Goal: Transaction & Acquisition: Purchase product/service

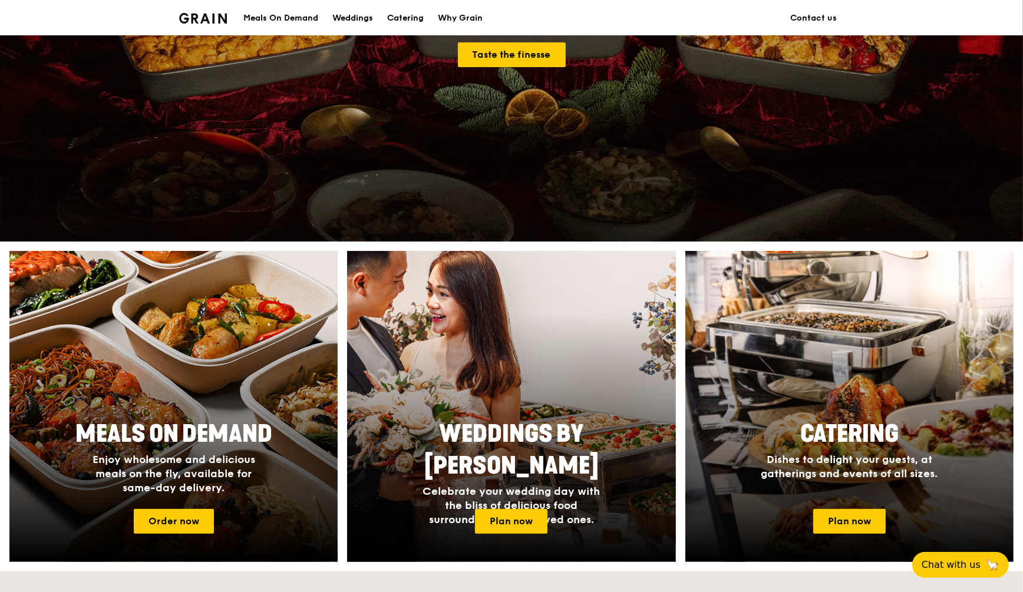
scroll to position [442, 0]
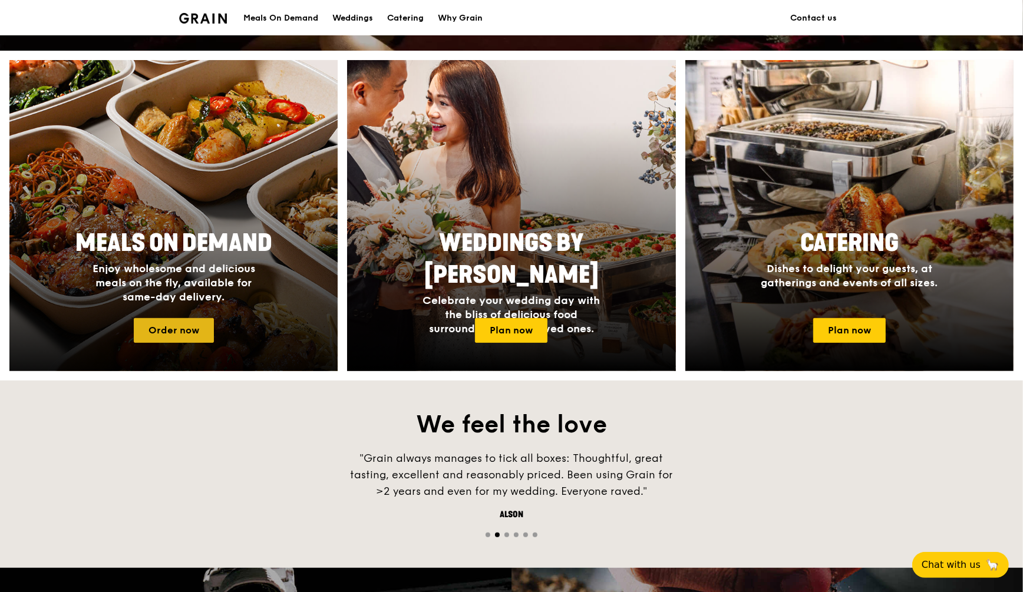
click at [179, 334] on link "Order now" at bounding box center [174, 330] width 80 height 25
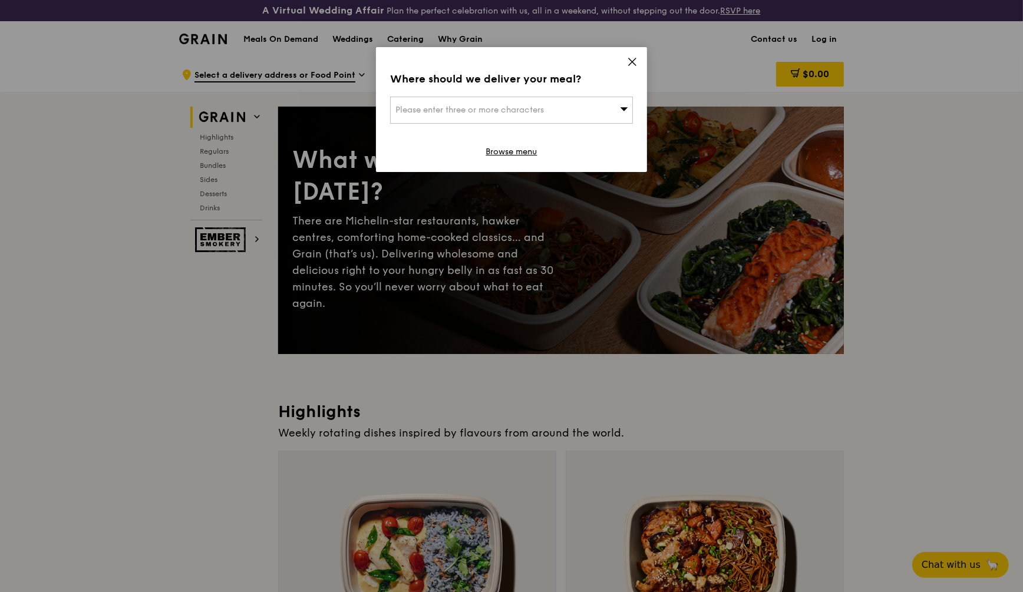
click at [583, 113] on div "Please enter three or more characters" at bounding box center [511, 110] width 243 height 27
click at [639, 63] on div "Where should we deliver your meal? Please enter three or more characters Please…" at bounding box center [511, 109] width 271 height 125
click at [633, 62] on icon at bounding box center [632, 61] width 7 height 7
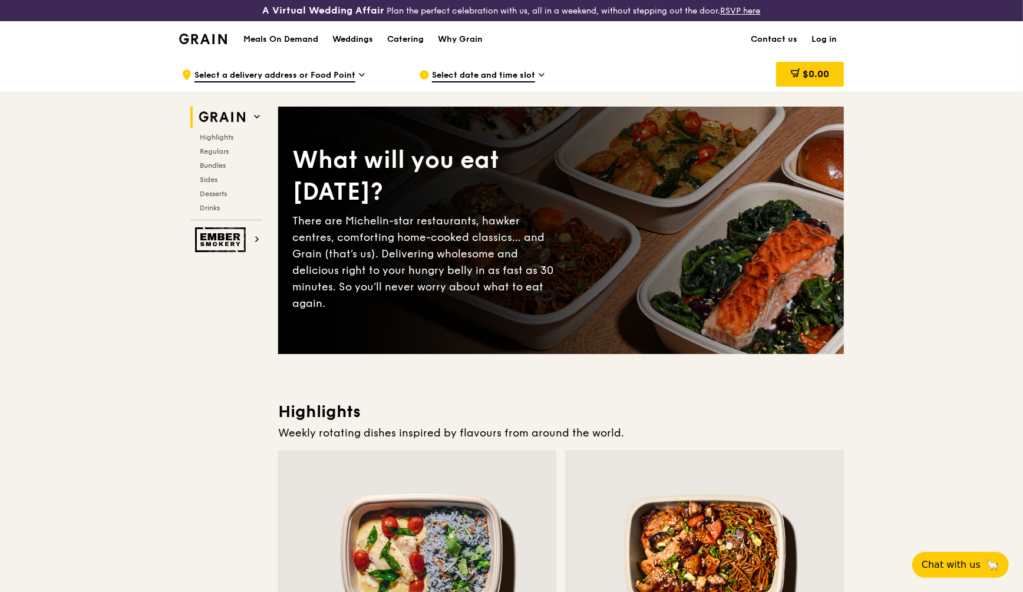
click at [834, 34] on link "Log in" at bounding box center [823, 39] width 39 height 35
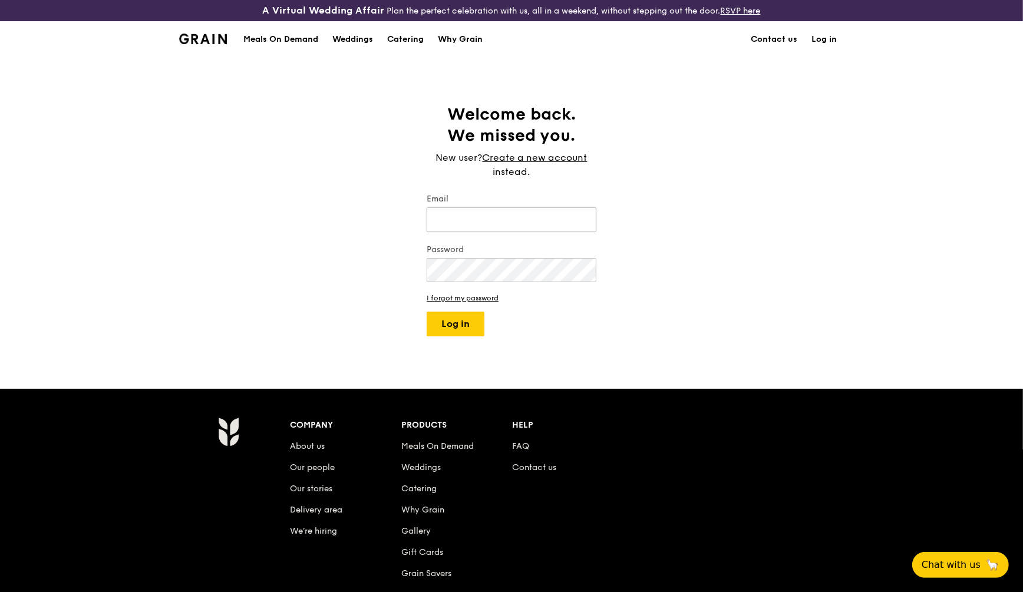
click at [503, 215] on input "Email" at bounding box center [512, 219] width 170 height 25
type input "[EMAIL_ADDRESS][DOMAIN_NAME]"
click at [427, 312] on button "Log in" at bounding box center [456, 324] width 58 height 25
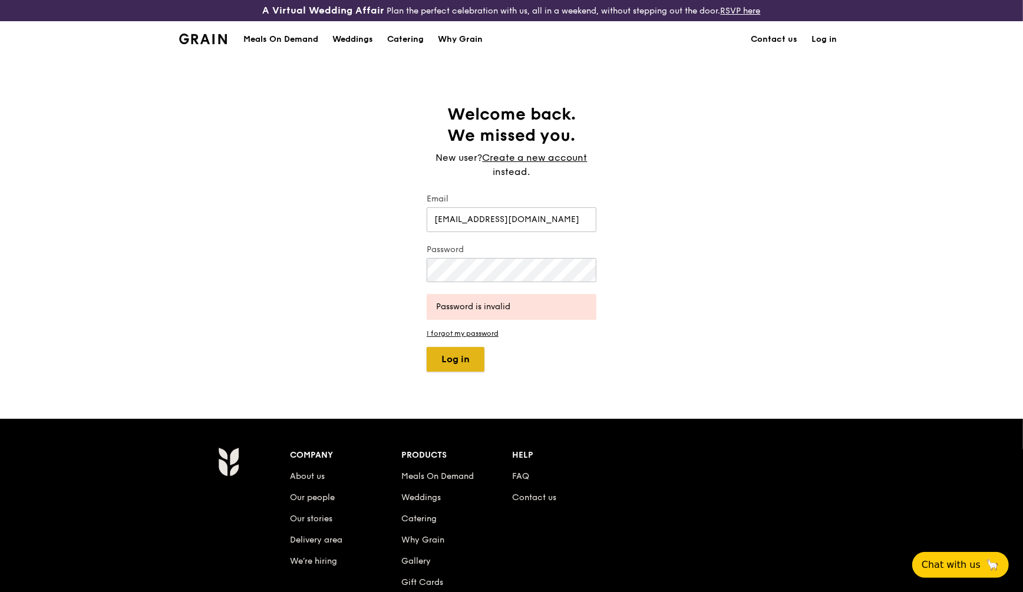
click at [461, 363] on button "Log in" at bounding box center [456, 359] width 58 height 25
click at [379, 263] on div "Welcome back. We missed you. New user? Create a new account instead. Email [EMA…" at bounding box center [511, 238] width 1023 height 268
click at [466, 358] on button "Log in" at bounding box center [456, 359] width 58 height 25
click at [478, 332] on link "I forgot my password" at bounding box center [512, 333] width 170 height 8
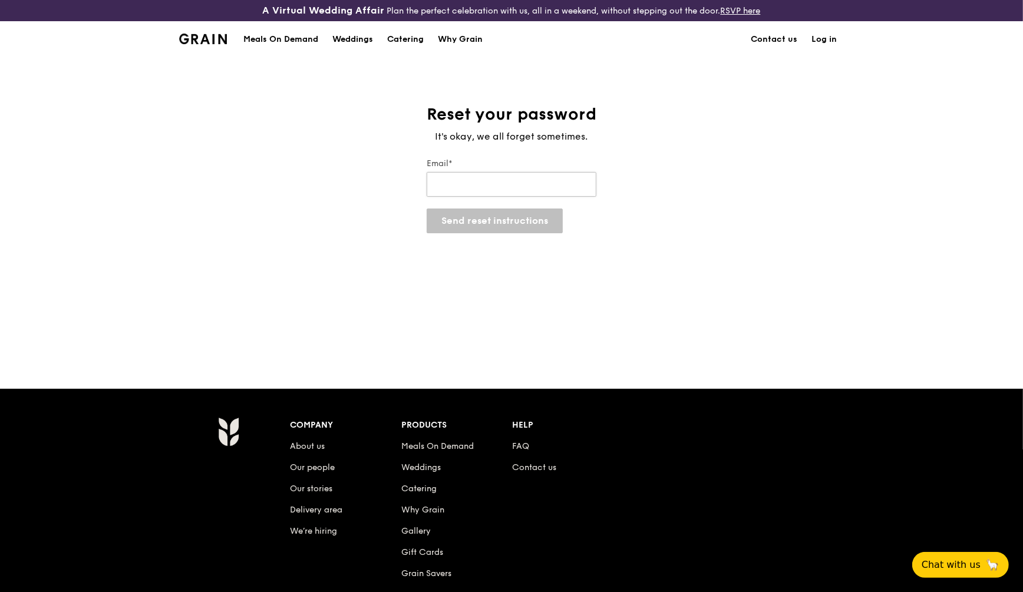
click at [483, 177] on input "Email*" at bounding box center [512, 184] width 170 height 25
type input "[EMAIL_ADDRESS][DOMAIN_NAME]"
click at [495, 228] on button "Send reset instructions" at bounding box center [495, 221] width 136 height 25
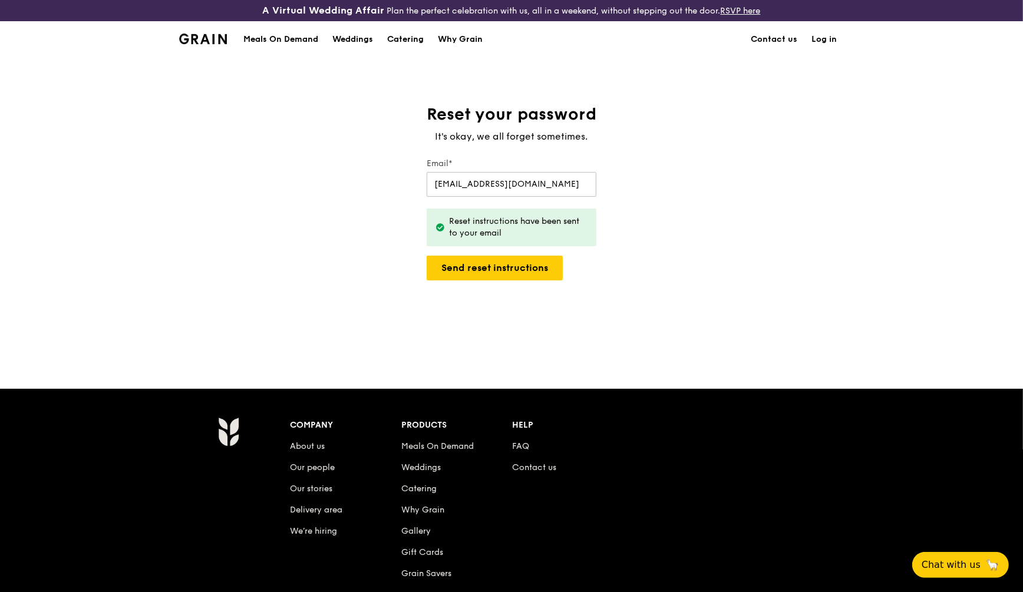
click at [230, 40] on div "Meals On Demand Weddings Catering Why Grain Contact us Log in" at bounding box center [511, 39] width 665 height 36
click at [279, 47] on div "Meals On Demand" at bounding box center [280, 39] width 75 height 35
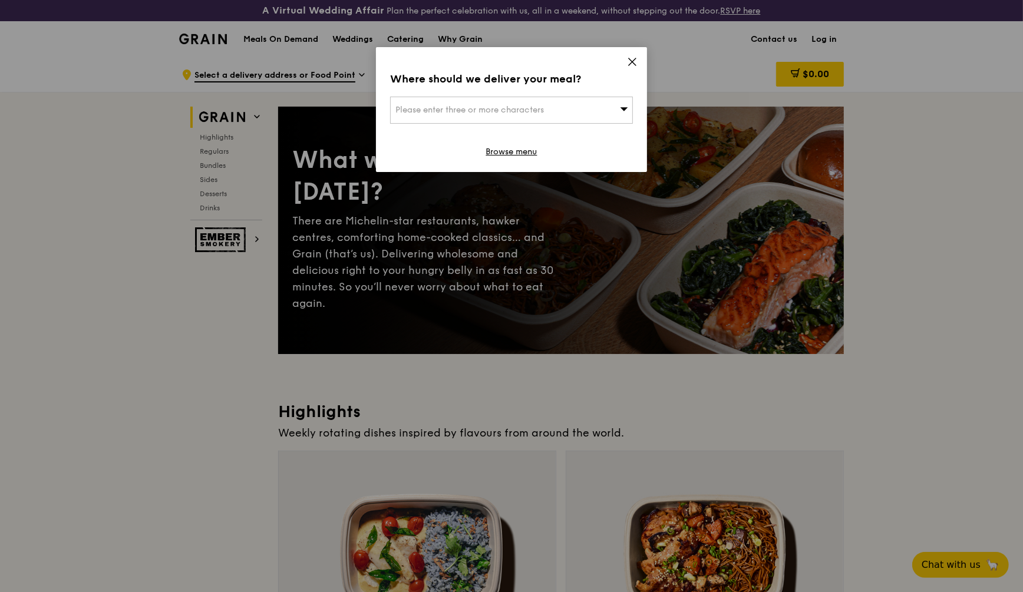
click at [601, 111] on div "Please enter three or more characters" at bounding box center [511, 110] width 243 height 27
type input "0"
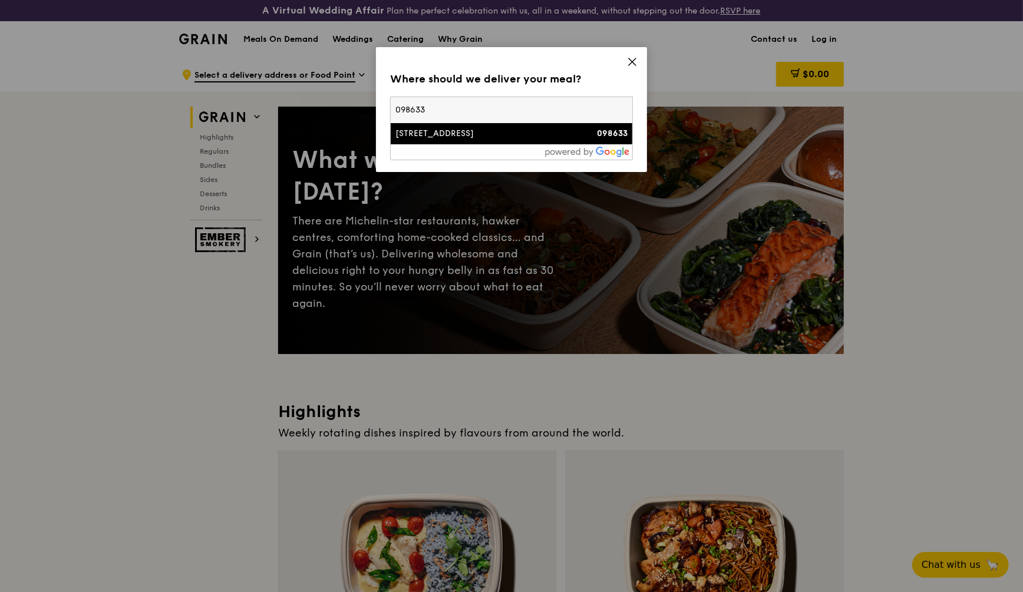
type input "098633"
click at [483, 133] on div "[STREET_ADDRESS]" at bounding box center [482, 134] width 174 height 12
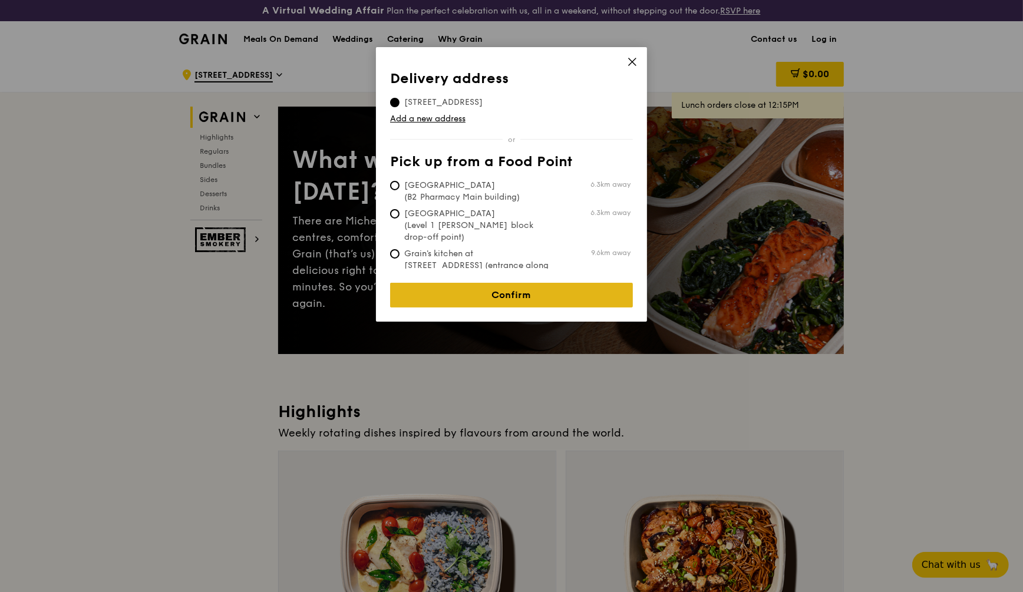
click at [523, 291] on link "Confirm" at bounding box center [511, 295] width 243 height 25
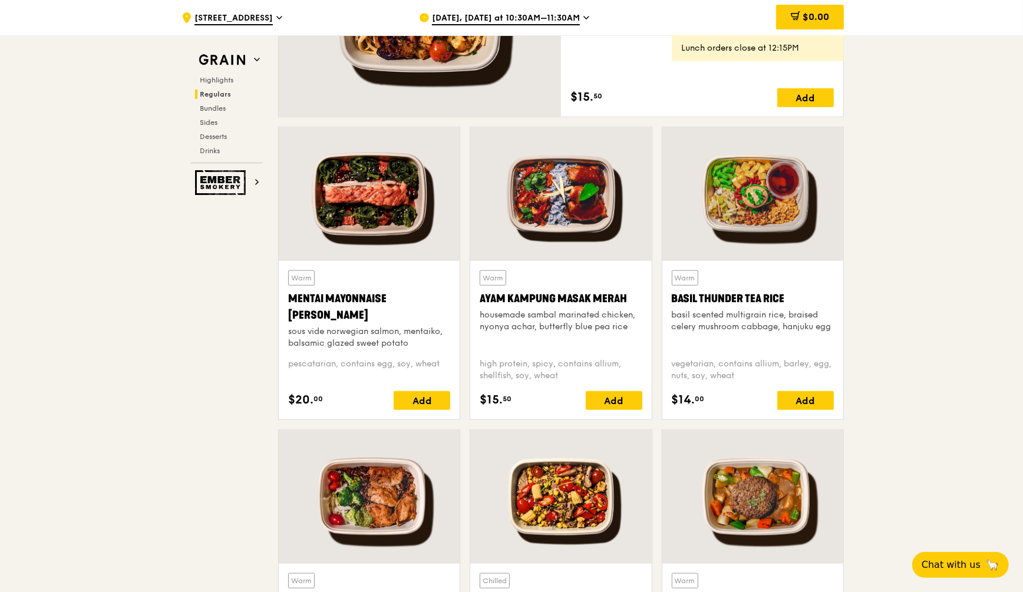
scroll to position [1105, 0]
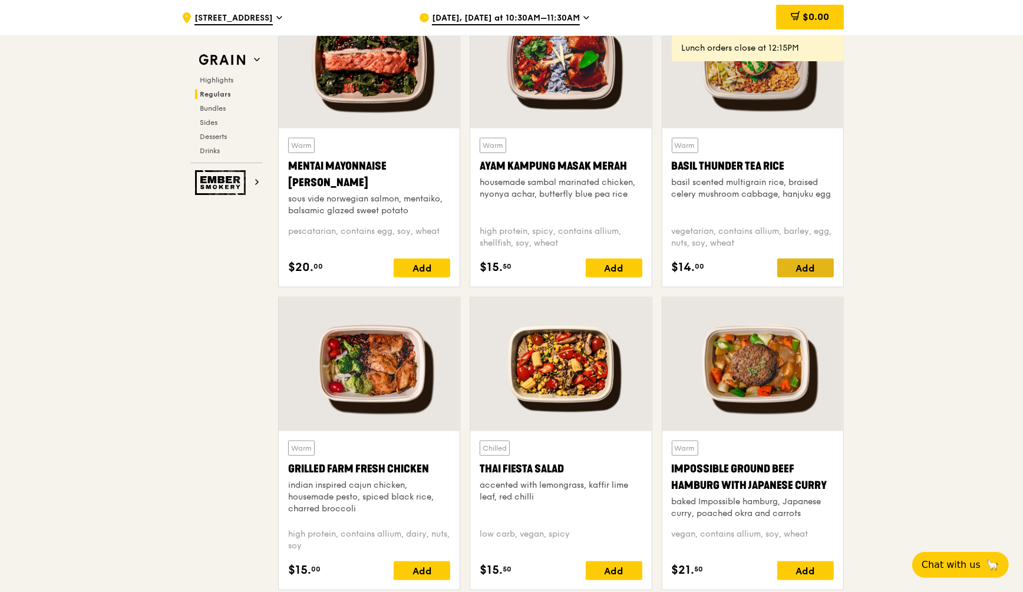
click at [800, 272] on div "Add" at bounding box center [805, 268] width 57 height 19
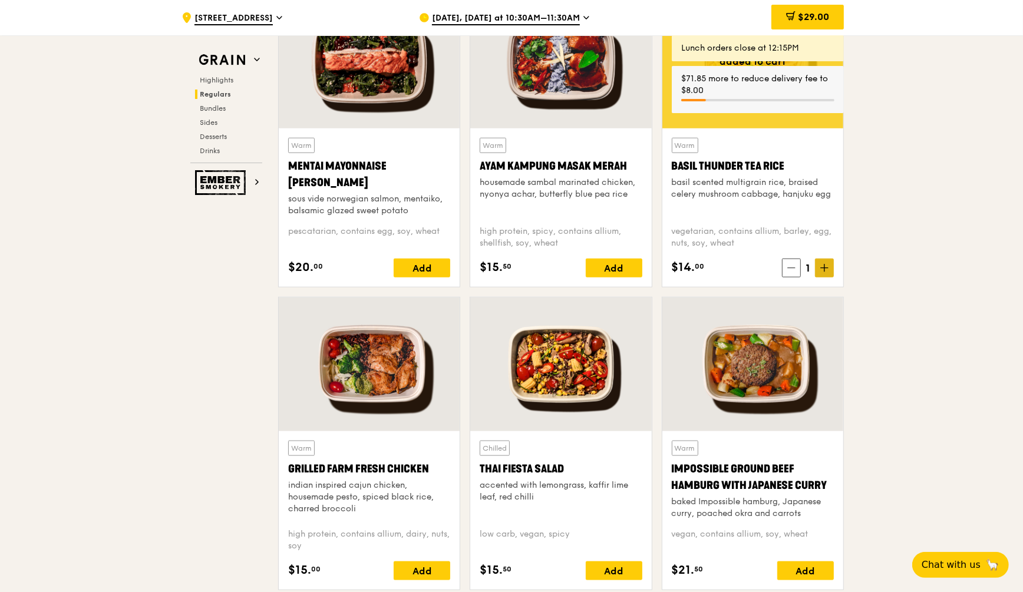
click at [823, 264] on icon at bounding box center [824, 268] width 8 height 8
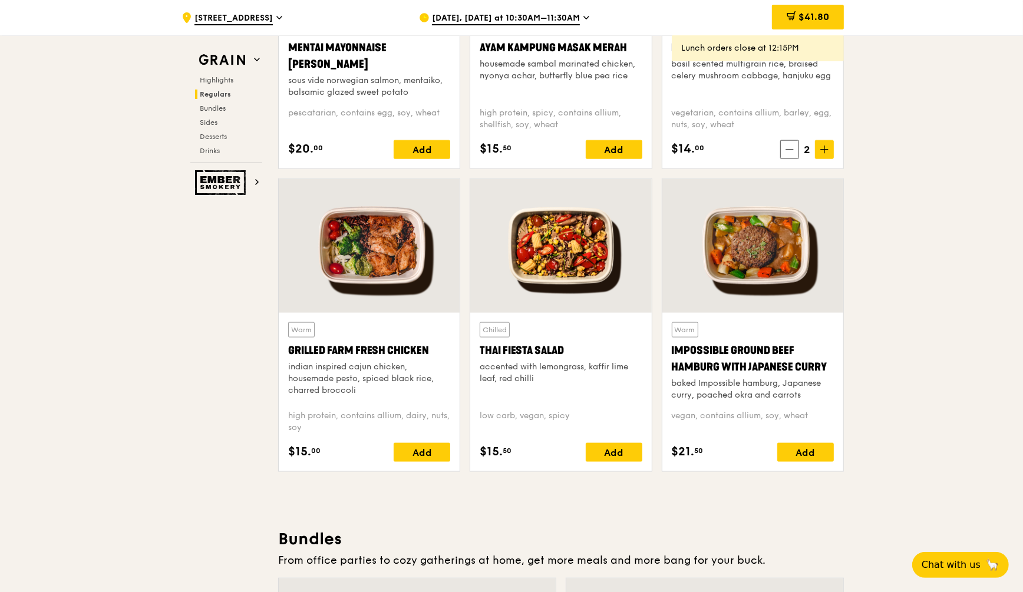
scroll to position [1252, 0]
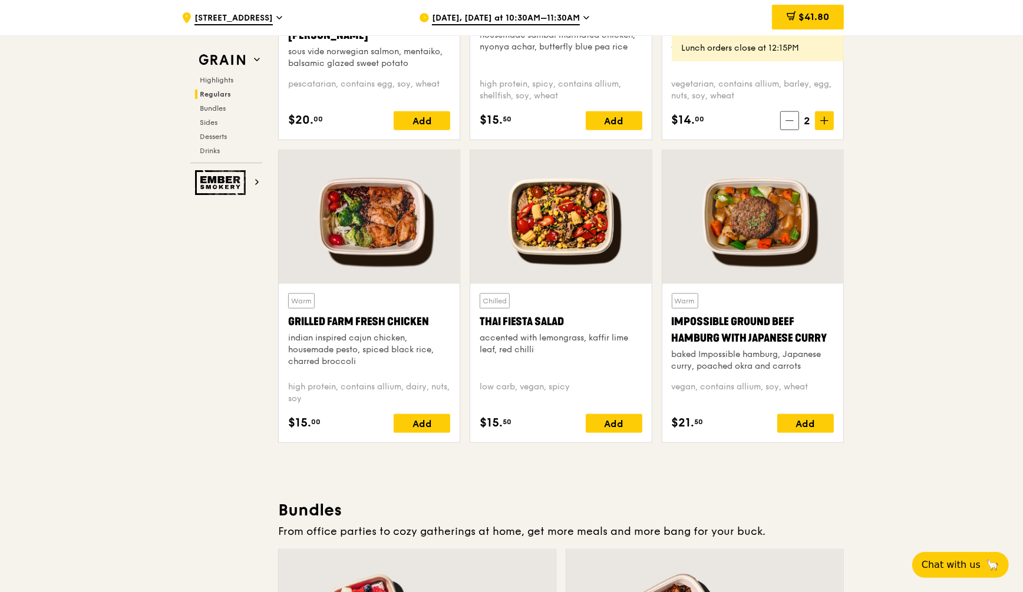
click at [368, 218] on div at bounding box center [369, 217] width 181 height 134
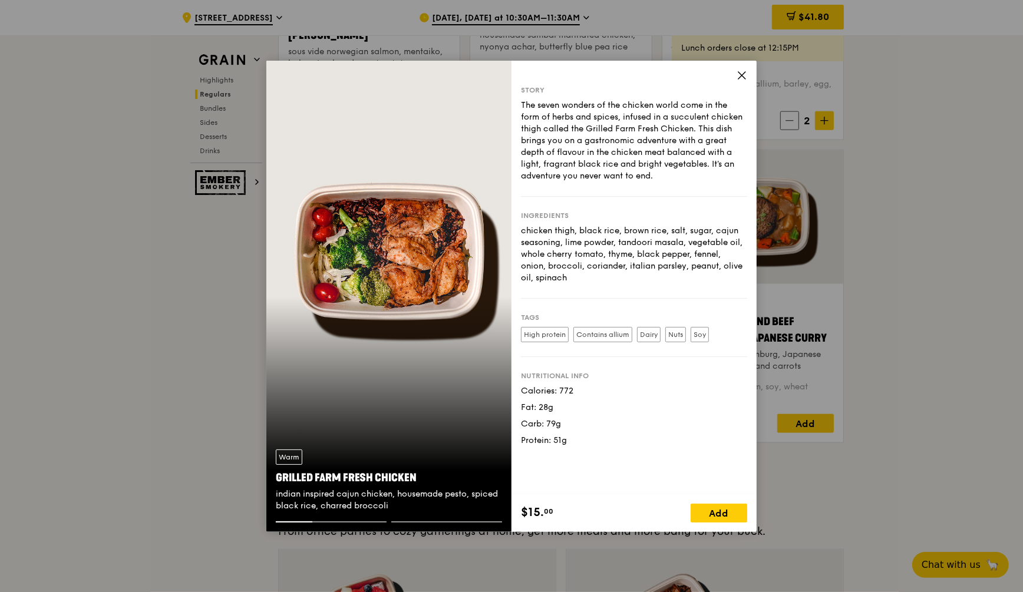
click at [740, 70] on icon at bounding box center [742, 75] width 11 height 11
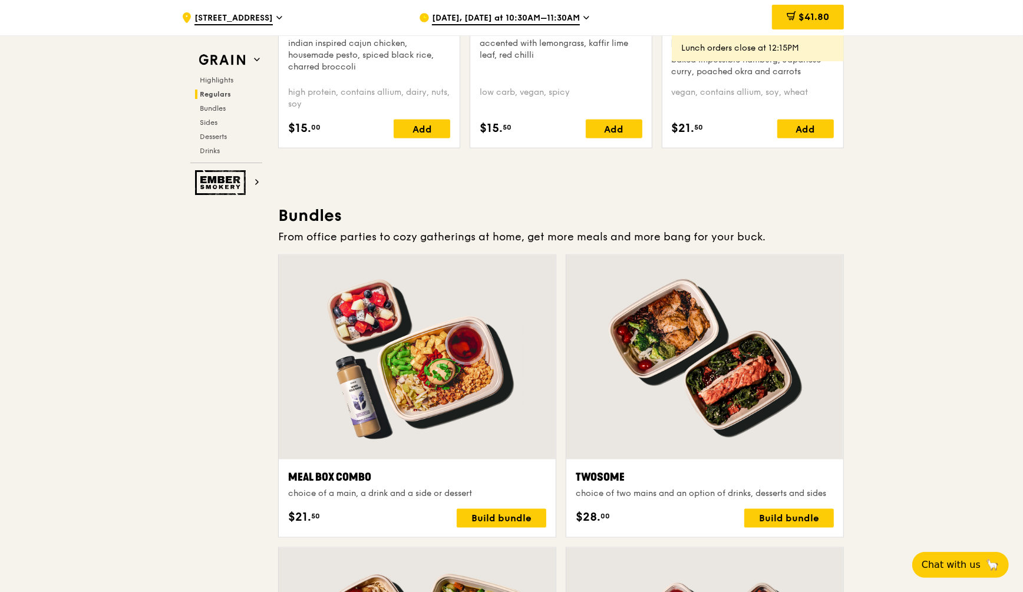
scroll to position [1621, 0]
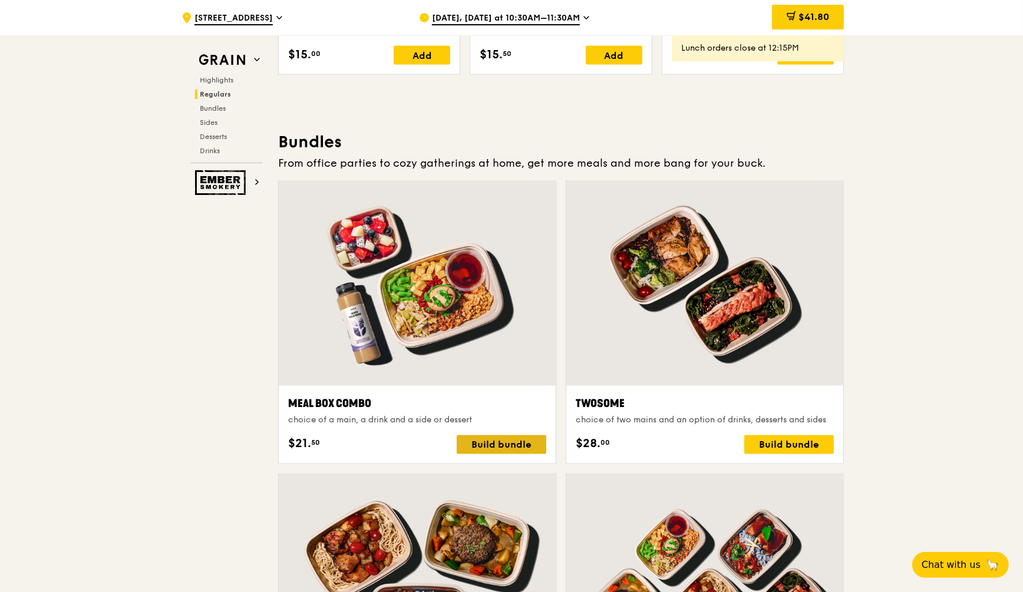
click at [481, 447] on div "Build bundle" at bounding box center [502, 444] width 90 height 19
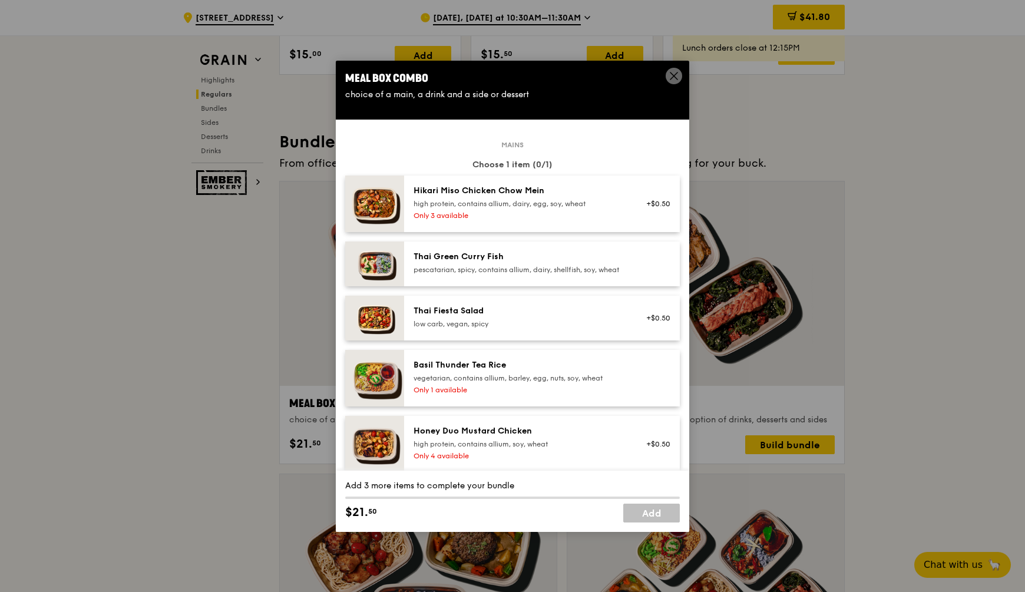
click at [672, 80] on icon at bounding box center [674, 76] width 11 height 11
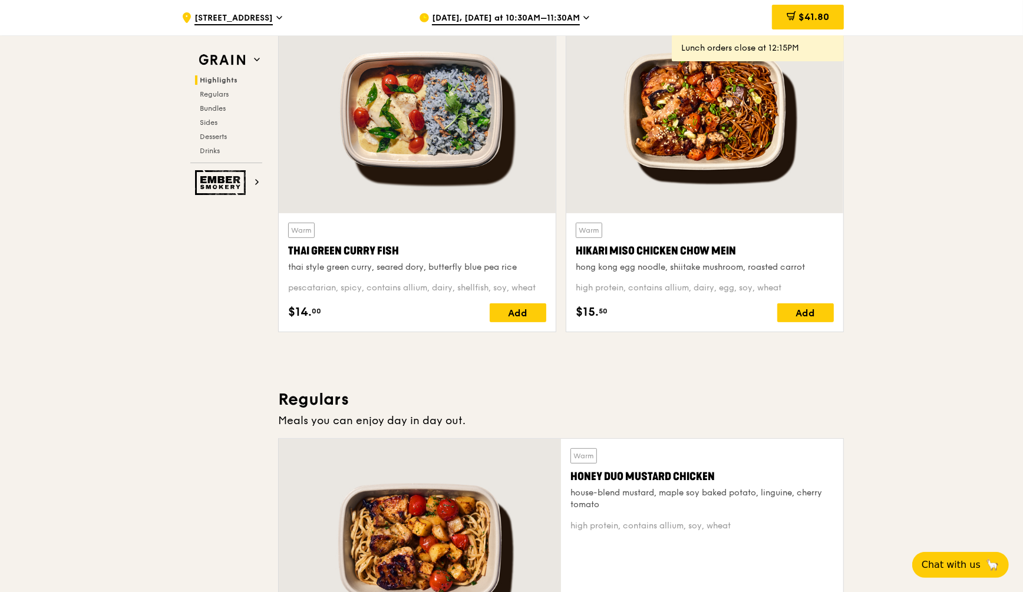
scroll to position [0, 0]
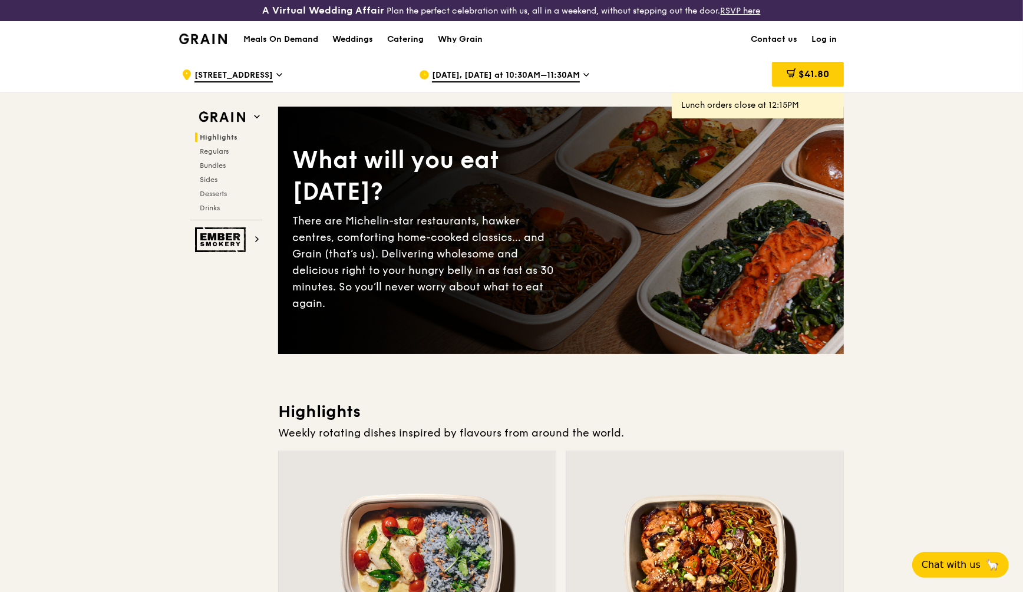
click at [560, 71] on span "[DATE], [DATE] at 10:30AM–11:30AM" at bounding box center [506, 76] width 148 height 13
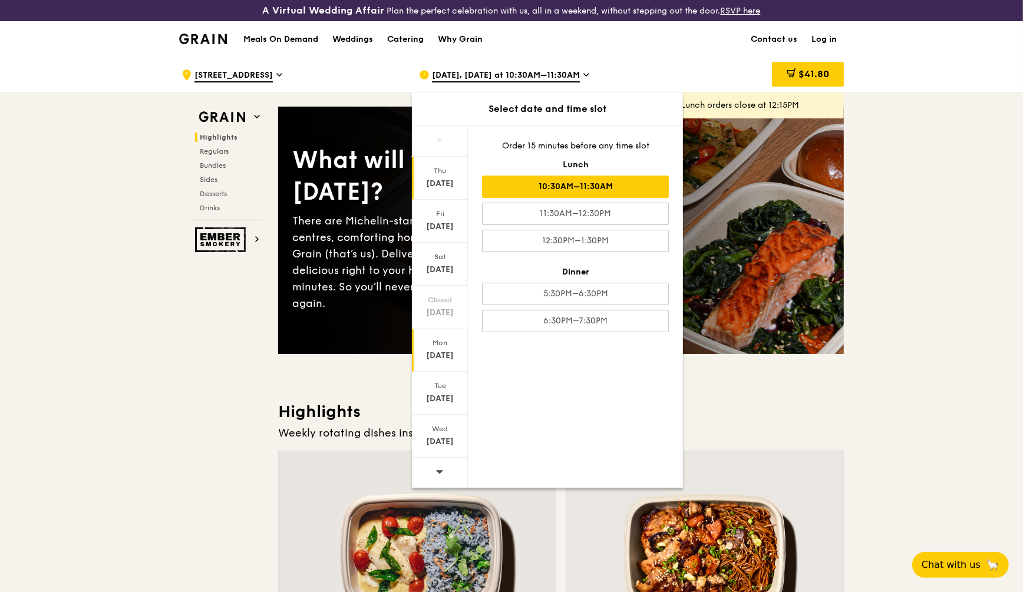
click at [444, 347] on div "[DATE]" at bounding box center [440, 350] width 56 height 43
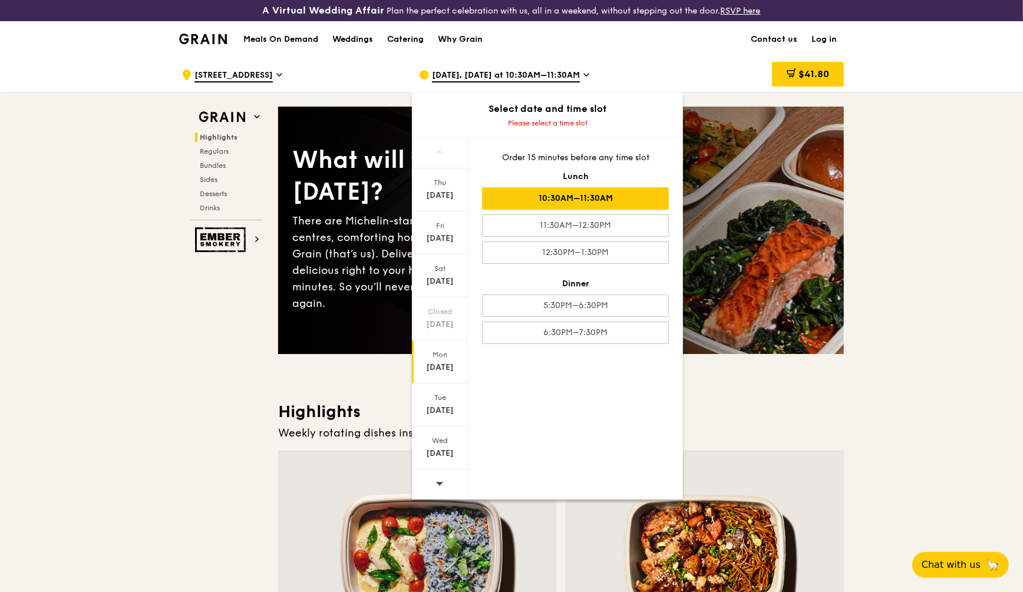
click at [595, 199] on div "10:30AM–11:30AM" at bounding box center [575, 198] width 187 height 22
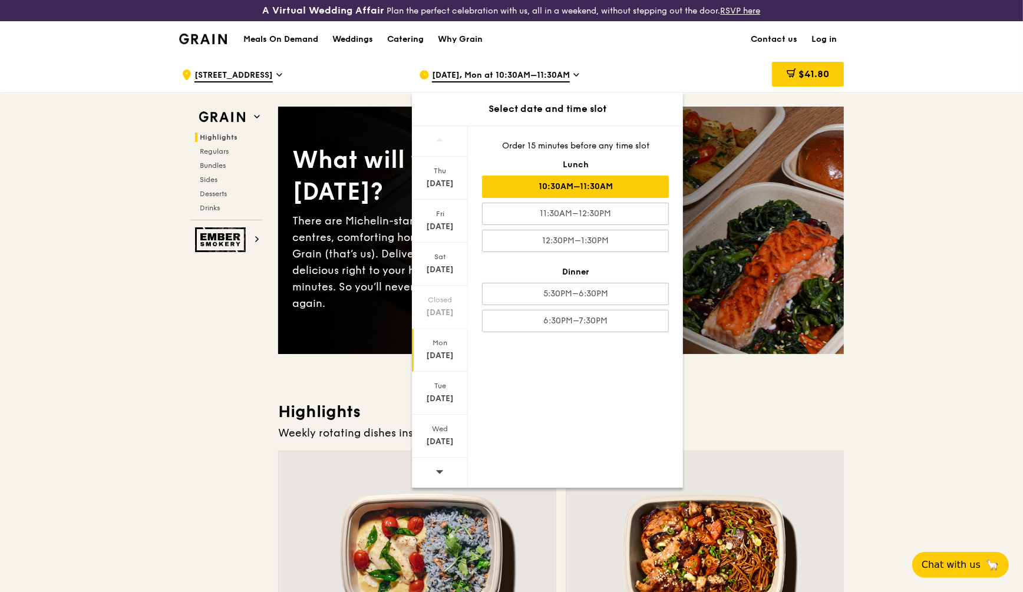
click at [559, 189] on div "10:30AM–11:30AM" at bounding box center [575, 187] width 187 height 22
click at [444, 341] on div "Mon" at bounding box center [440, 342] width 52 height 9
click at [432, 346] on div "[DATE]" at bounding box center [440, 350] width 56 height 43
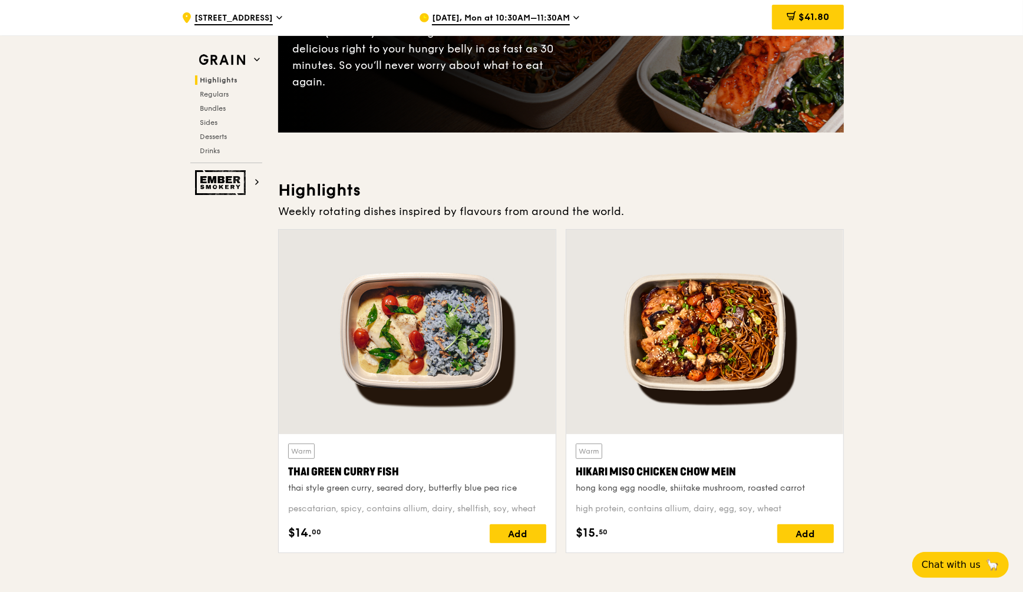
scroll to position [368, 0]
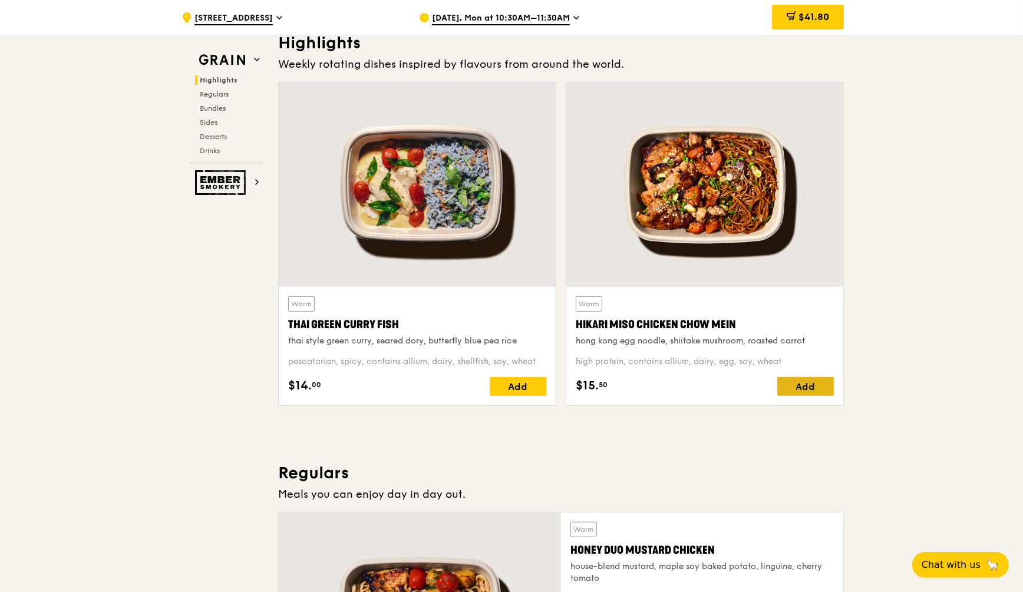
click at [803, 388] on div "Add" at bounding box center [805, 386] width 57 height 19
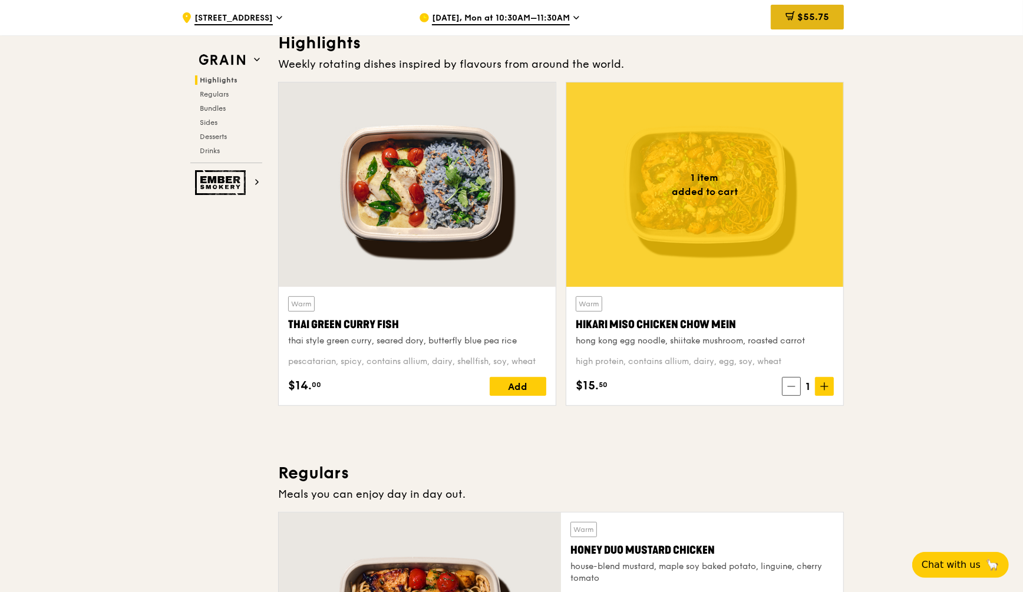
click at [816, 22] on span "$55.75" at bounding box center [813, 16] width 32 height 11
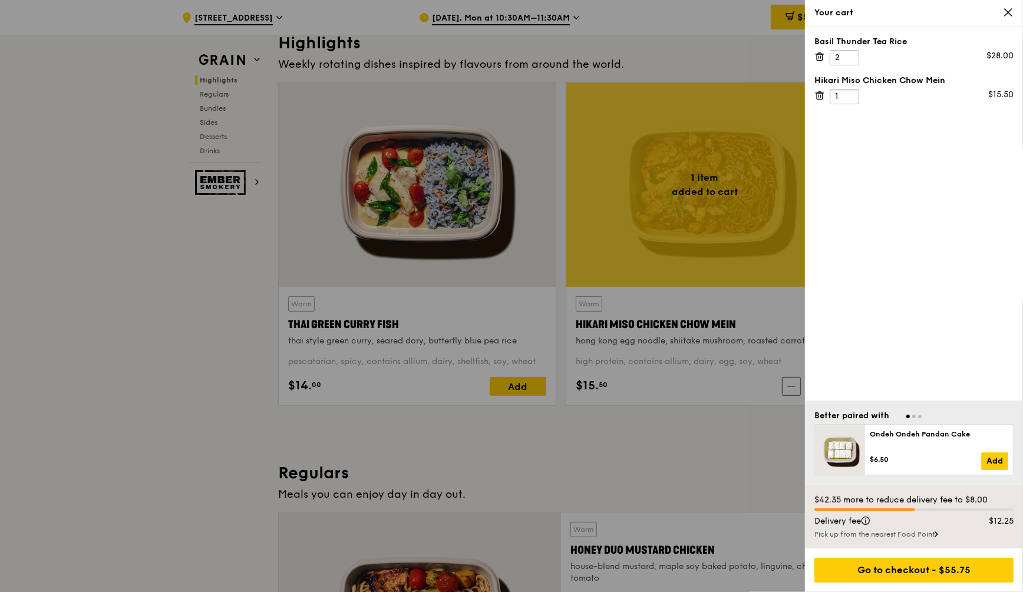
click at [840, 94] on input "1" at bounding box center [844, 96] width 29 height 15
type input "9"
click at [606, 441] on div at bounding box center [511, 296] width 1023 height 592
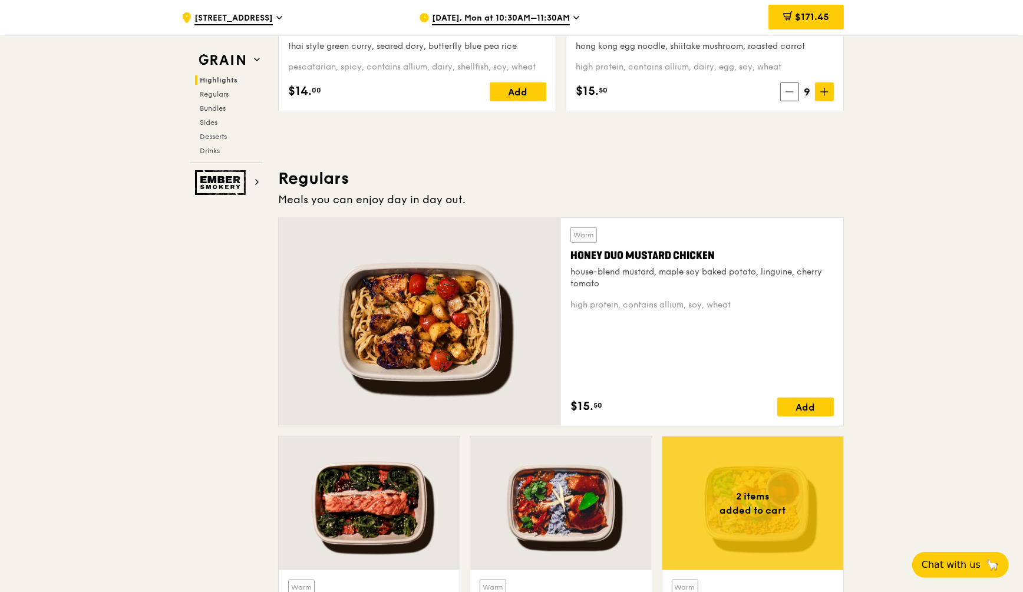
scroll to position [1031, 0]
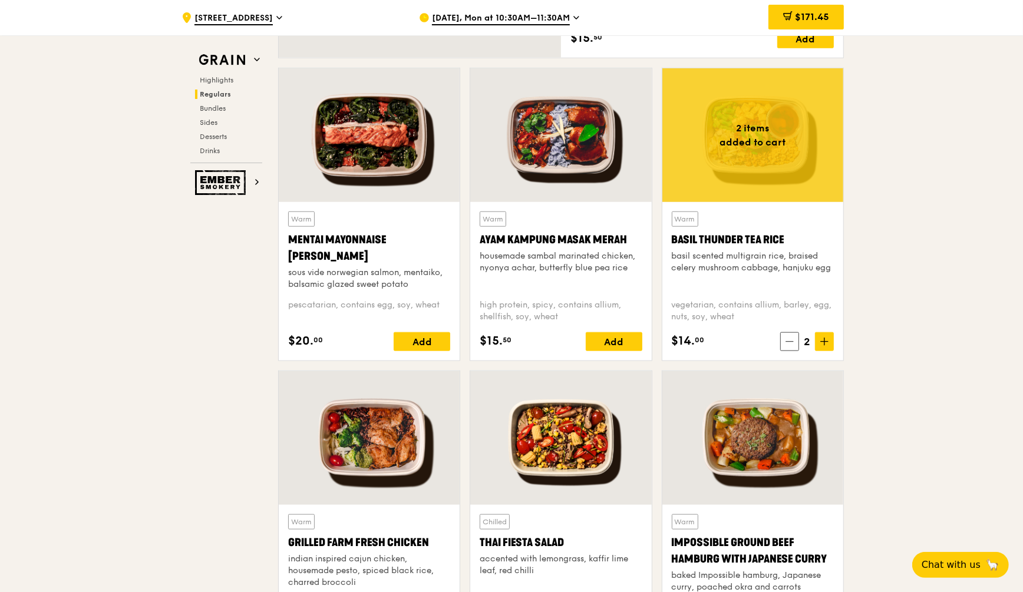
click at [585, 163] on div at bounding box center [560, 135] width 181 height 134
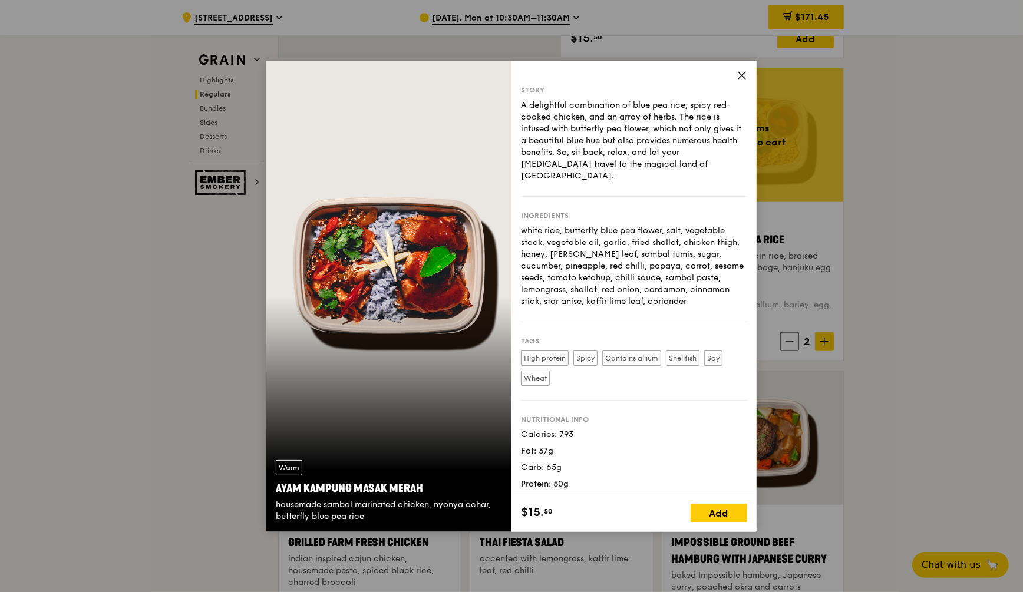
click at [737, 77] on icon at bounding box center [742, 75] width 11 height 11
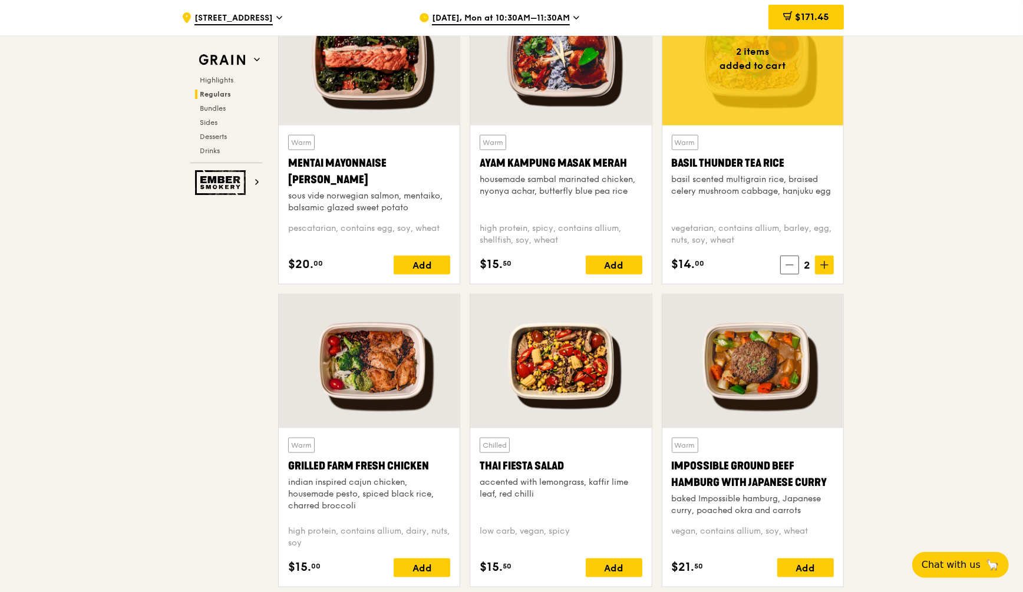
scroll to position [1179, 0]
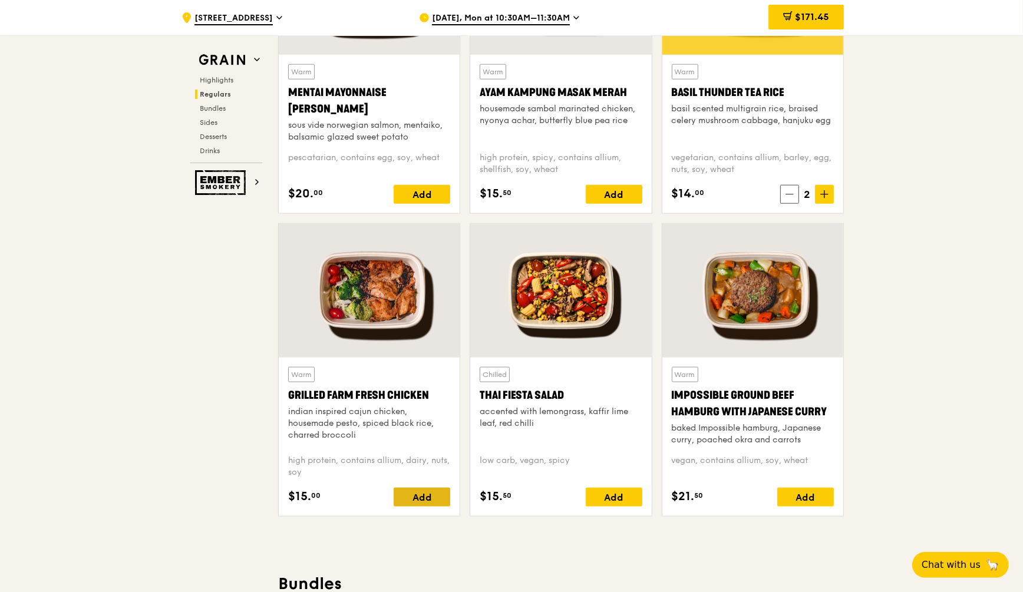
click at [423, 496] on div "Add" at bounding box center [422, 497] width 57 height 19
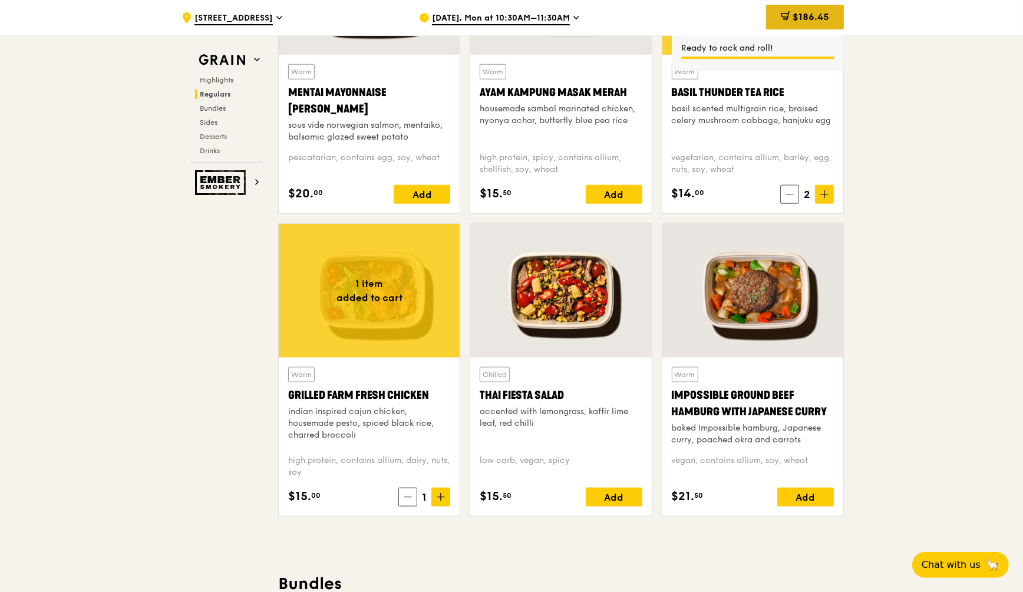
click at [806, 18] on span "$186.45" at bounding box center [811, 16] width 37 height 11
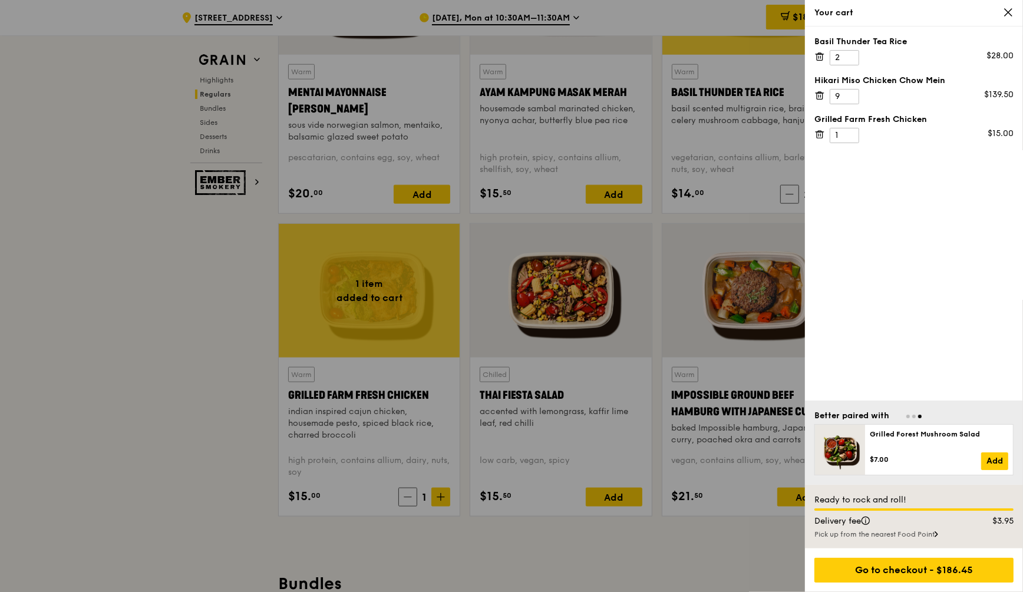
click at [1004, 11] on icon at bounding box center [1008, 12] width 11 height 11
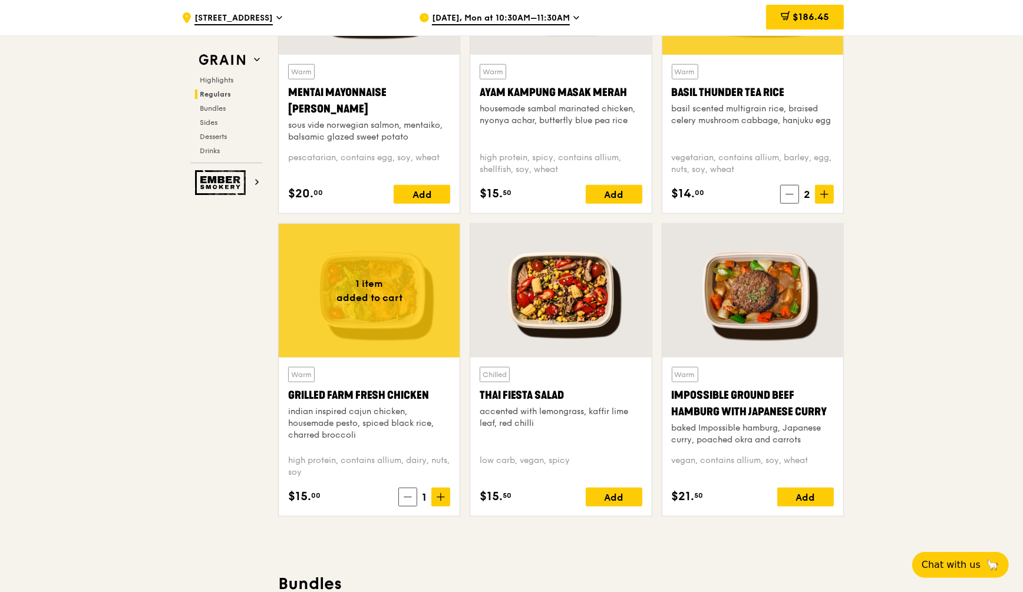
click at [804, 4] on div "$186.45" at bounding box center [805, 17] width 78 height 35
click at [806, 14] on span "$186.45" at bounding box center [811, 16] width 37 height 11
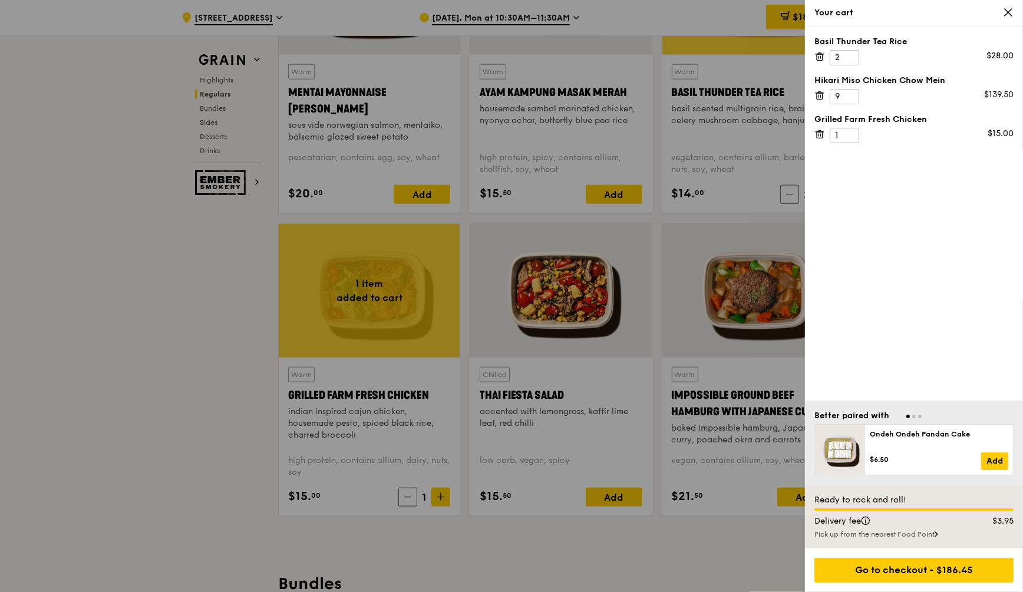
click at [819, 58] on icon at bounding box center [819, 57] width 0 height 2
click at [818, 60] on icon at bounding box center [819, 56] width 11 height 11
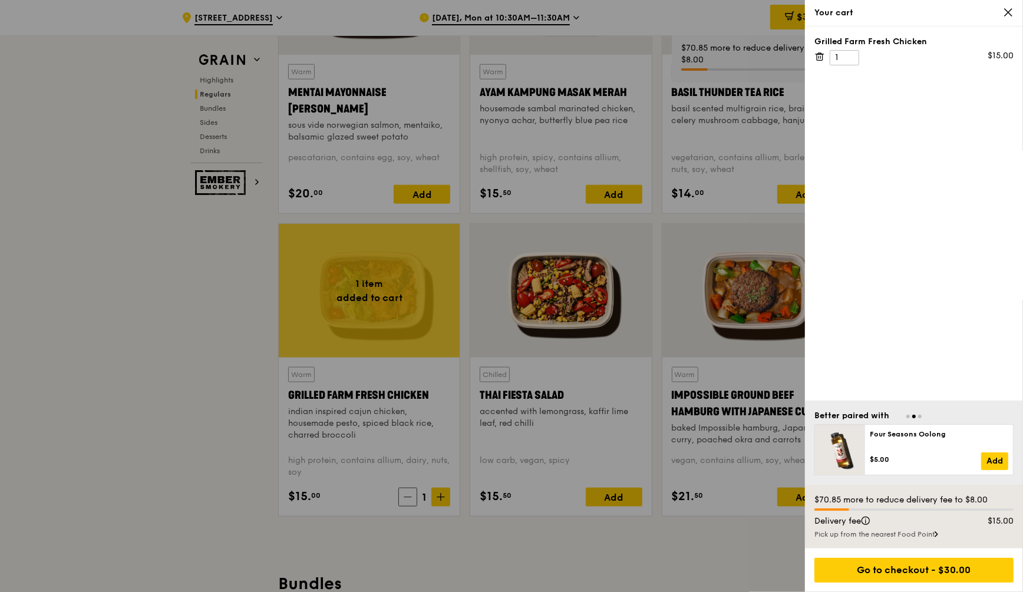
click at [814, 57] on icon at bounding box center [819, 56] width 11 height 11
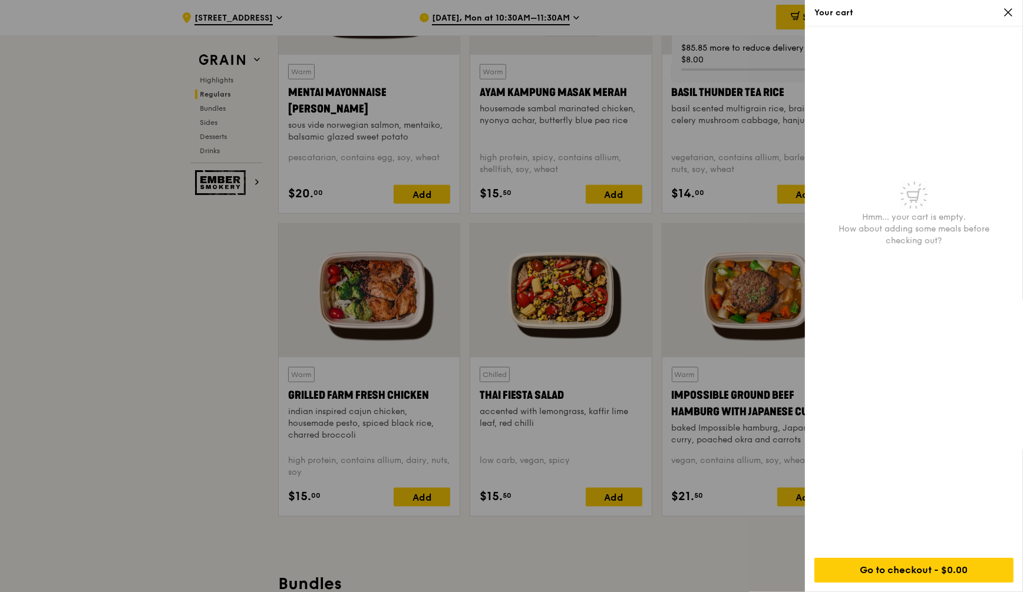
click at [1004, 14] on icon at bounding box center [1008, 12] width 11 height 11
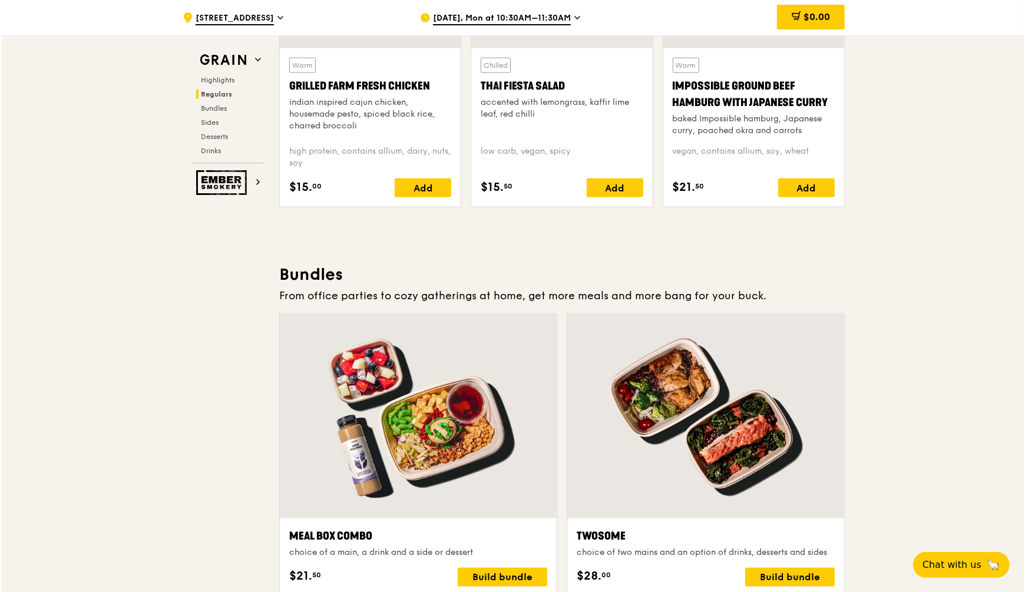
scroll to position [1694, 0]
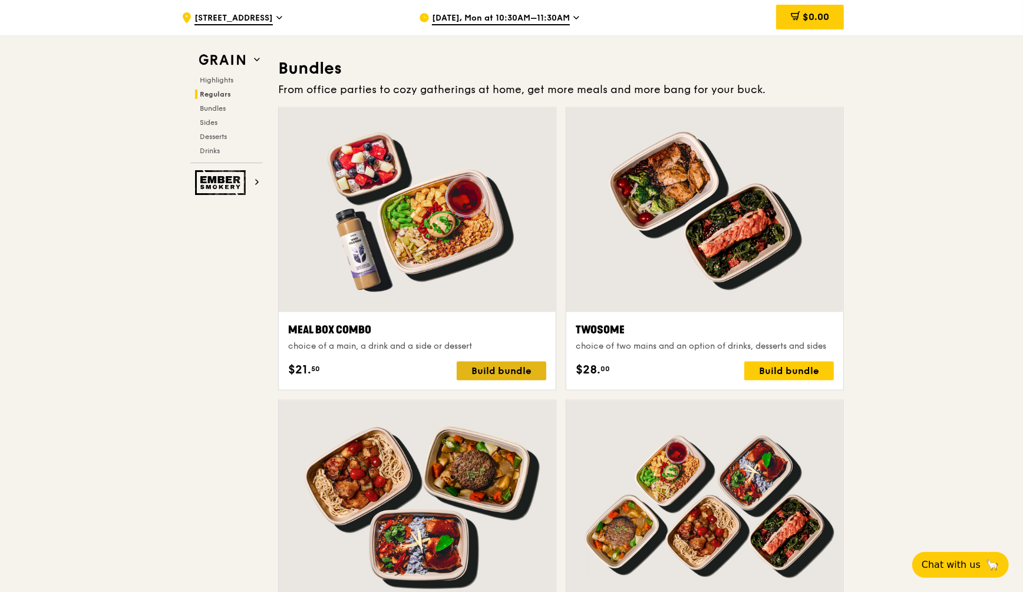
click at [510, 362] on div "Build bundle" at bounding box center [502, 371] width 90 height 19
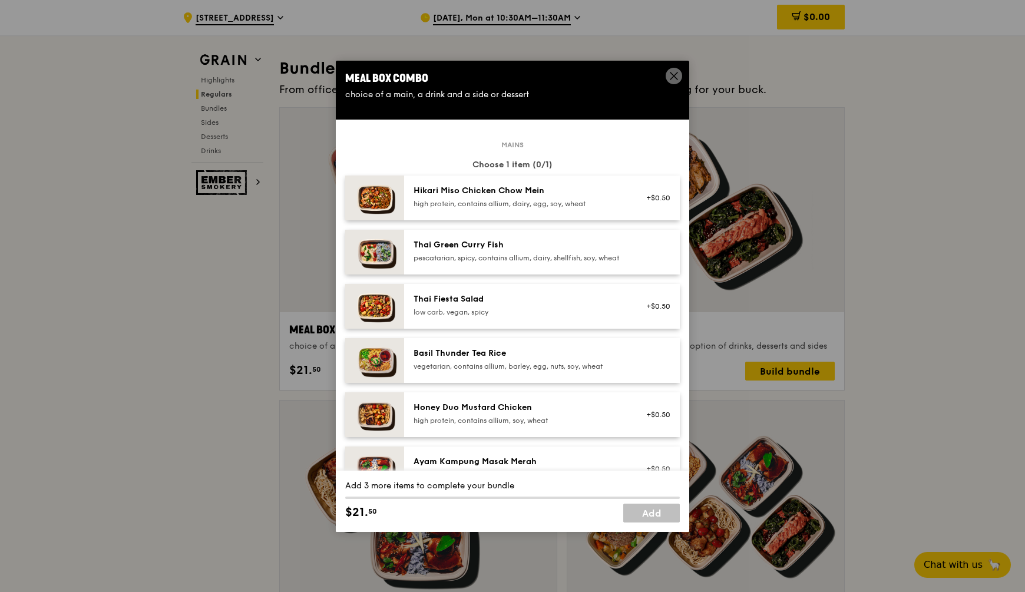
click at [522, 193] on div "Hikari Miso Chicken Chow Mein" at bounding box center [520, 191] width 212 height 12
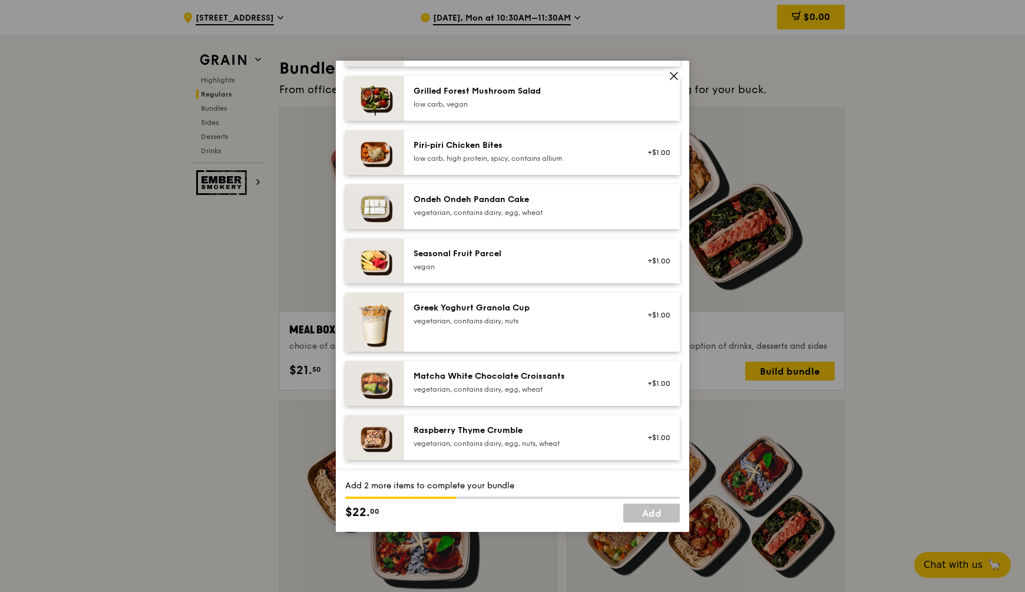
scroll to position [810, 0]
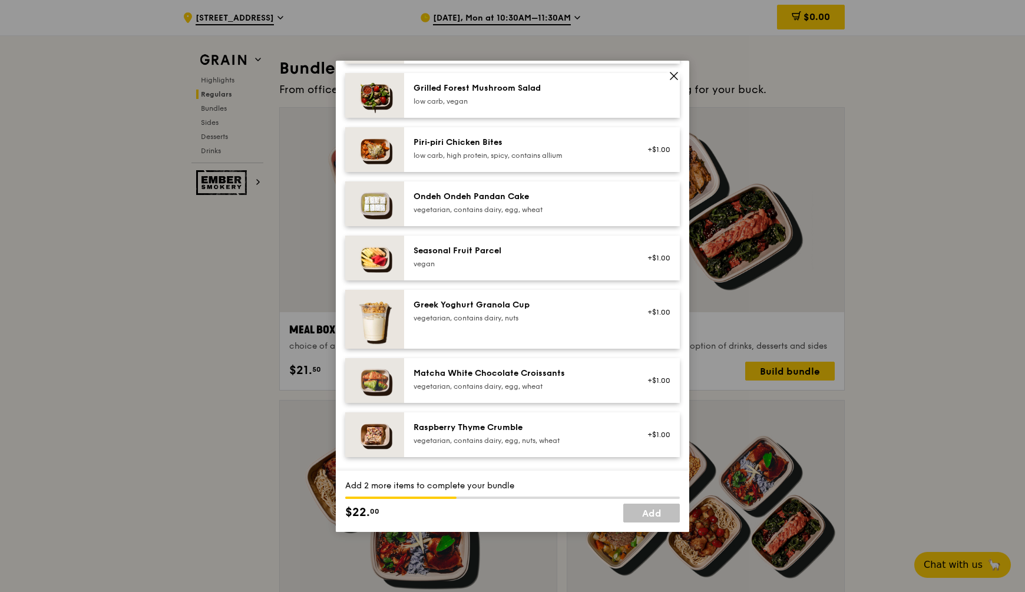
click at [511, 257] on div "Seasonal Fruit Parcel" at bounding box center [520, 251] width 212 height 12
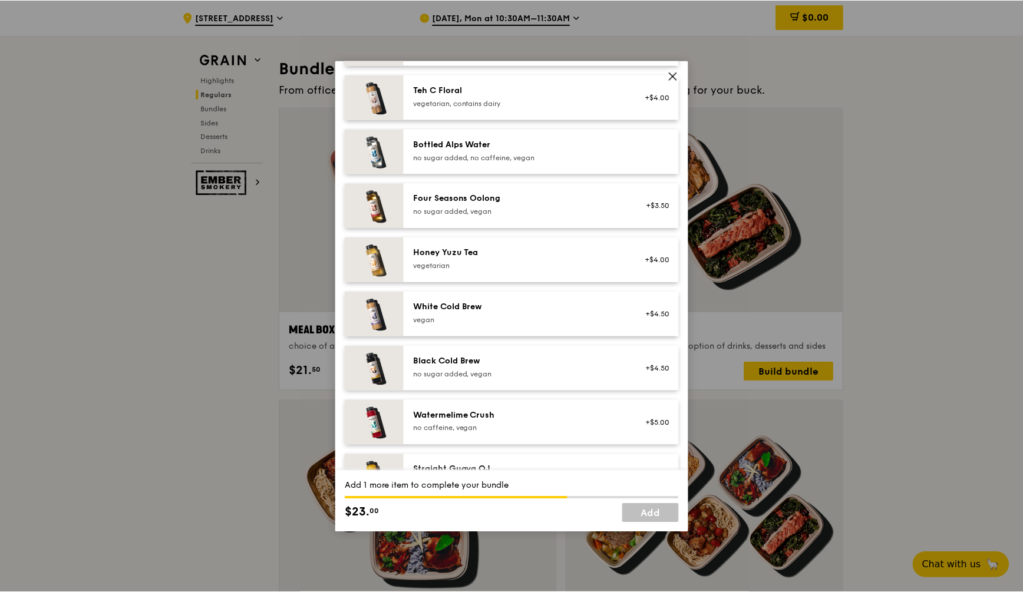
scroll to position [1273, 0]
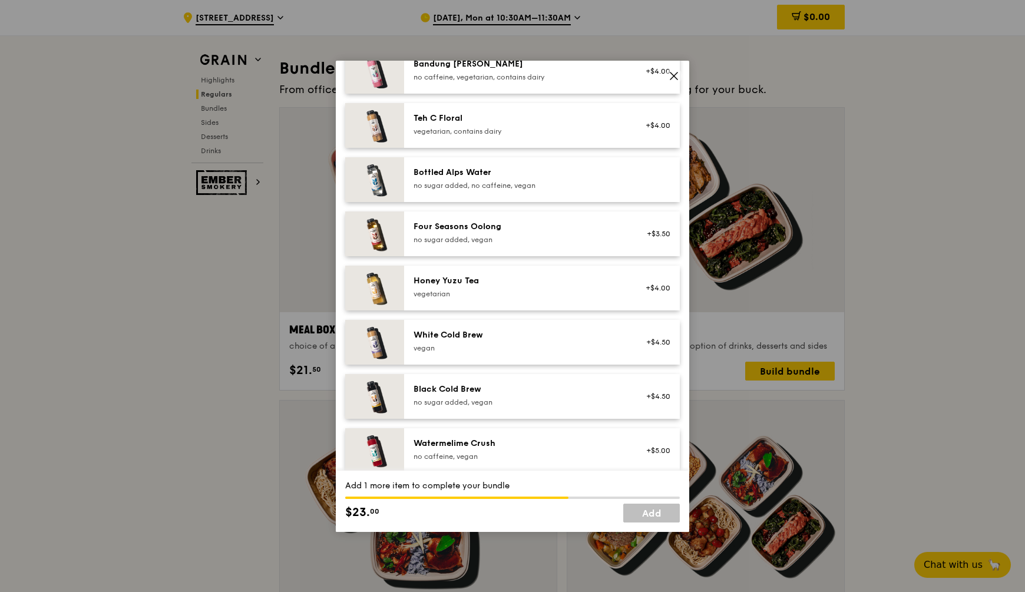
click at [540, 179] on div "Bottled Alps Water" at bounding box center [520, 173] width 212 height 12
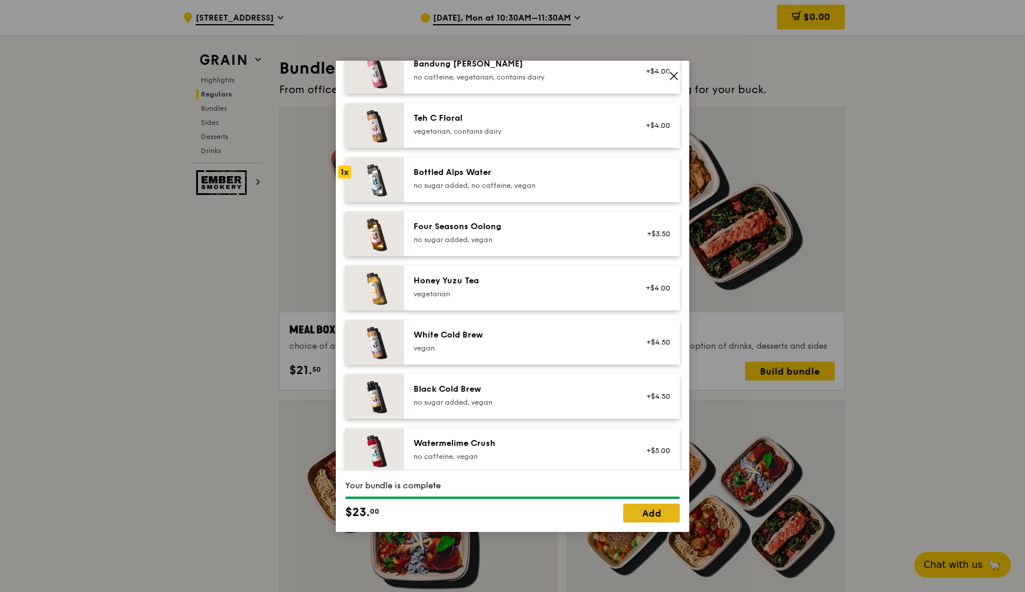
click at [649, 516] on link "Add" at bounding box center [651, 513] width 57 height 19
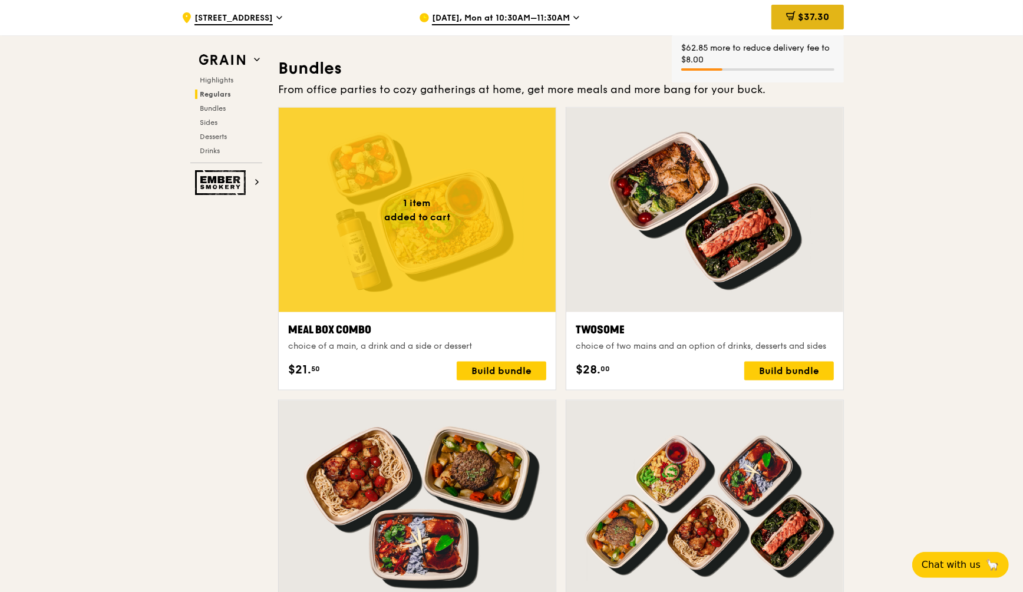
click at [802, 21] on span "$37.30" at bounding box center [813, 16] width 31 height 11
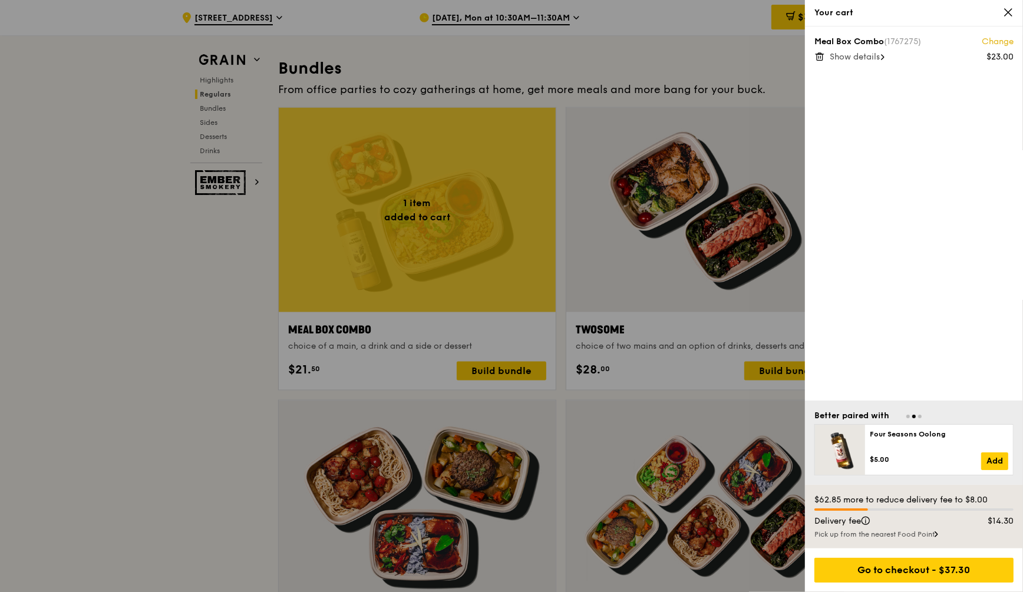
click at [859, 61] on span "Show details" at bounding box center [855, 57] width 50 height 10
click at [884, 59] on div "Hide details" at bounding box center [922, 57] width 184 height 12
click at [884, 58] on icon at bounding box center [883, 57] width 4 height 6
click at [1006, 11] on icon at bounding box center [1008, 12] width 11 height 11
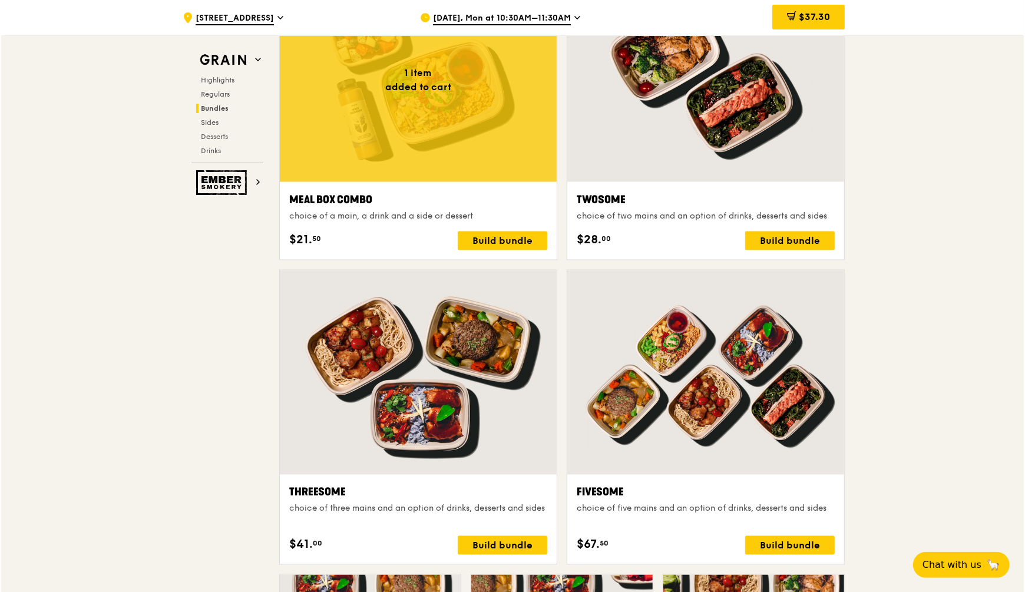
scroll to position [1841, 0]
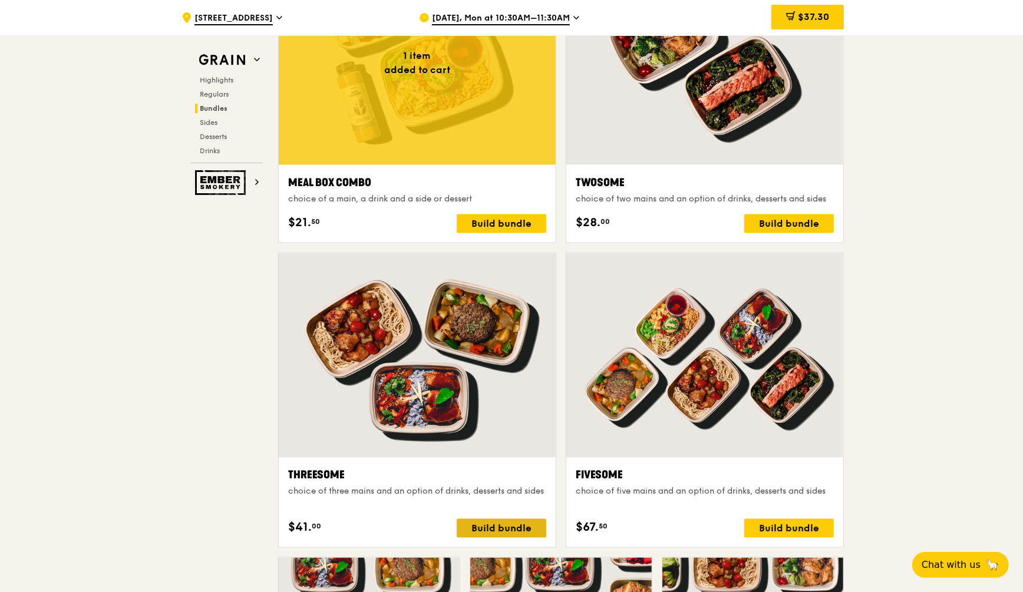
click at [504, 531] on div "Build bundle" at bounding box center [502, 528] width 90 height 19
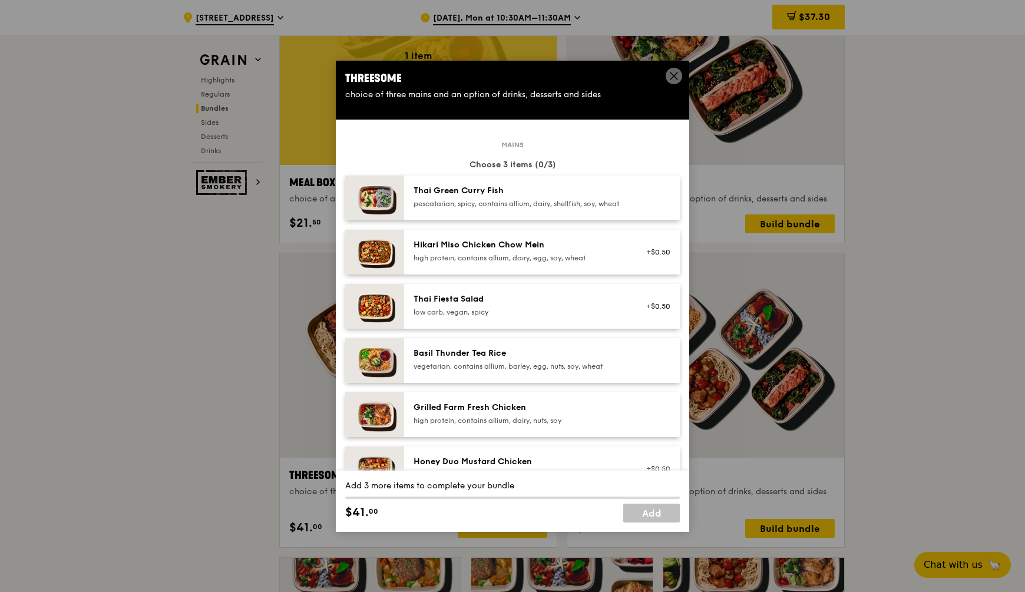
click at [569, 359] on div "Basil Thunder Tea Rice" at bounding box center [520, 354] width 212 height 12
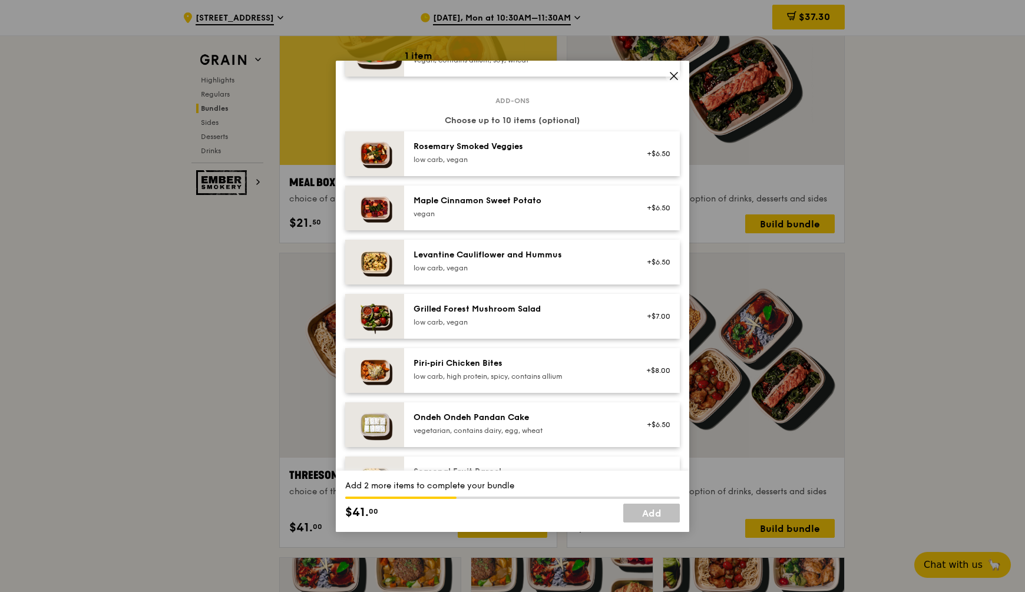
scroll to position [737, 0]
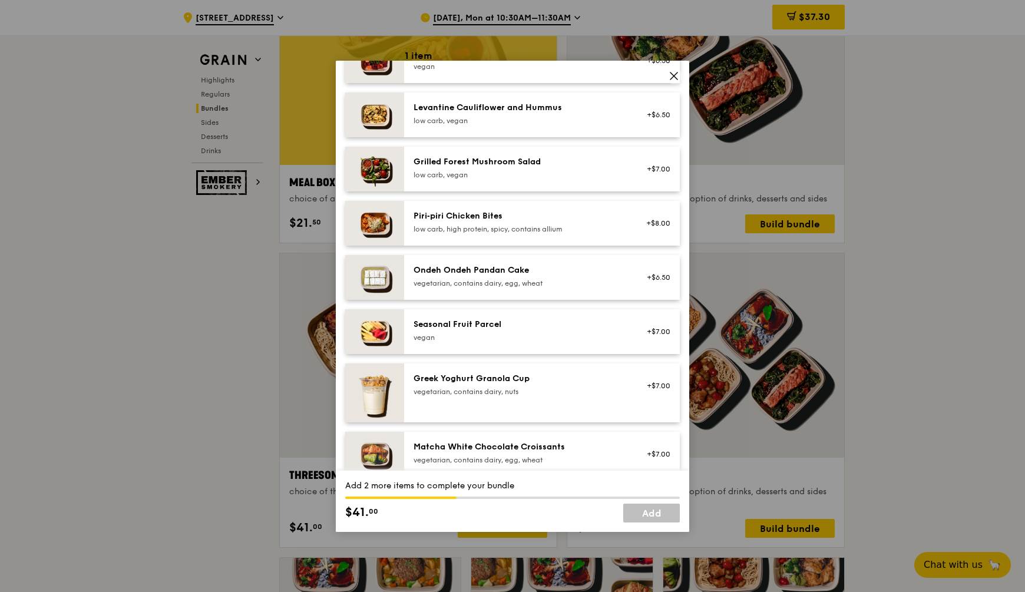
click at [540, 331] on div "Seasonal Fruit Parcel" at bounding box center [520, 325] width 212 height 12
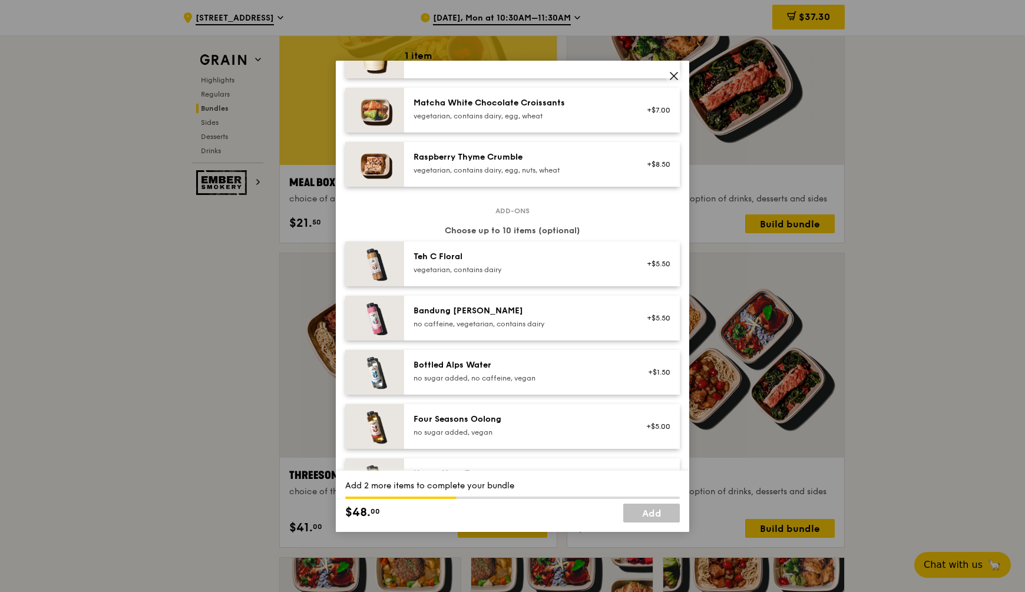
scroll to position [1105, 0]
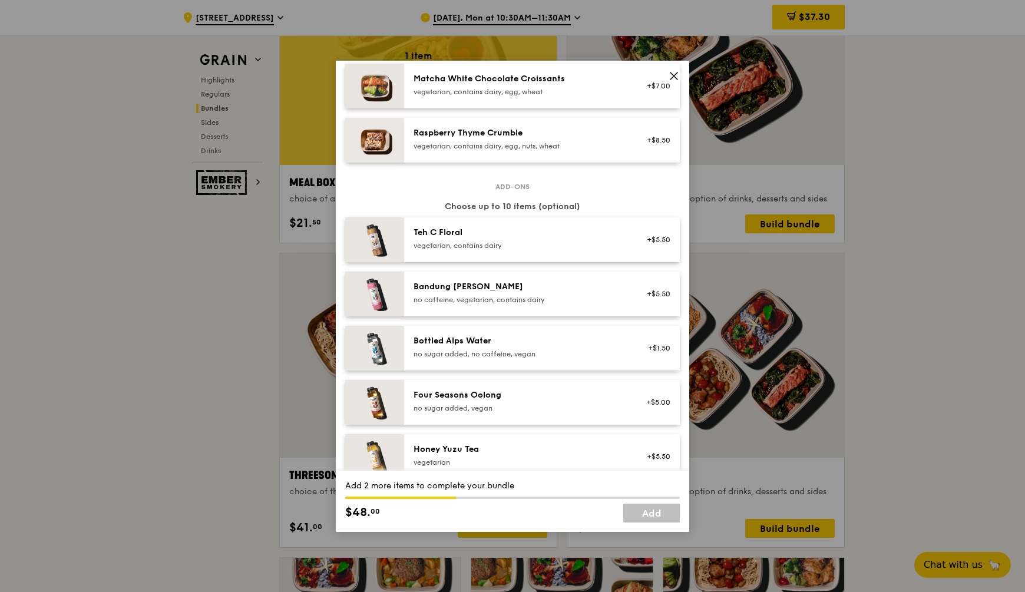
click at [540, 347] on div "Bottled Alps Water" at bounding box center [520, 341] width 212 height 12
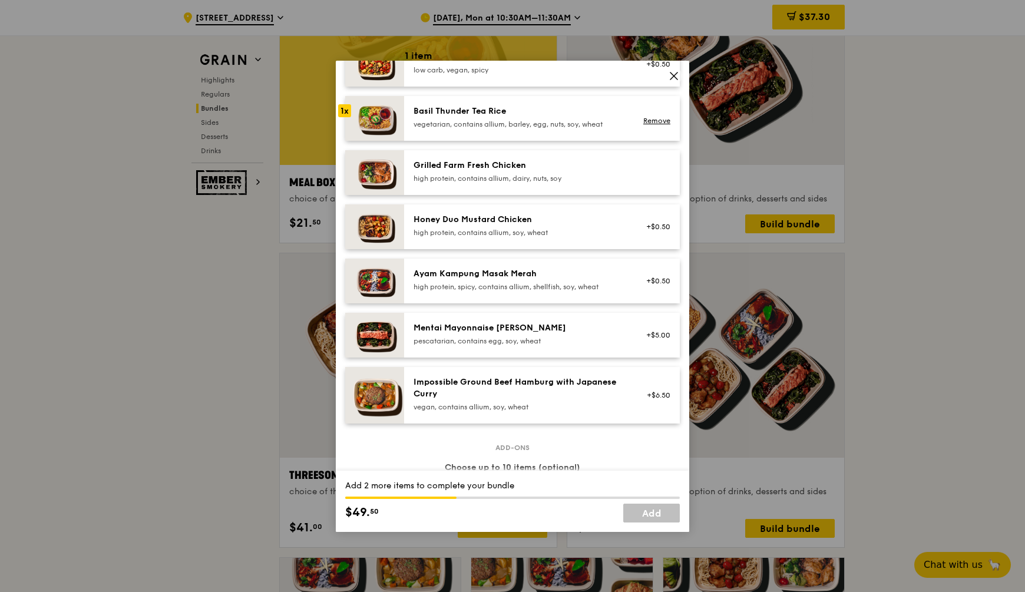
scroll to position [0, 0]
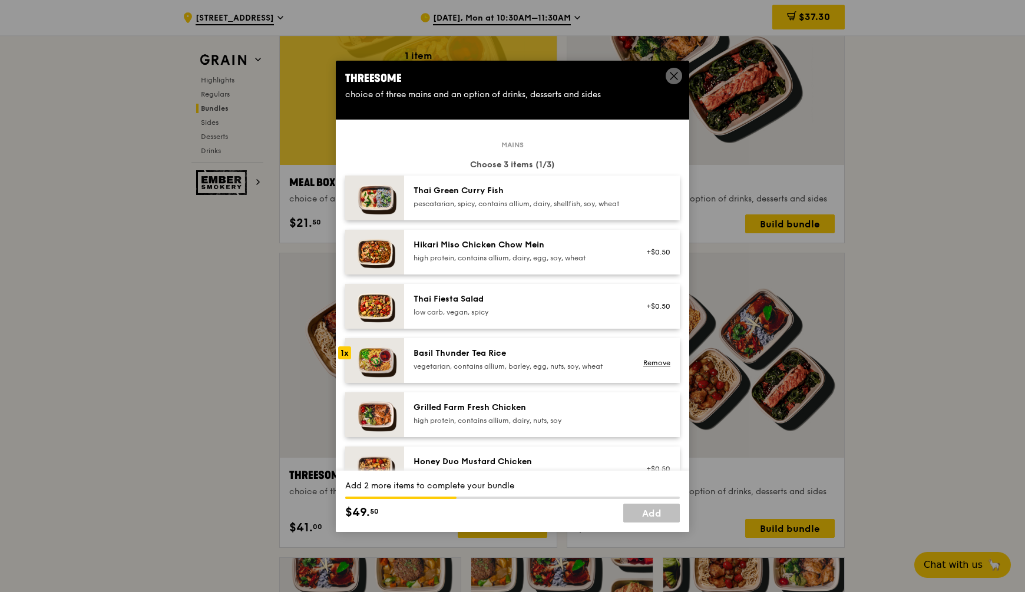
click at [485, 370] on div "vegetarian, contains allium, barley, egg, nuts, soy, wheat" at bounding box center [520, 366] width 212 height 9
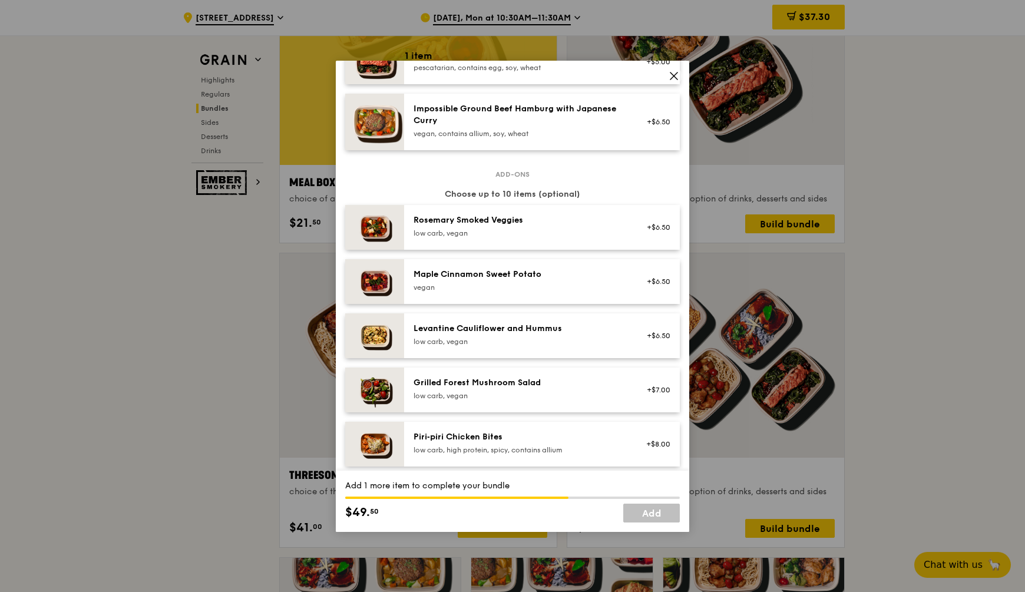
scroll to position [810, 0]
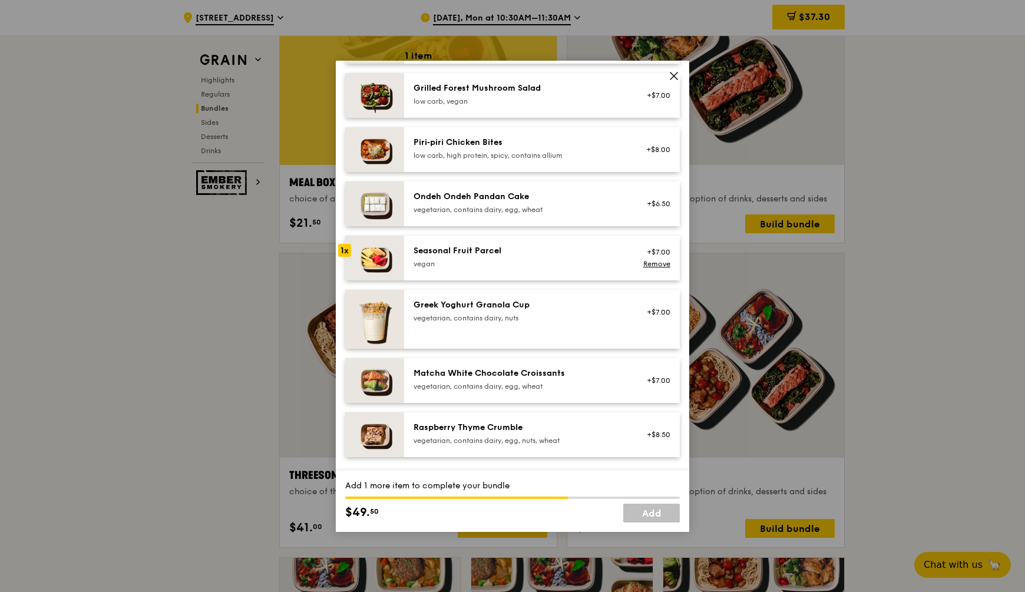
click at [473, 266] on div "Seasonal Fruit Parcel [GEOGRAPHIC_DATA]" at bounding box center [520, 257] width 212 height 24
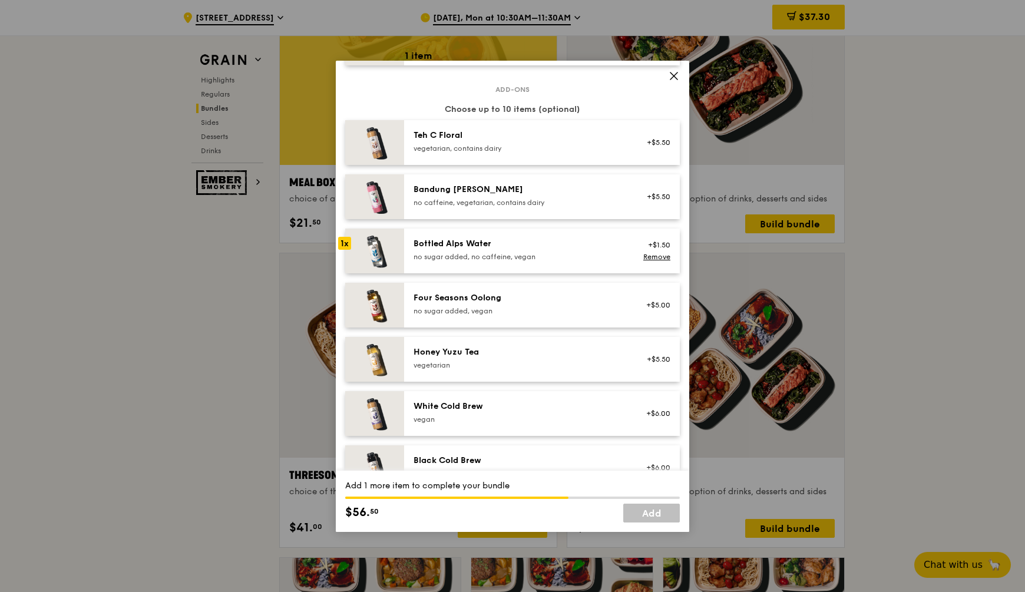
scroll to position [1252, 0]
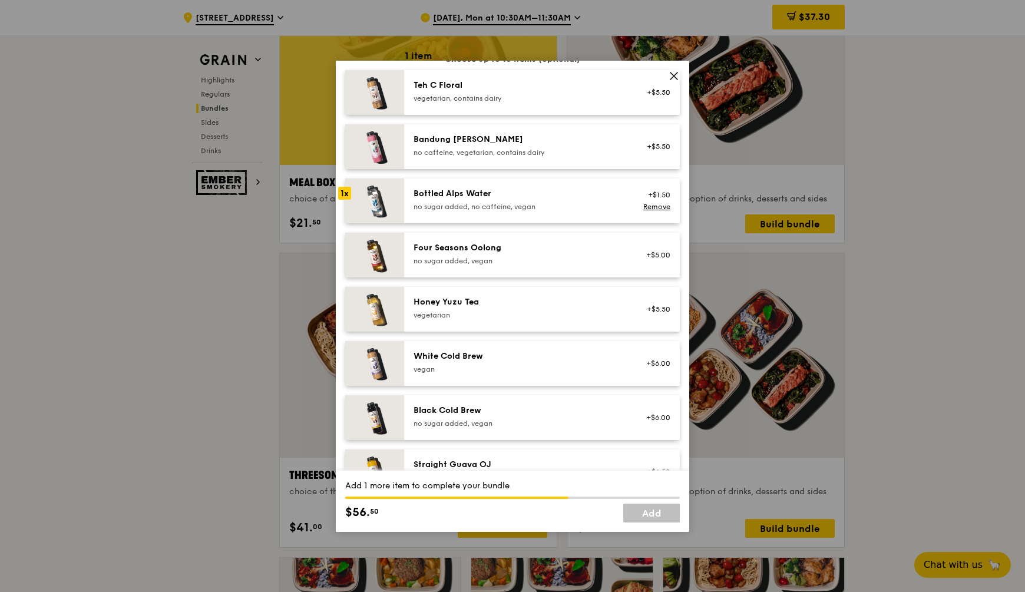
click at [467, 212] on div "no sugar added, no caffeine, vegan" at bounding box center [520, 206] width 212 height 9
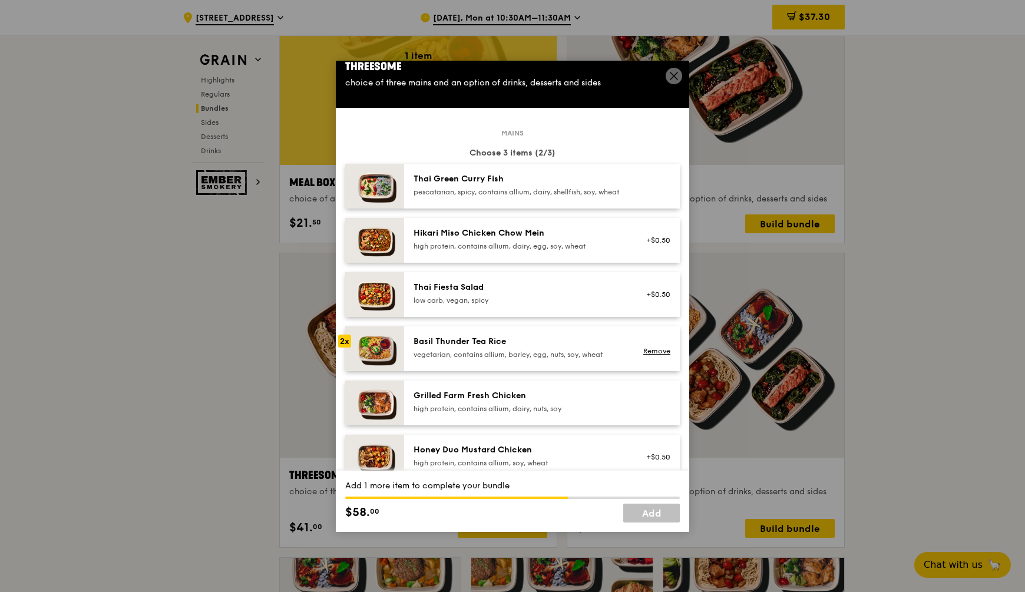
scroll to position [0, 0]
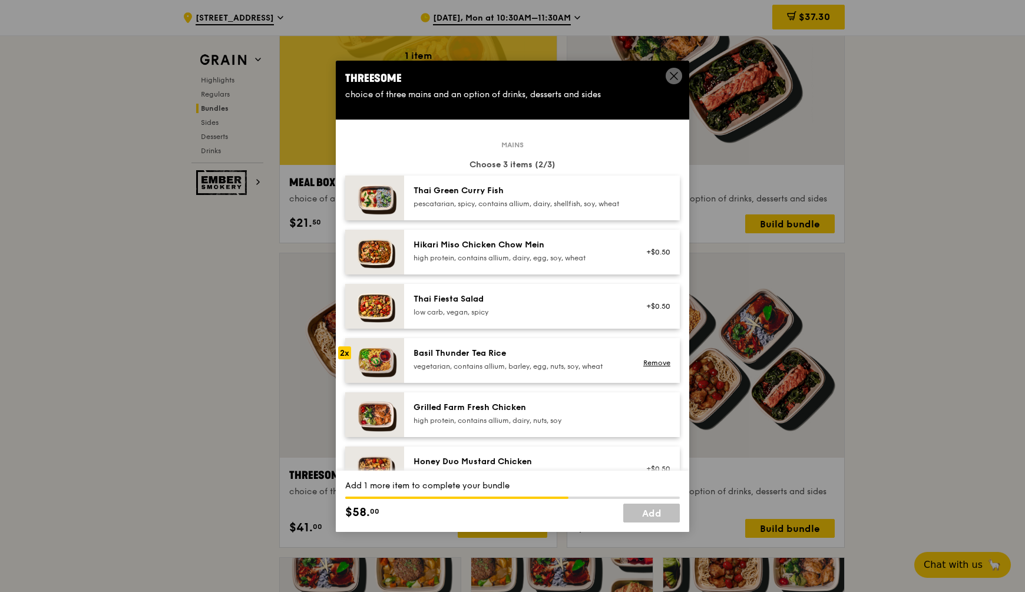
click at [497, 263] on div "high protein, contains allium, dairy, egg, soy, wheat" at bounding box center [520, 257] width 212 height 9
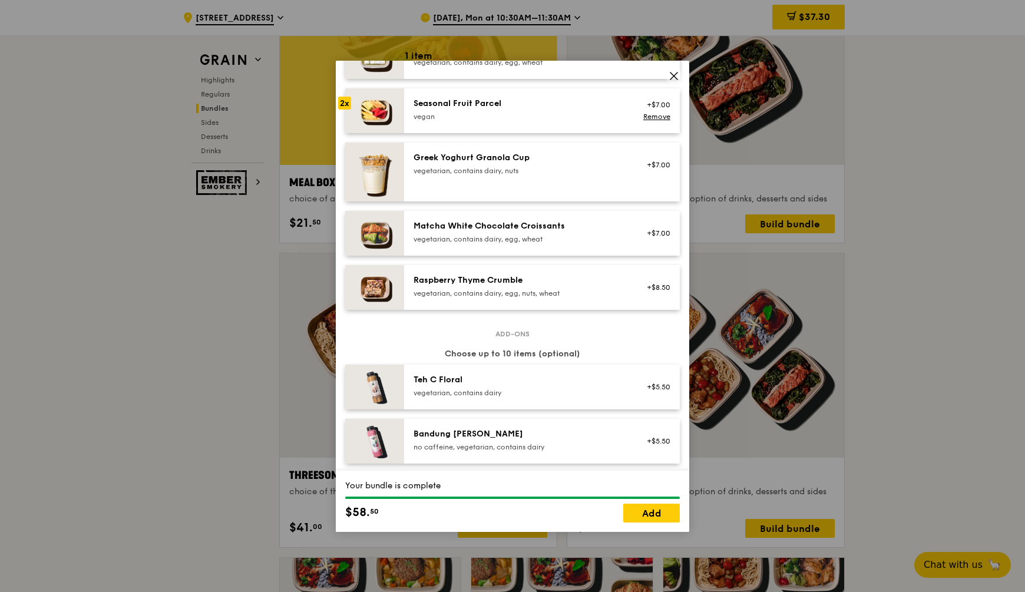
scroll to position [884, 0]
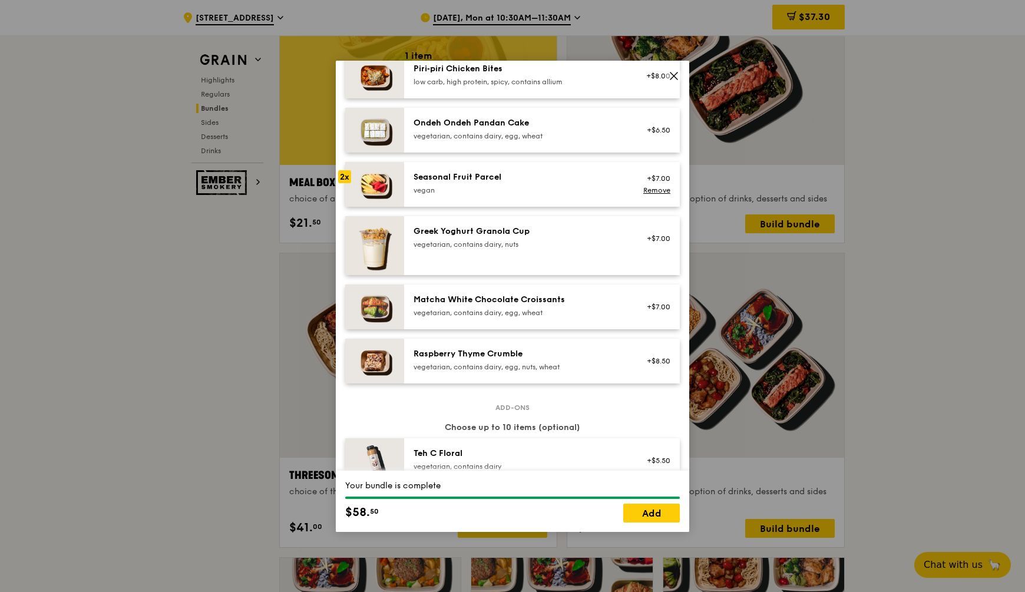
click at [491, 195] on div "vegan" at bounding box center [520, 190] width 212 height 9
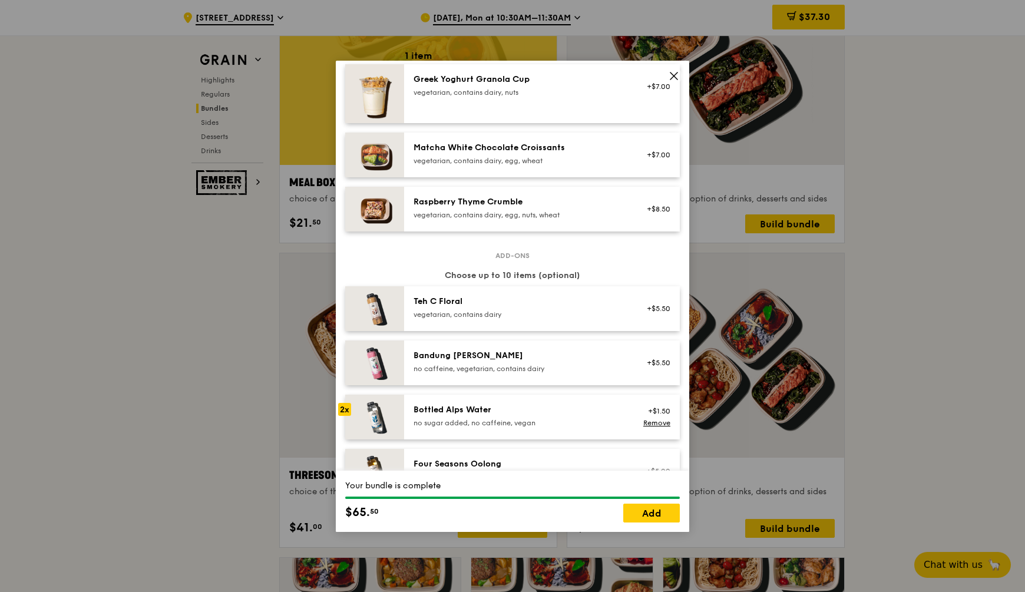
scroll to position [1179, 0]
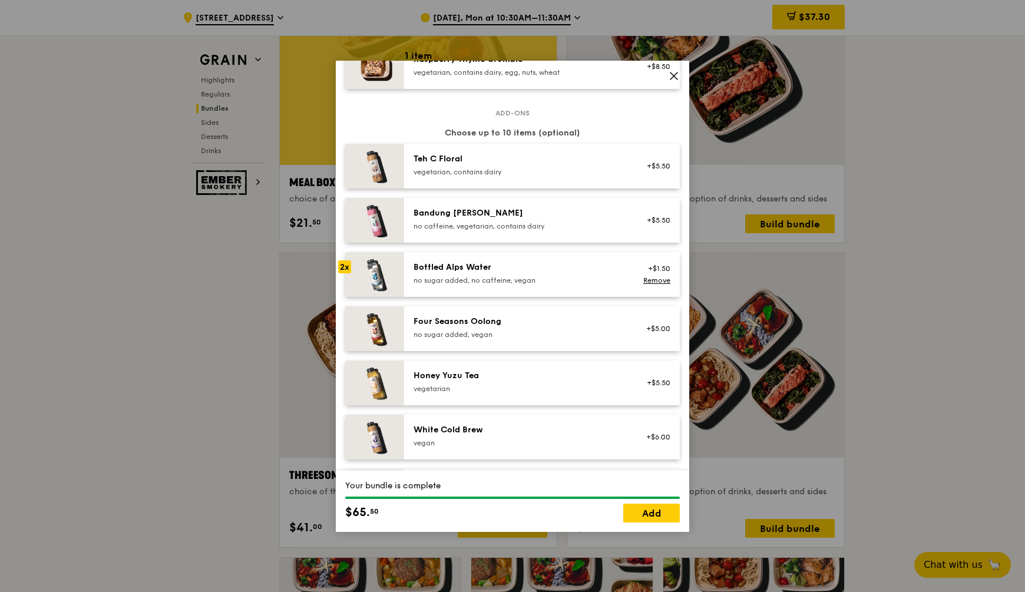
click at [497, 282] on div "Bottled Alps Water no sugar added, no caffeine, vegan" at bounding box center [520, 274] width 212 height 24
click at [649, 513] on link "Add" at bounding box center [651, 513] width 57 height 19
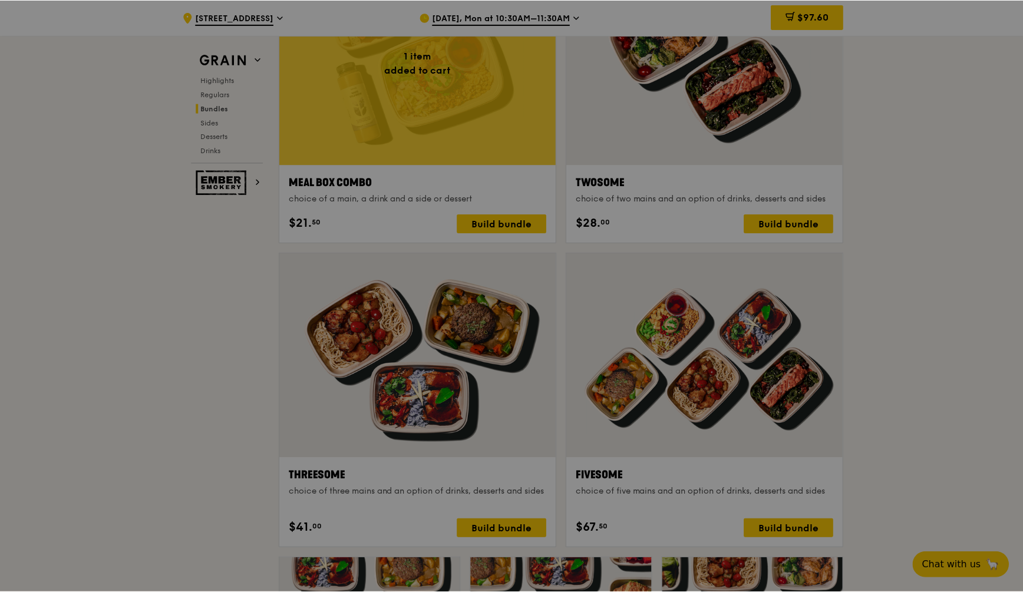
scroll to position [1841, 0]
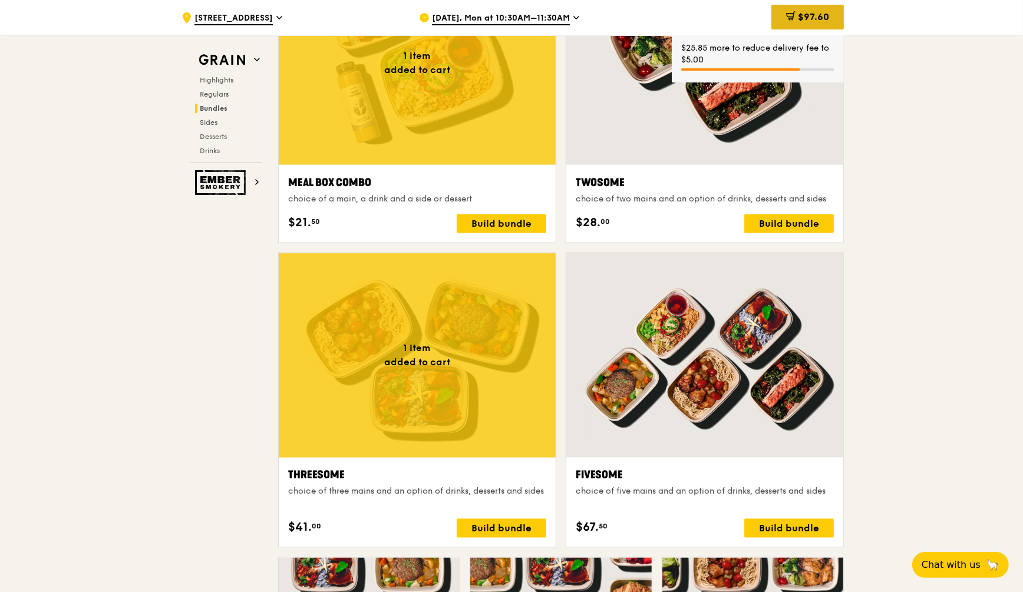
click at [816, 14] on span "$97.60" at bounding box center [813, 16] width 31 height 11
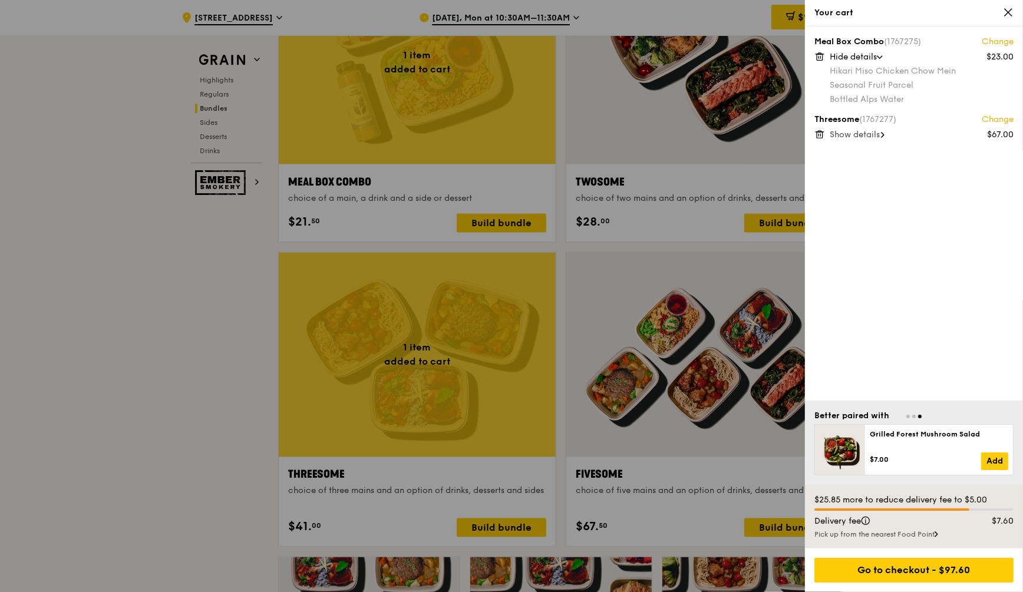
scroll to position [1842, 0]
click at [846, 57] on span "Hide details" at bounding box center [853, 57] width 47 height 10
click at [848, 91] on span "Show details" at bounding box center [855, 92] width 50 height 10
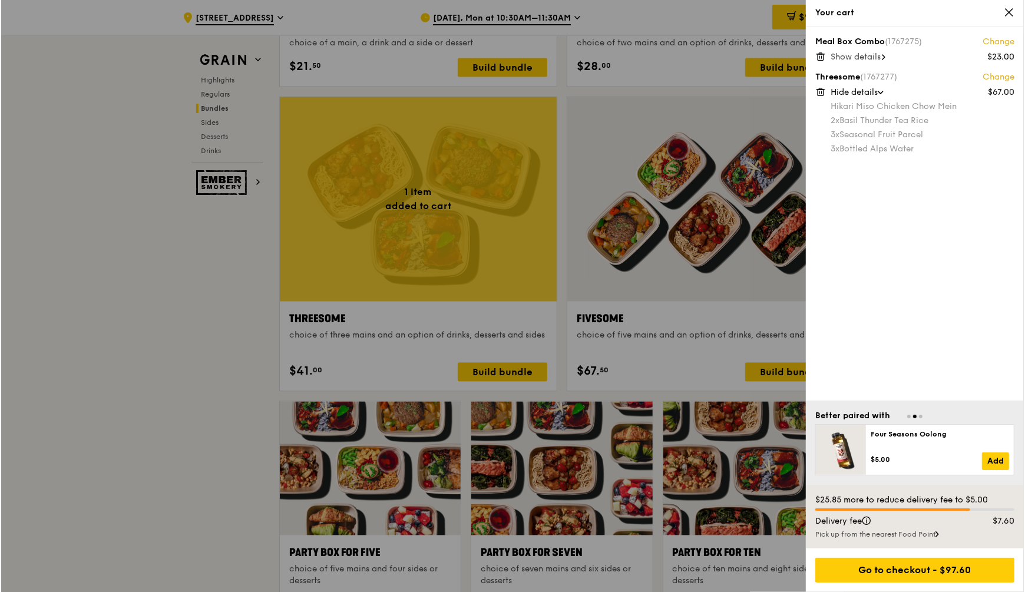
scroll to position [1990, 0]
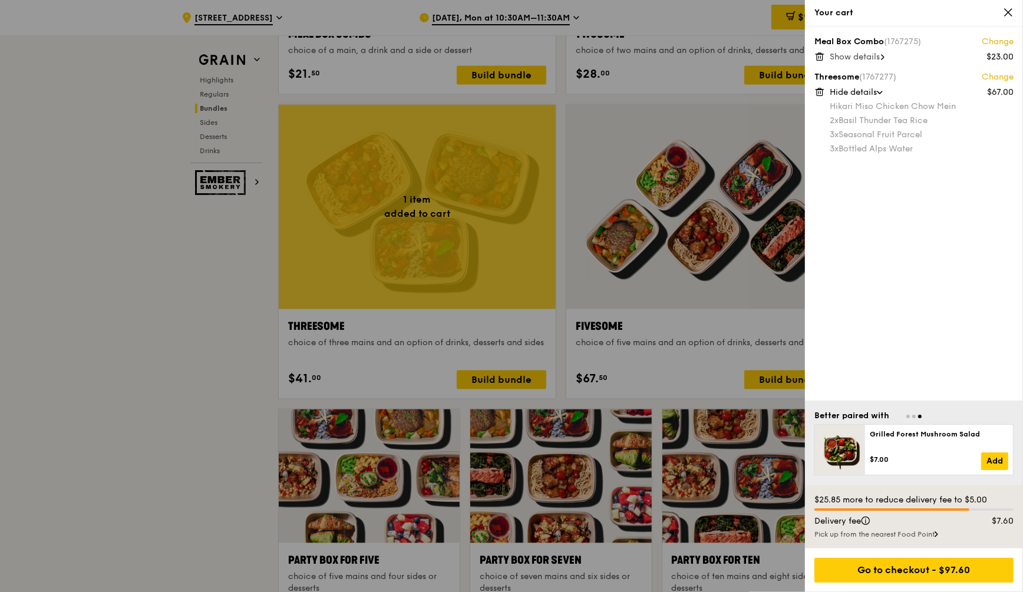
click at [994, 38] on link "Change" at bounding box center [998, 42] width 32 height 12
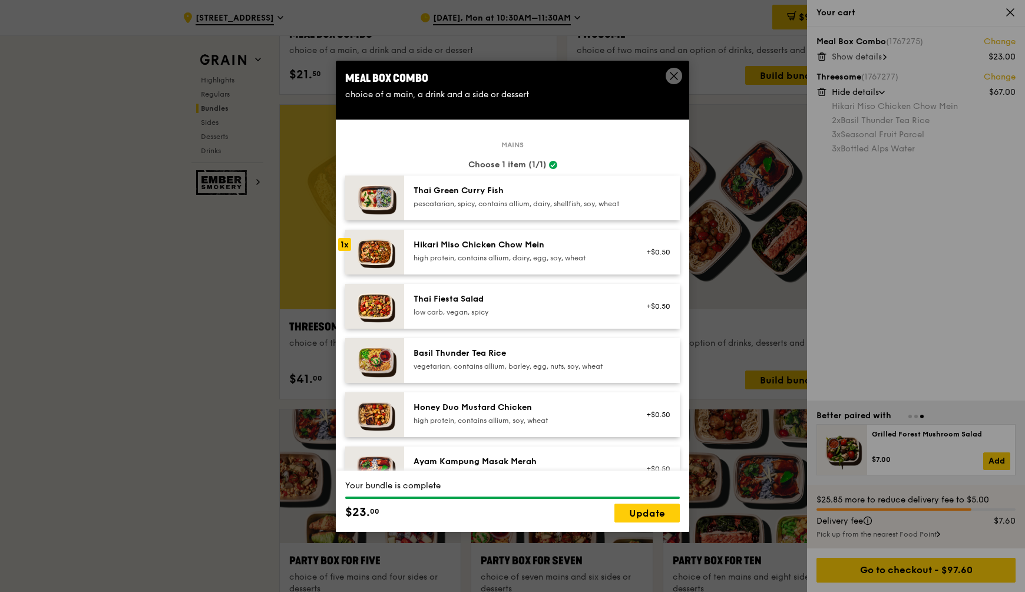
click at [669, 76] on span at bounding box center [674, 76] width 16 height 16
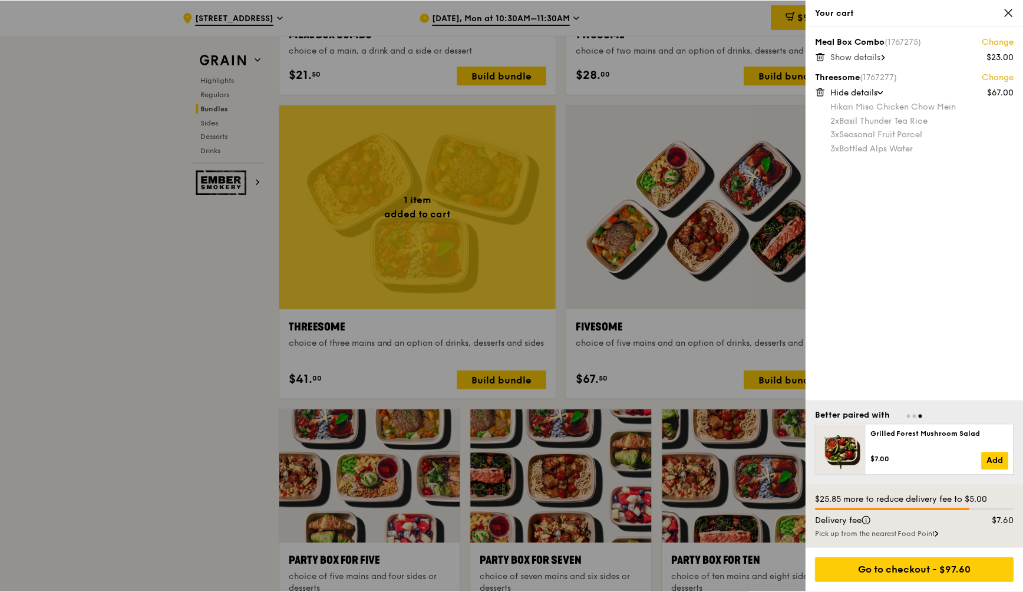
scroll to position [1989, 0]
click at [1006, 14] on icon at bounding box center [1008, 12] width 11 height 11
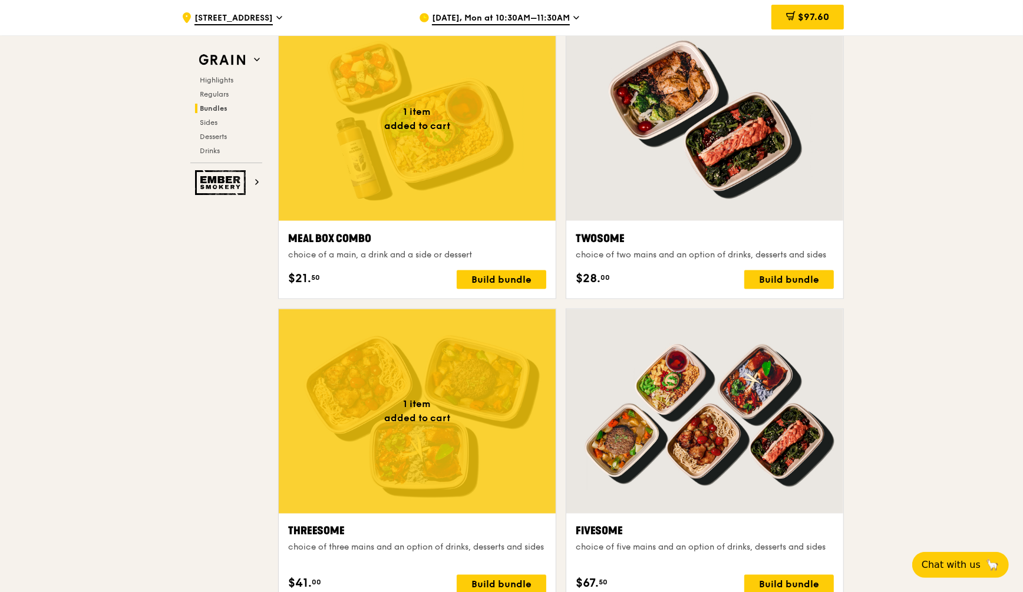
scroll to position [1768, 0]
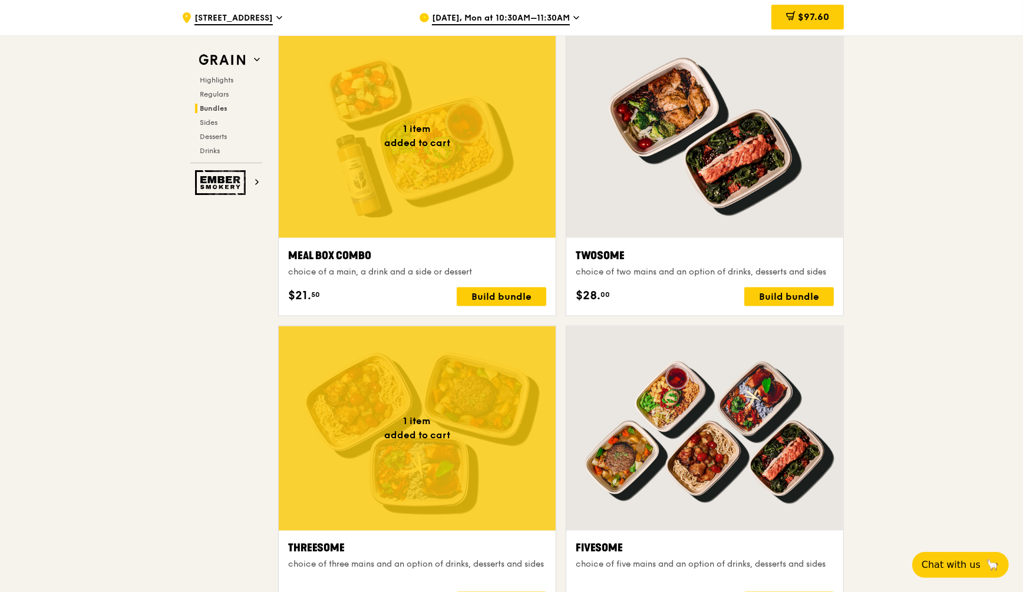
click at [827, 5] on div "$97.60" at bounding box center [807, 17] width 72 height 35
click at [824, 14] on span "$97.60" at bounding box center [813, 16] width 31 height 11
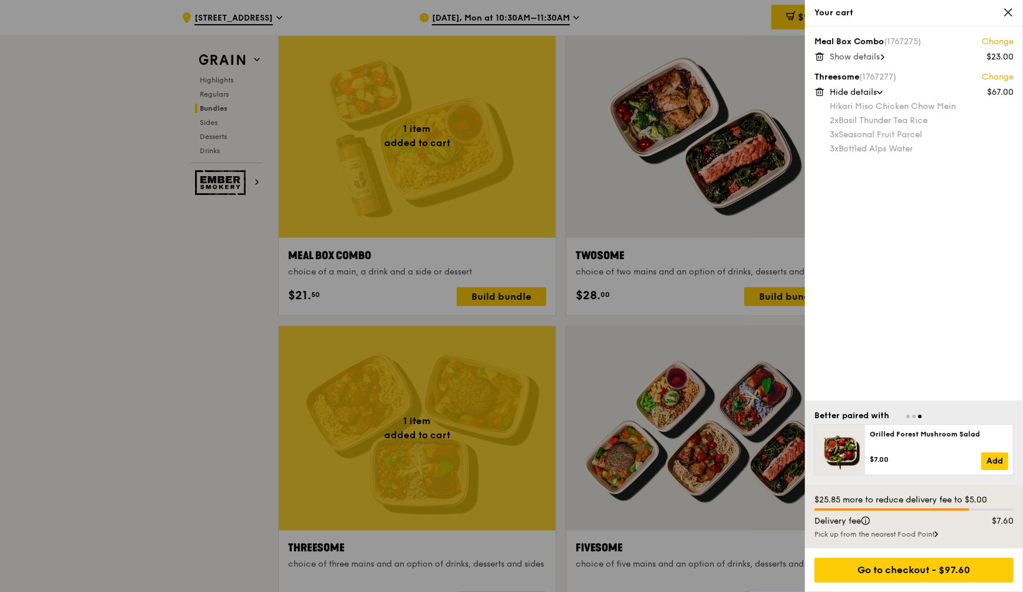
click at [1008, 15] on icon at bounding box center [1008, 12] width 11 height 11
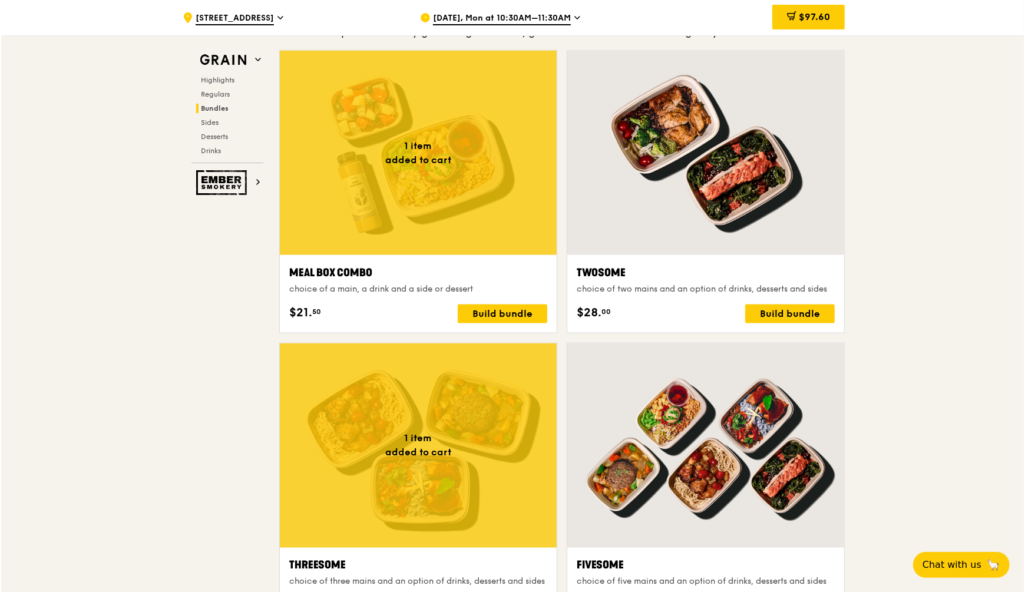
scroll to position [1842, 0]
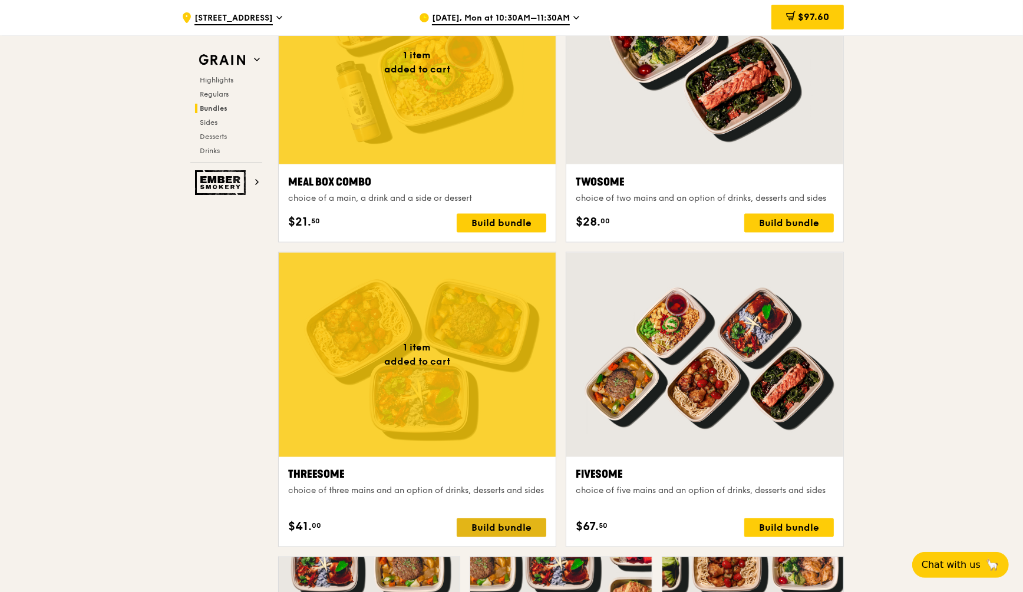
click at [511, 523] on div "Build bundle" at bounding box center [502, 528] width 90 height 19
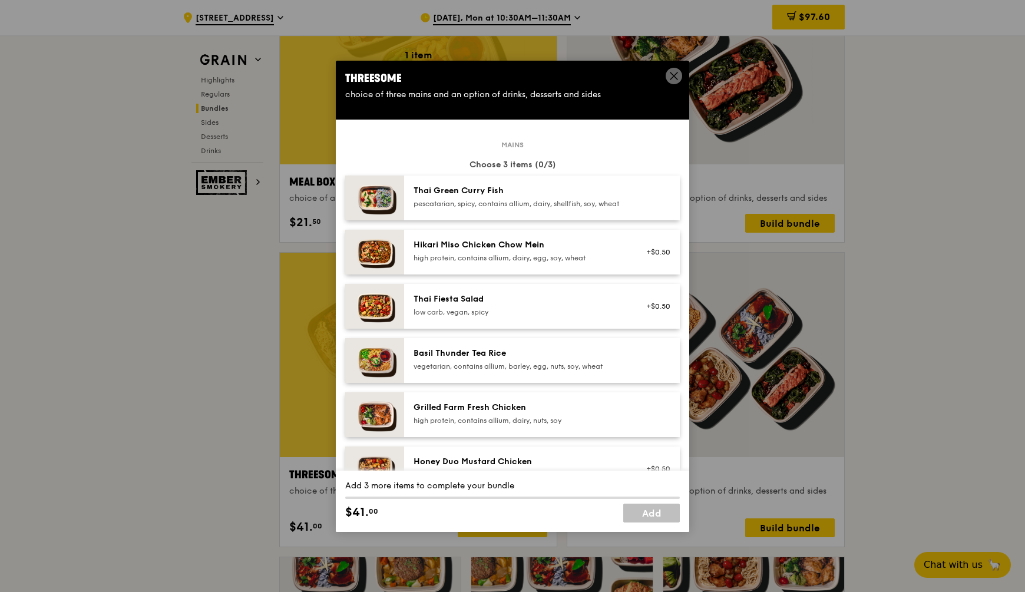
click at [510, 251] on div "Hikari Miso Chicken Chow Mein" at bounding box center [520, 245] width 212 height 12
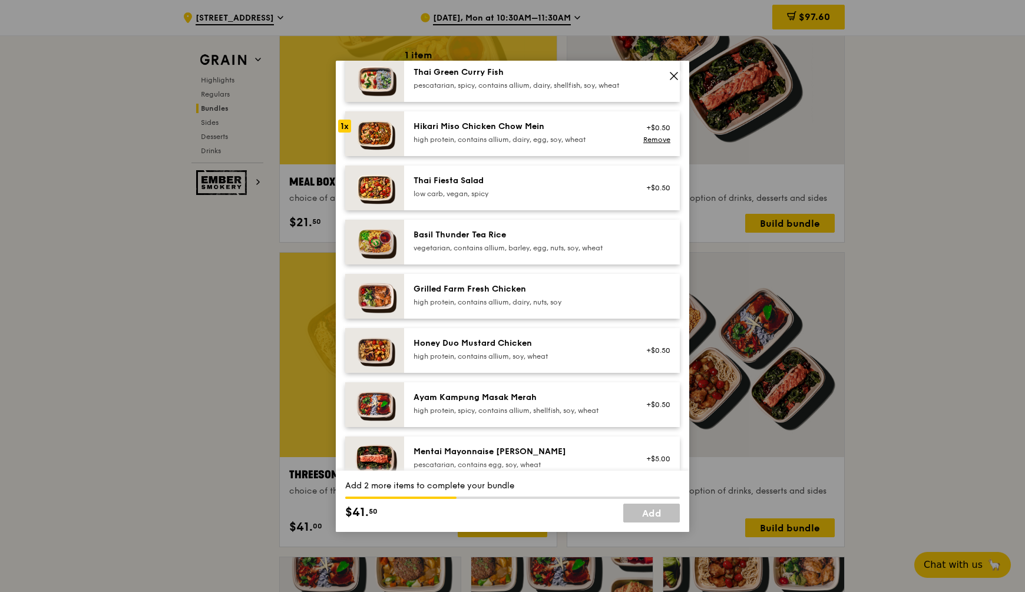
scroll to position [147, 0]
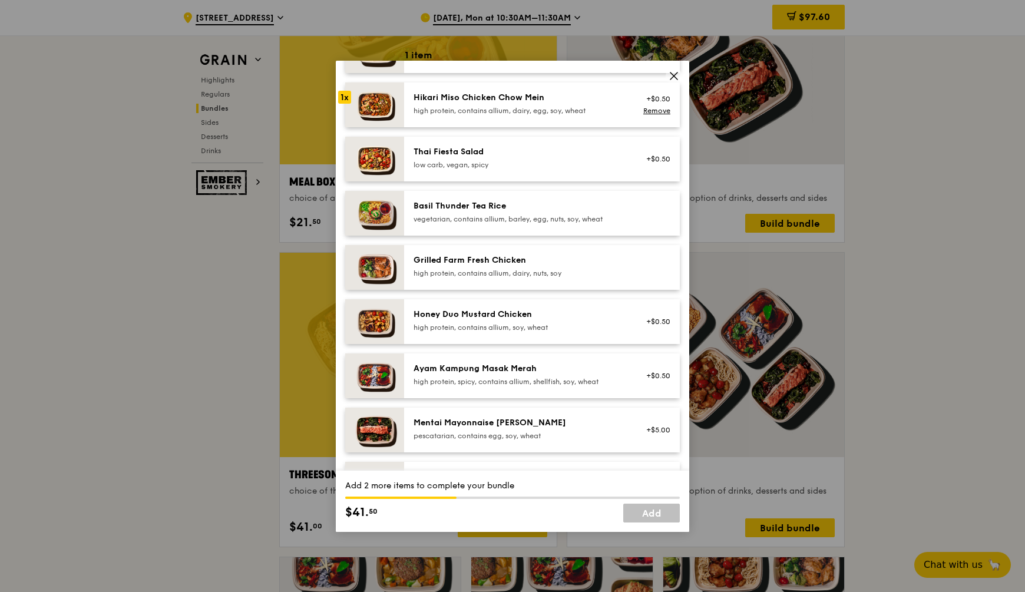
click at [523, 115] on div "high protein, contains allium, dairy, egg, soy, wheat" at bounding box center [520, 110] width 212 height 9
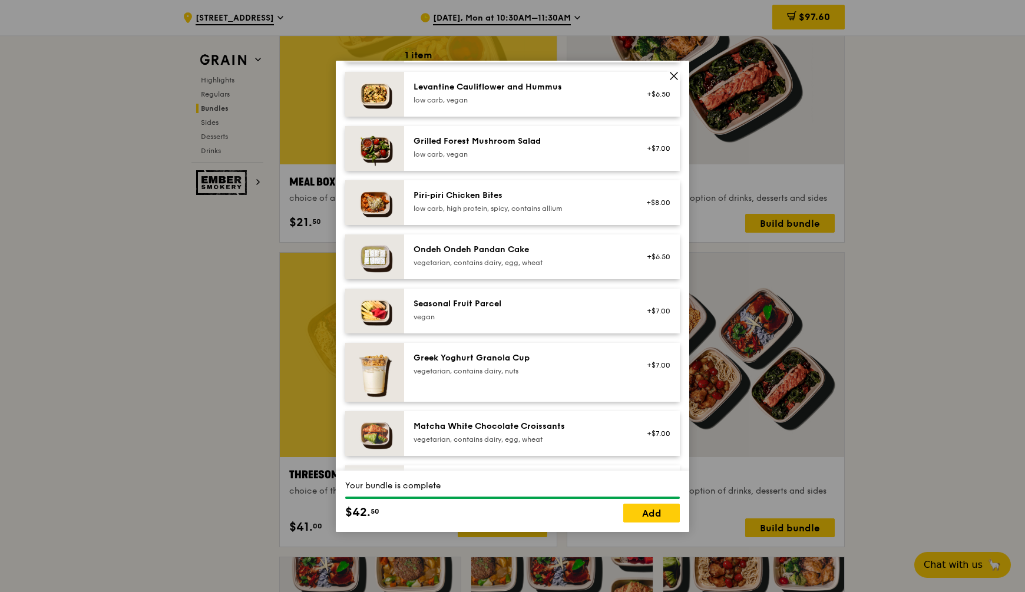
scroll to position [810, 0]
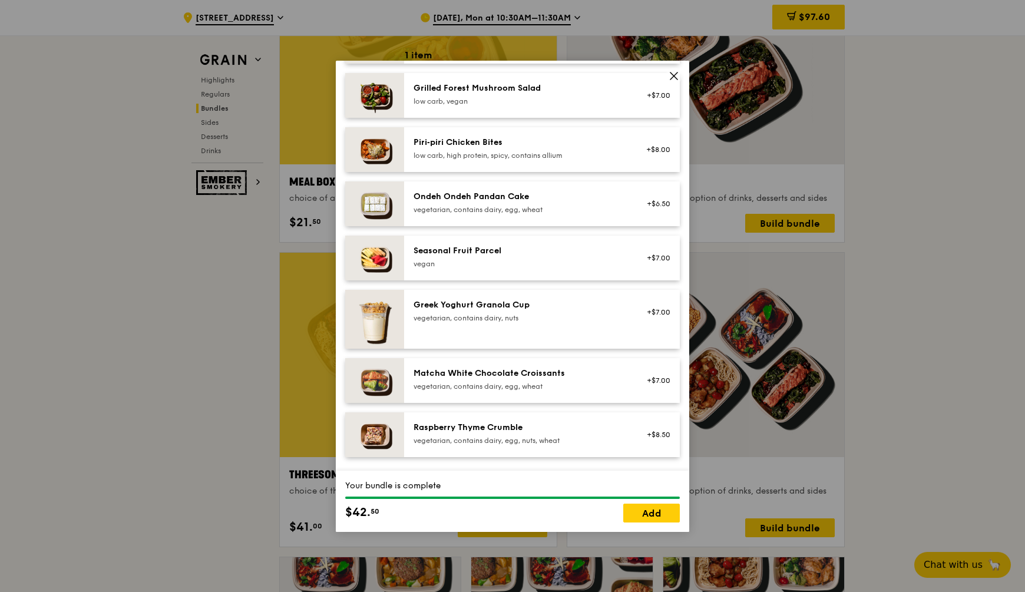
click at [501, 269] on div "vegan" at bounding box center [520, 263] width 212 height 9
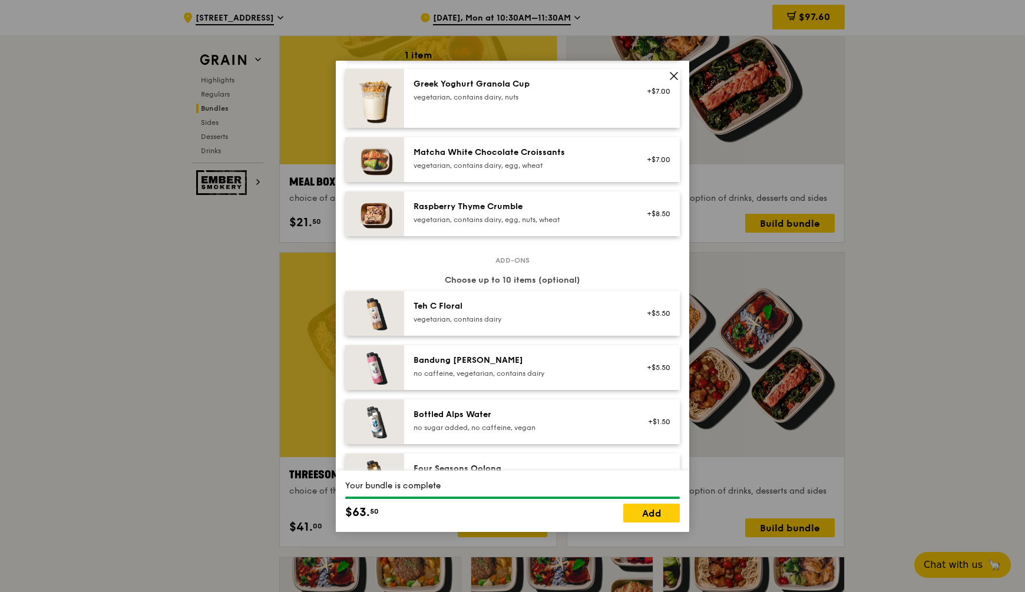
scroll to position [1252, 0]
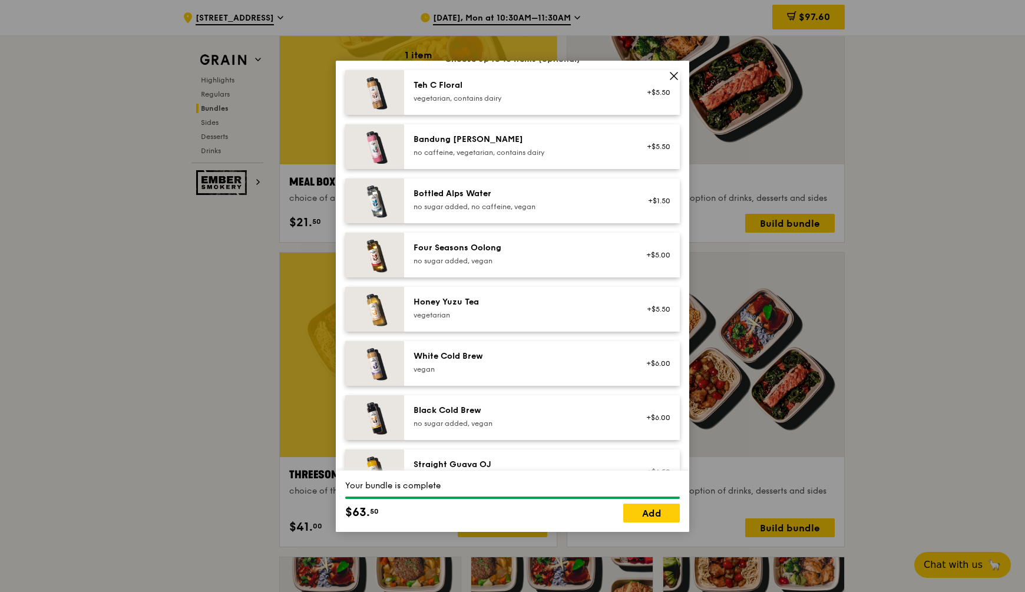
click at [500, 212] on div "no sugar added, no caffeine, vegan" at bounding box center [520, 206] width 212 height 9
click at [648, 513] on link "Add" at bounding box center [651, 513] width 57 height 19
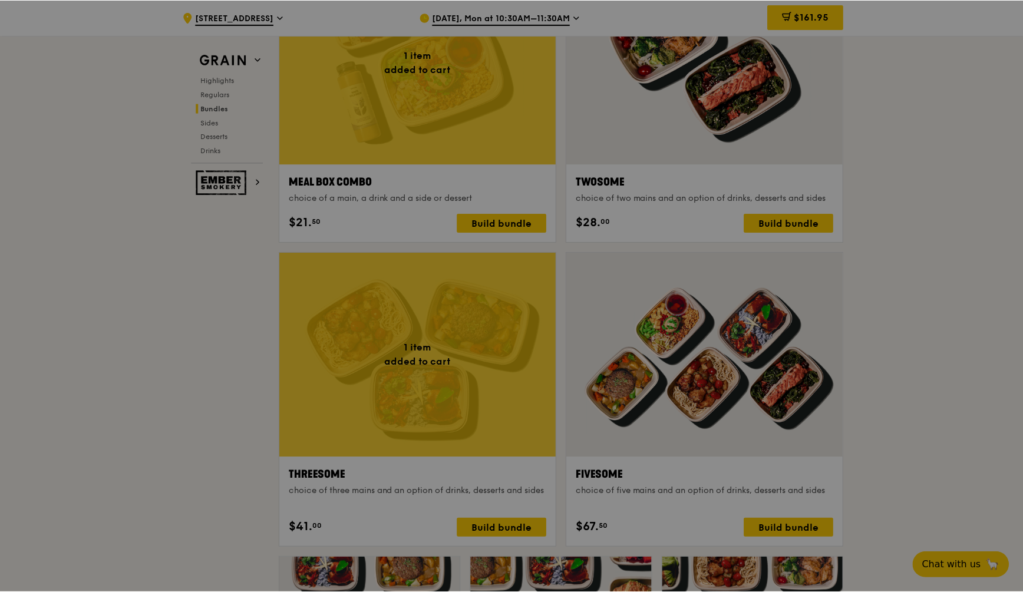
scroll to position [1842, 0]
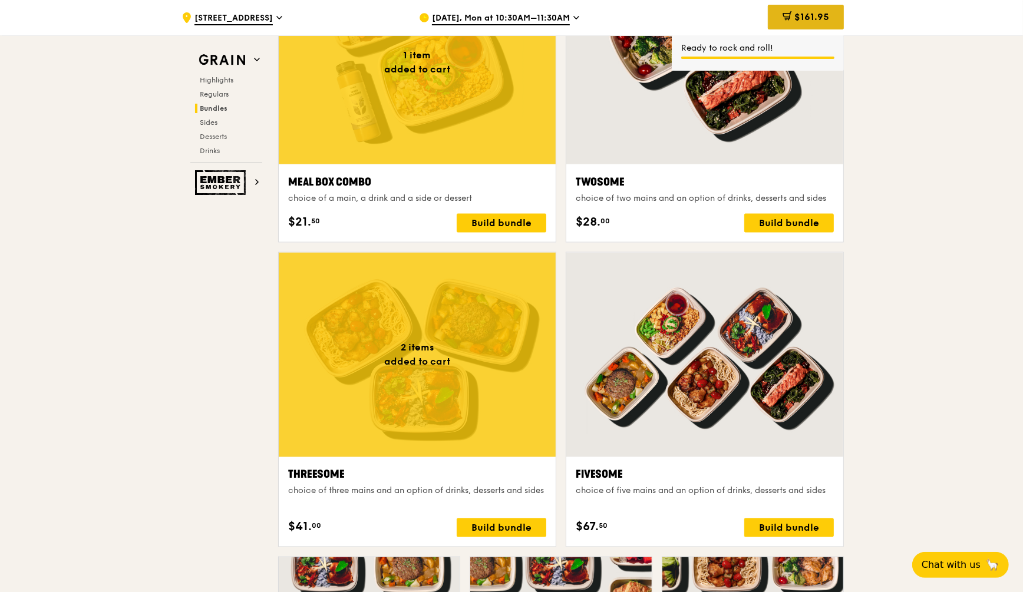
click at [819, 25] on div "$161.95" at bounding box center [806, 17] width 76 height 25
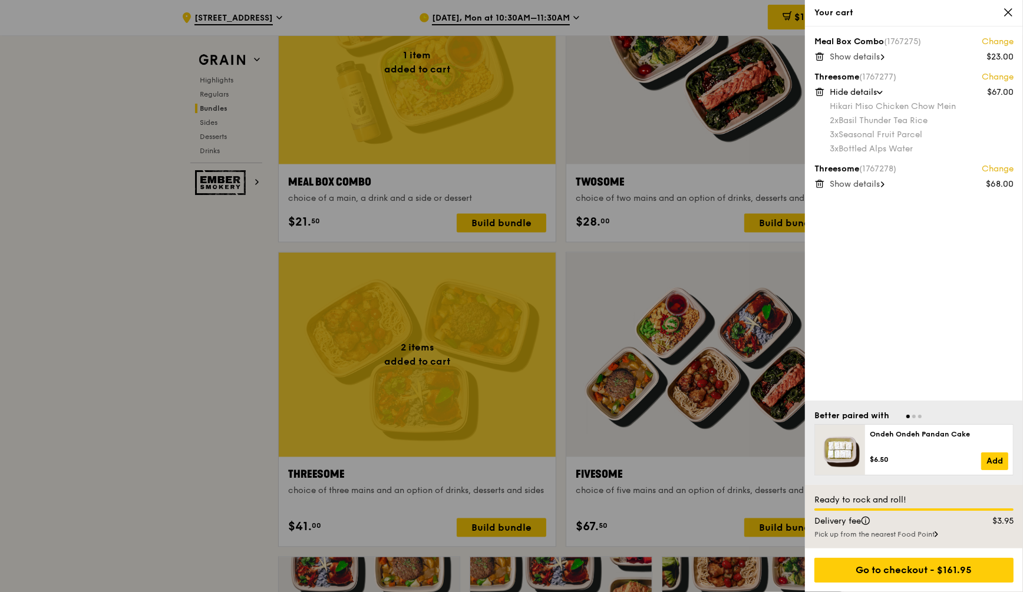
click at [863, 186] on span "Show details" at bounding box center [855, 184] width 50 height 10
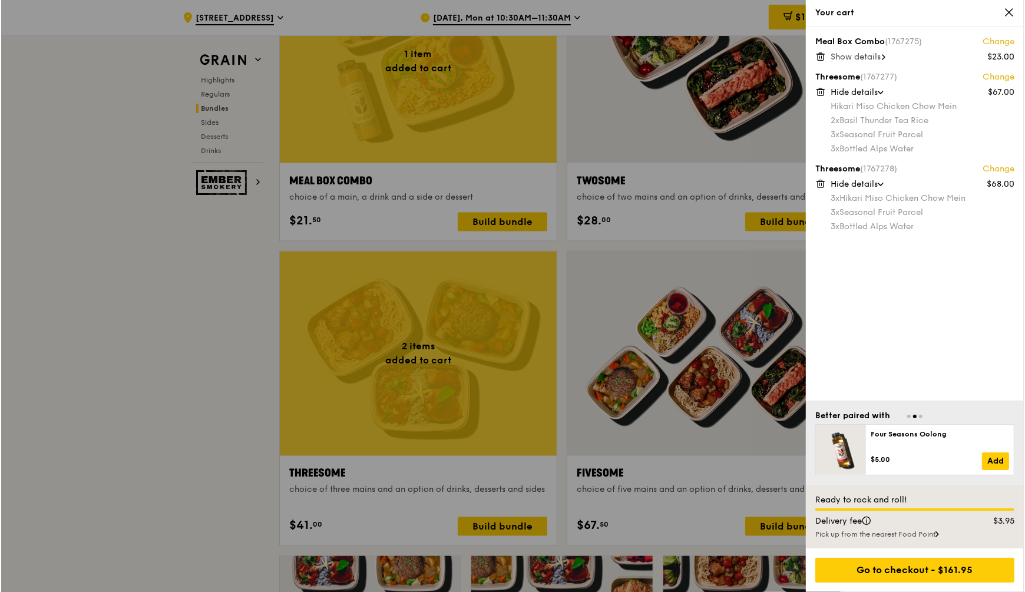
scroll to position [1917, 0]
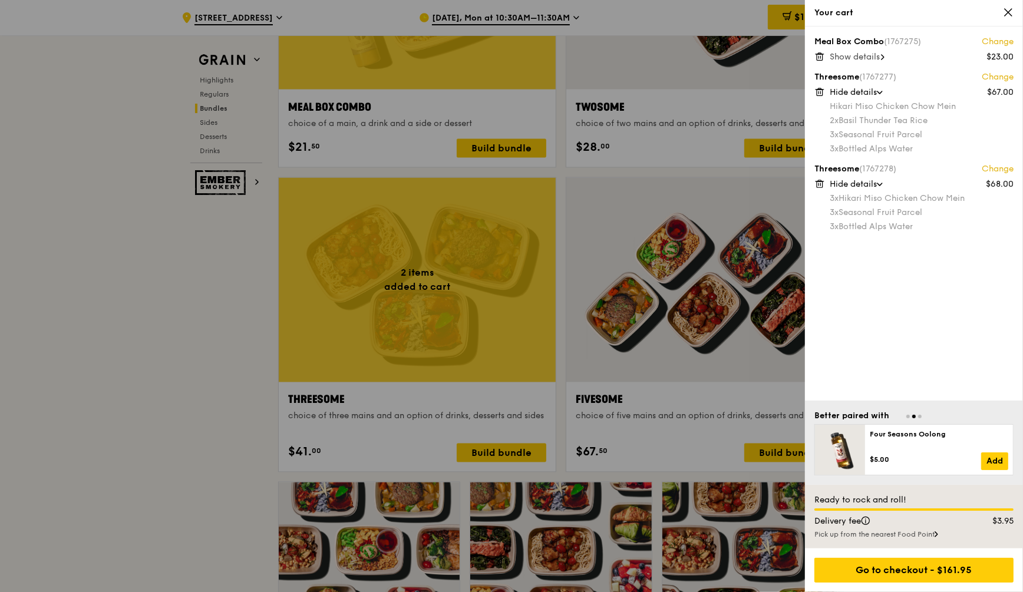
click at [715, 269] on div at bounding box center [511, 296] width 1023 height 592
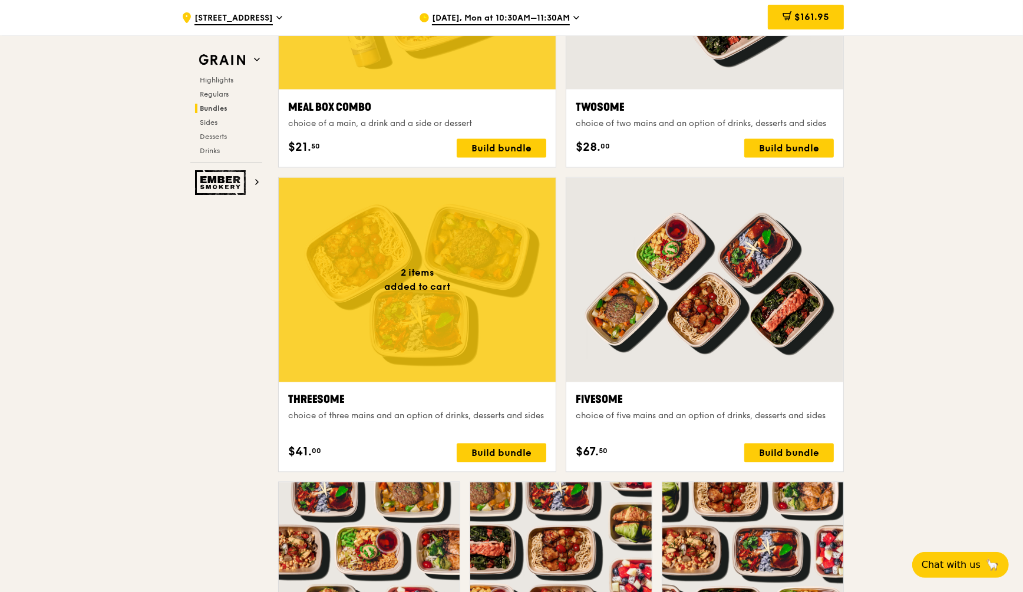
click at [715, 269] on div at bounding box center [704, 280] width 277 height 204
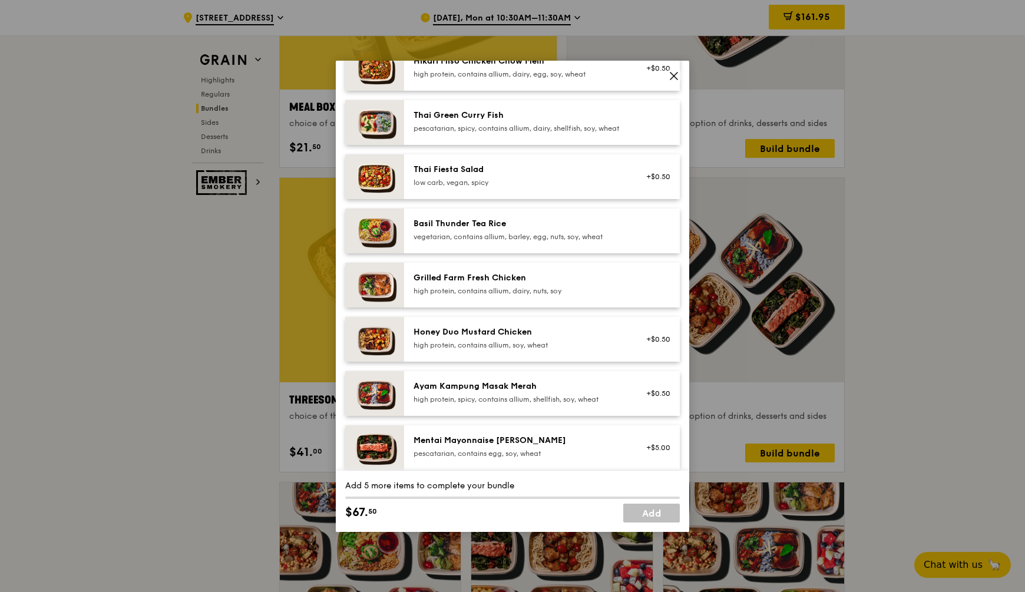
scroll to position [147, 0]
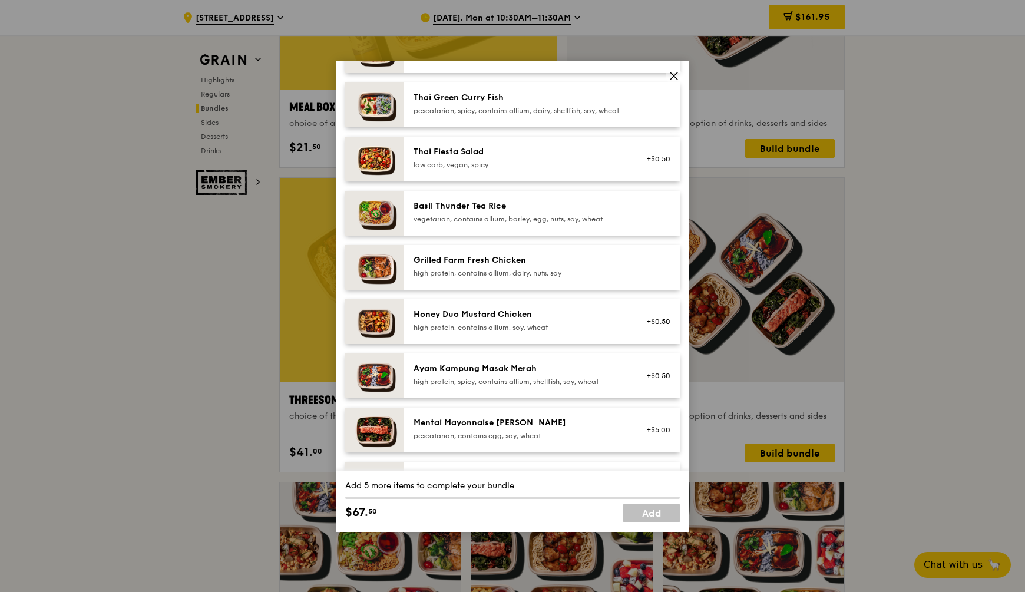
click at [486, 266] on div "Grilled Farm Fresh Chicken" at bounding box center [520, 261] width 212 height 12
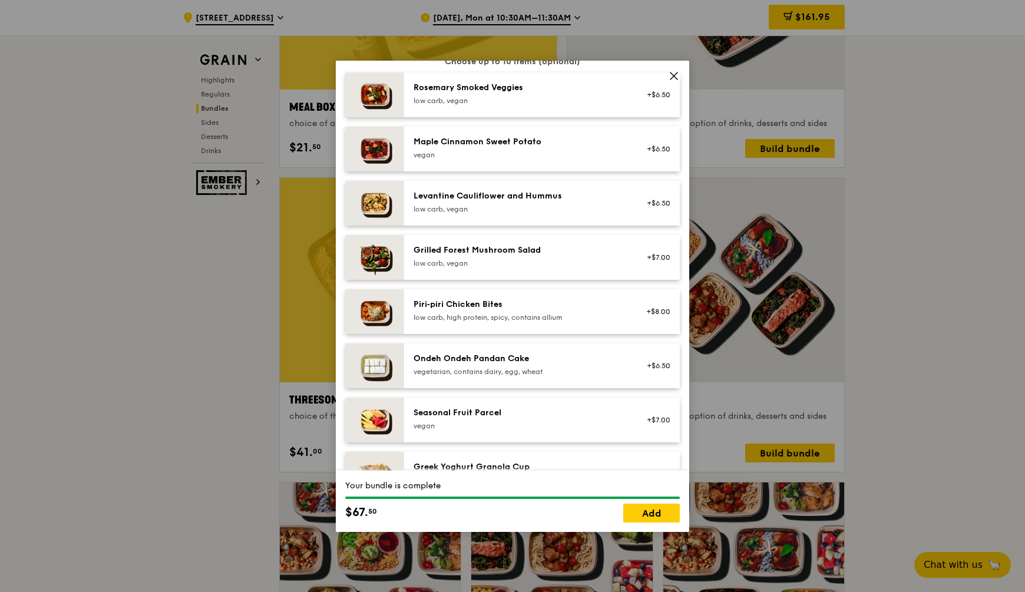
scroll to position [663, 0]
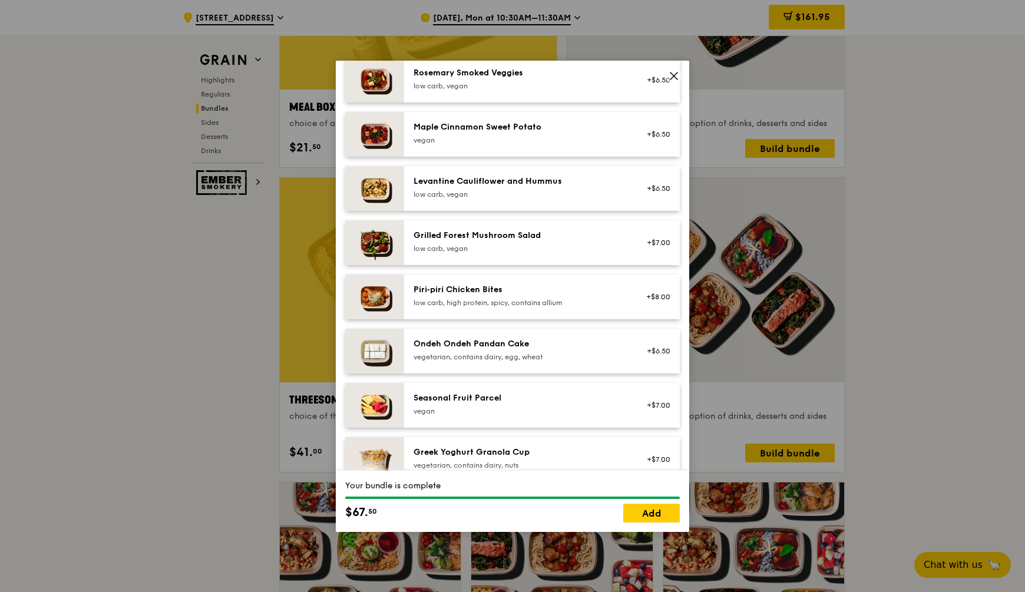
click at [484, 404] on div "Seasonal Fruit Parcel" at bounding box center [520, 398] width 212 height 12
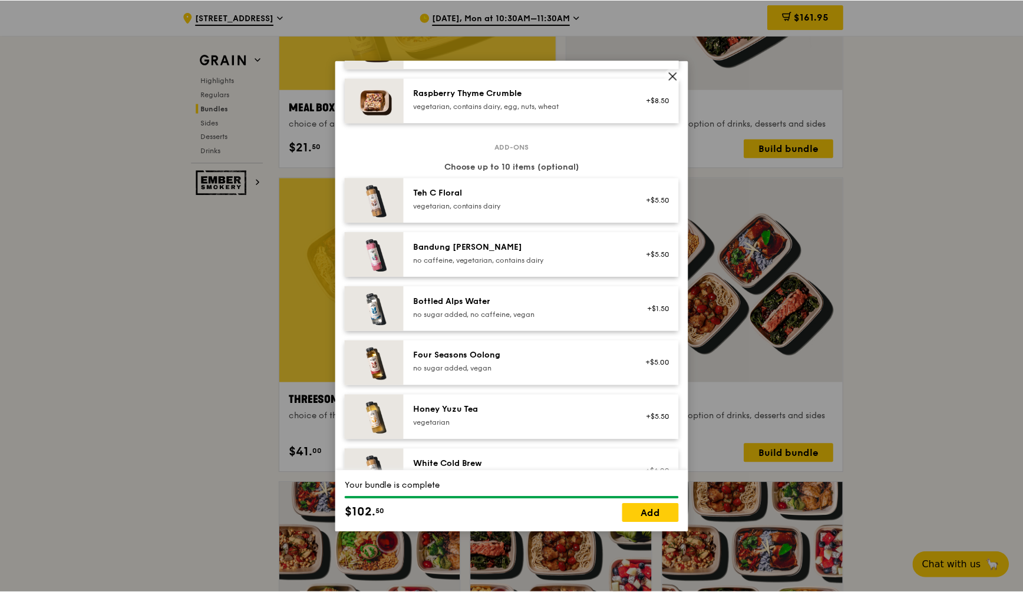
scroll to position [1252, 0]
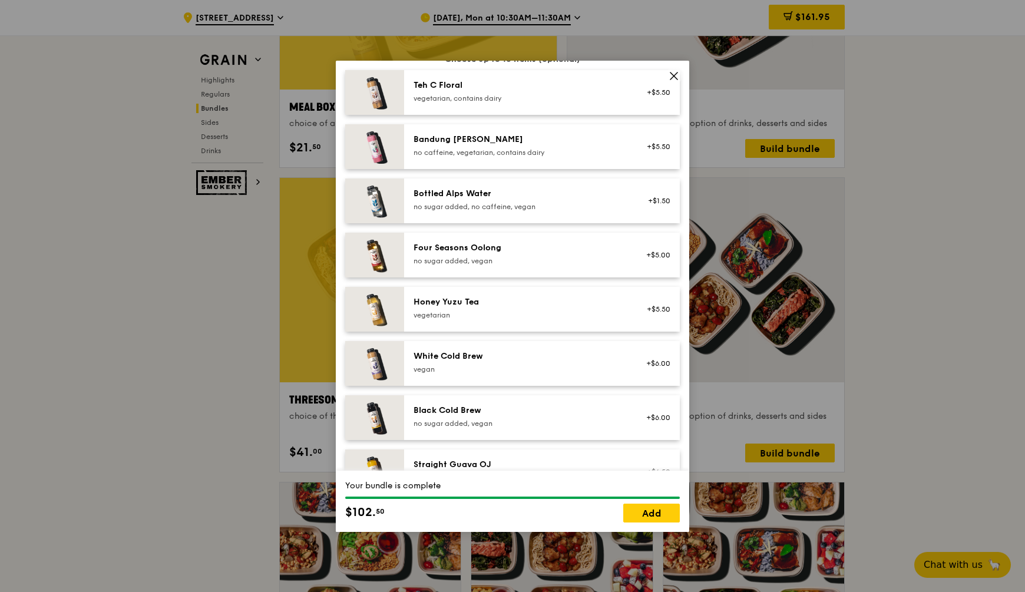
click at [493, 223] on div "Bottled Alps Water no sugar added, no caffeine, vegan +$1.50" at bounding box center [542, 201] width 276 height 45
click at [493, 223] on div "Bottled Alps Water no sugar added, no caffeine, vegan +$1.50 Remove" at bounding box center [542, 201] width 276 height 45
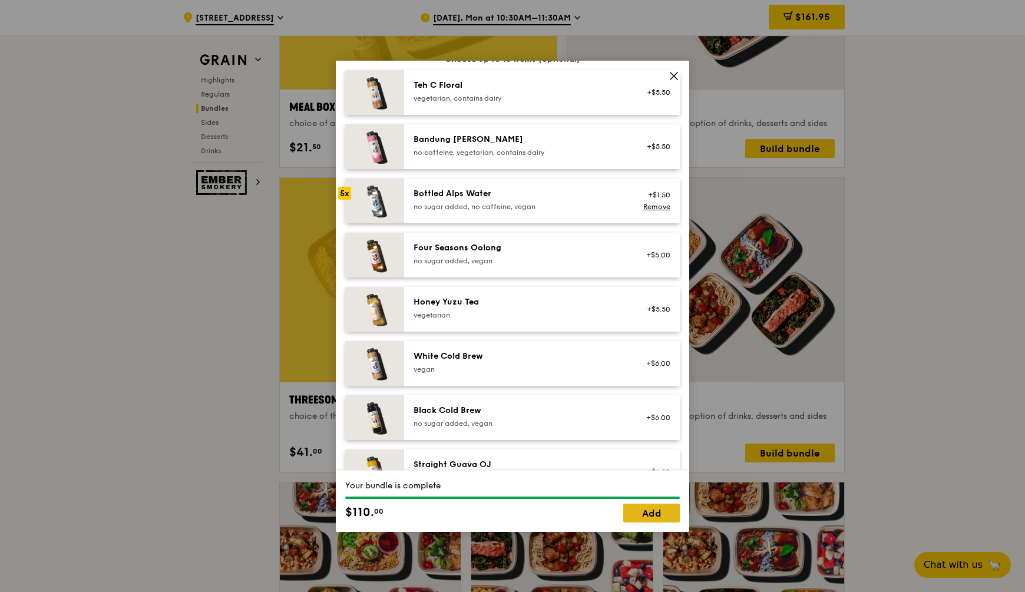
click at [634, 510] on link "Add" at bounding box center [651, 513] width 57 height 19
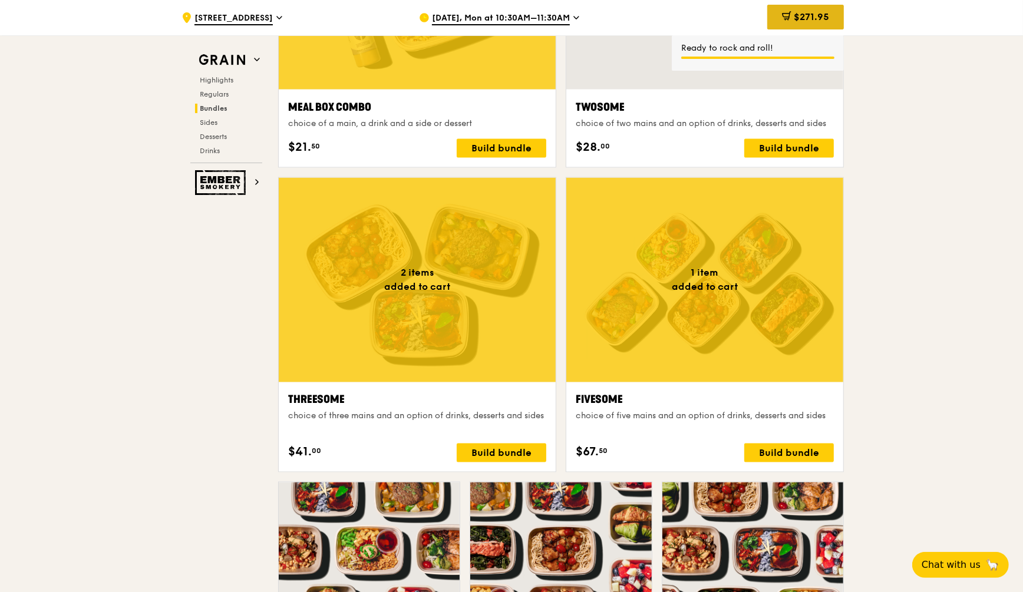
click at [810, 15] on span "$271.95" at bounding box center [811, 16] width 35 height 11
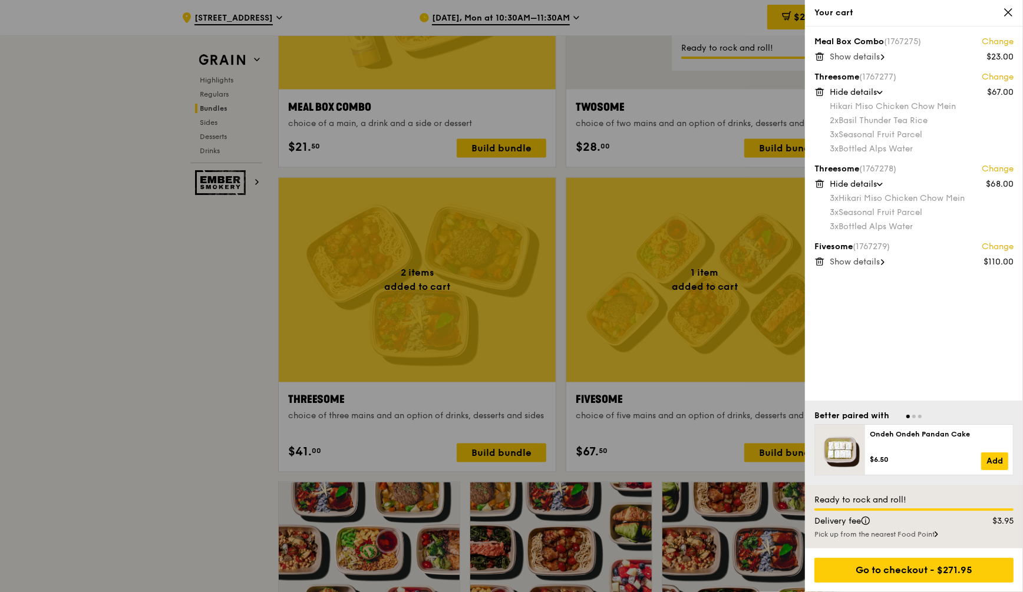
scroll to position [1917, 0]
click at [843, 261] on span "Show details" at bounding box center [855, 262] width 50 height 10
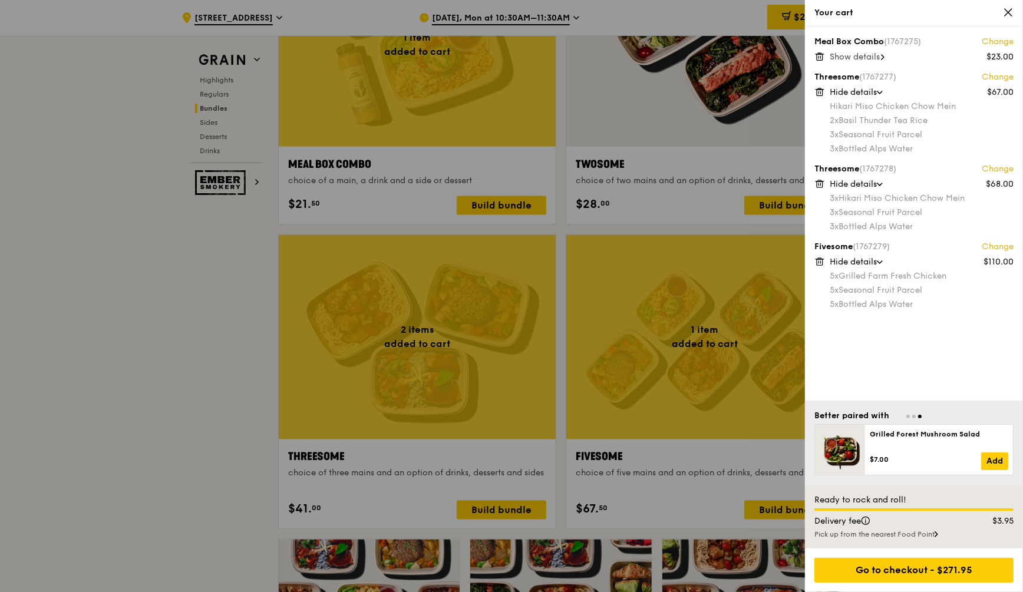
scroll to position [1844, 0]
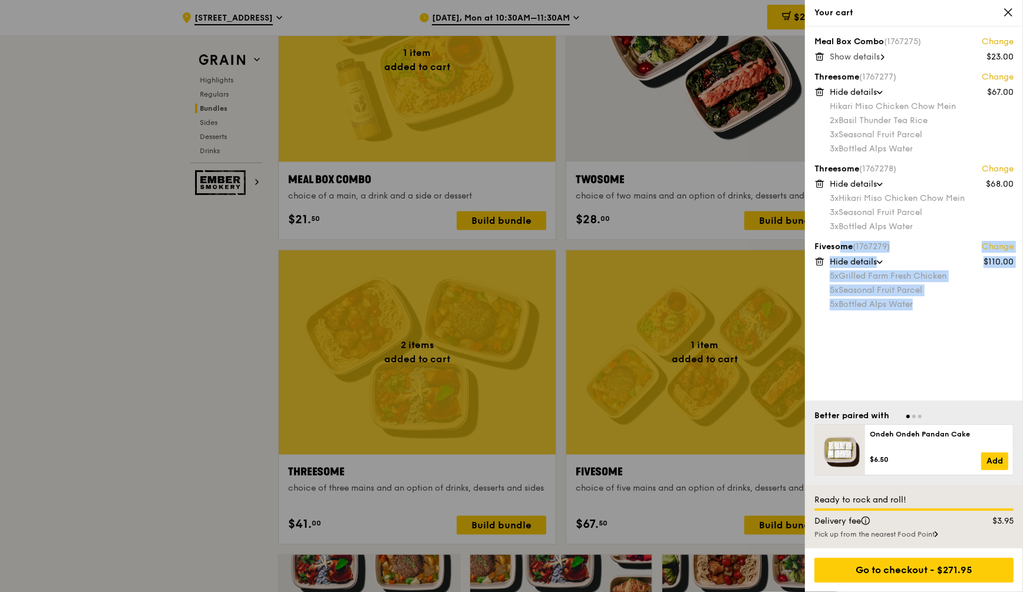
drag, startPoint x: 818, startPoint y: 245, endPoint x: 916, endPoint y: 302, distance: 114.1
click at [916, 302] on div "Fivesome (1767279) Change $110.00 Hide details 5x Grilled Farm Fresh Chicken 5x…" at bounding box center [913, 275] width 199 height 68
drag, startPoint x: 916, startPoint y: 302, endPoint x: 926, endPoint y: 310, distance: 12.1
click at [926, 309] on div "5x Bottled Alps Water" at bounding box center [922, 305] width 184 height 12
click at [922, 308] on div "5x Bottled Alps Water" at bounding box center [922, 305] width 184 height 12
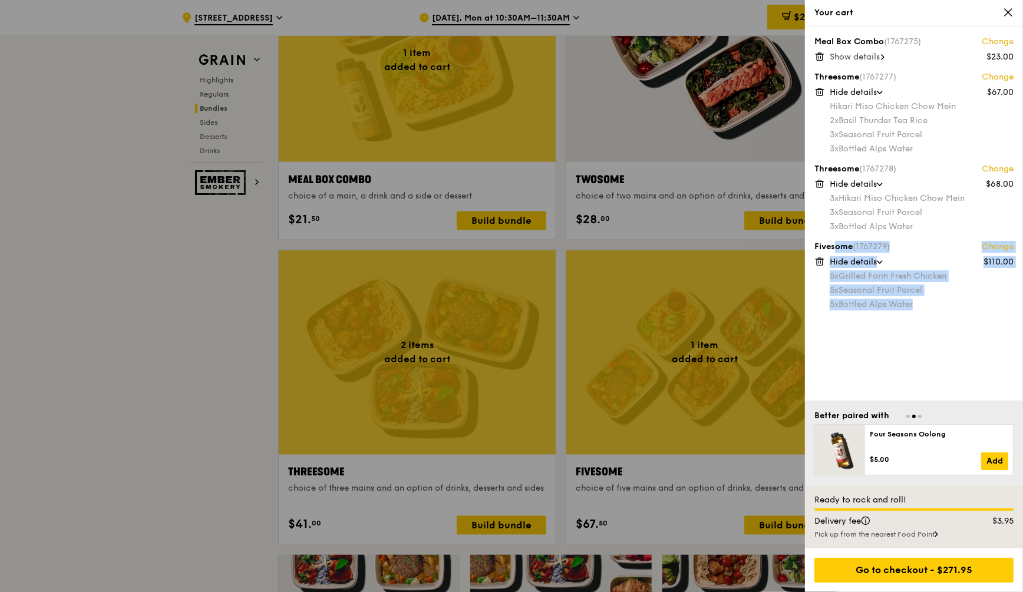
drag, startPoint x: 921, startPoint y: 308, endPoint x: 816, endPoint y: 246, distance: 122.3
click at [816, 246] on div "Fivesome (1767279) Change $110.00 Hide details 5x Grilled Farm Fresh Chicken 5x…" at bounding box center [913, 275] width 199 height 68
copy div "Fivesome (1767279) Change $110.00 Hide details 5x Grilled Farm Fresh Chicken 5x…"
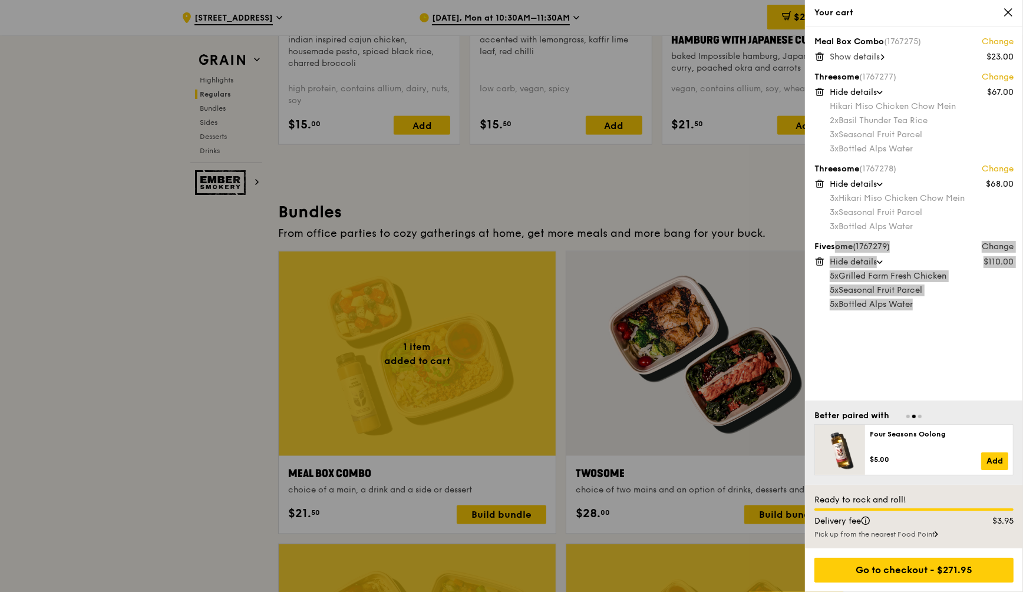
scroll to position [1477, 0]
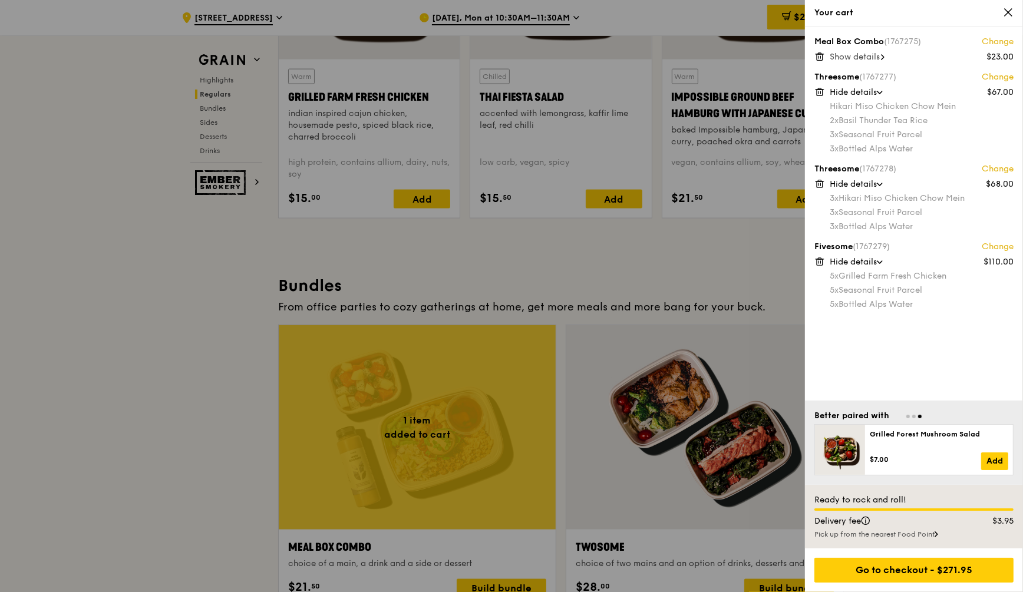
click at [853, 321] on div "Meal Box Combo (1767275) Change $23.00 Show details Threesome (1767277) Change …" at bounding box center [914, 214] width 218 height 374
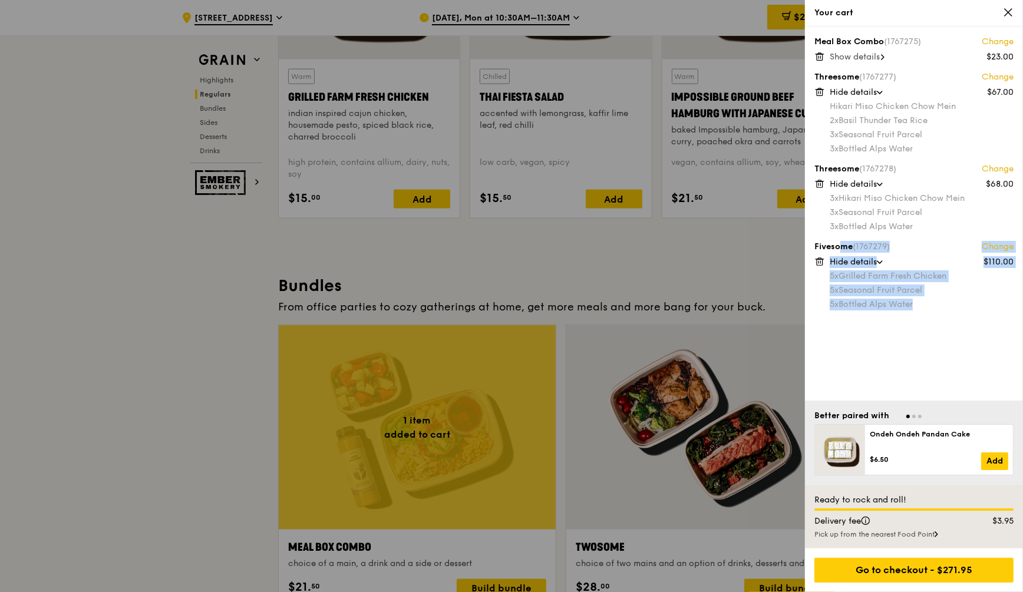
drag, startPoint x: 817, startPoint y: 243, endPoint x: 925, endPoint y: 304, distance: 123.7
click at [925, 304] on div "Fivesome (1767279) Change $110.00 Hide details 5x Grilled Farm Fresh Chicken 5x…" at bounding box center [913, 275] width 199 height 68
copy div "ivesome (1767279) Change $110.00 Hide details 5x Grilled Farm Fresh Chicken 5x …"
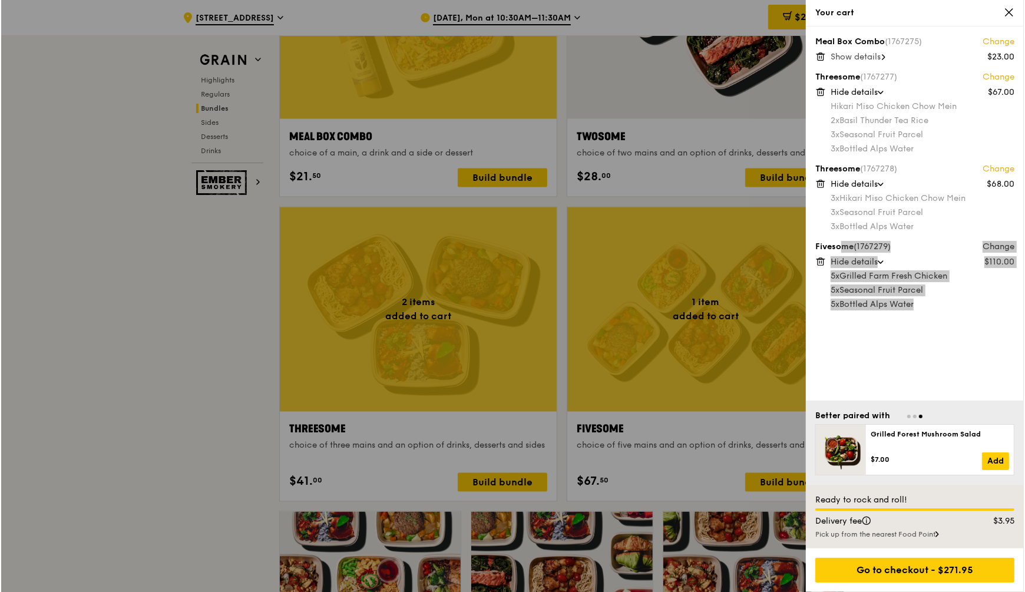
scroll to position [1919, 0]
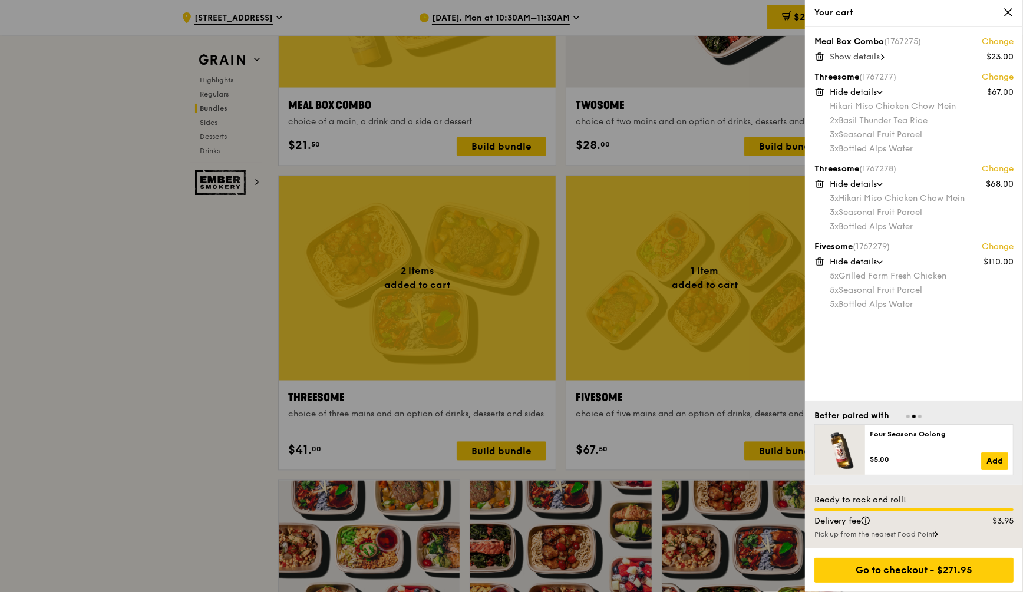
click at [989, 46] on link "Change" at bounding box center [998, 42] width 32 height 12
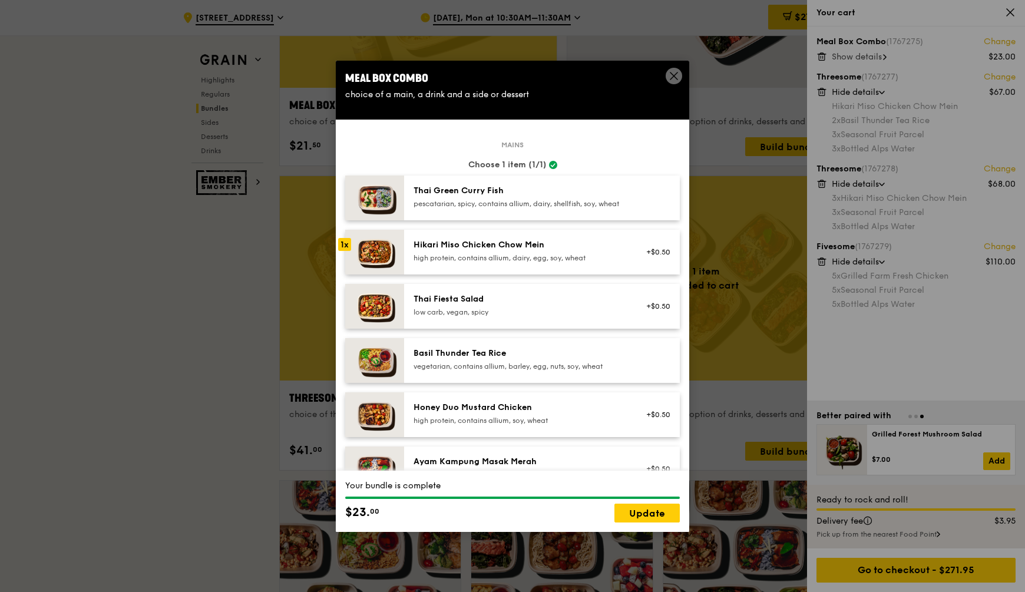
click at [671, 74] on icon at bounding box center [674, 76] width 11 height 11
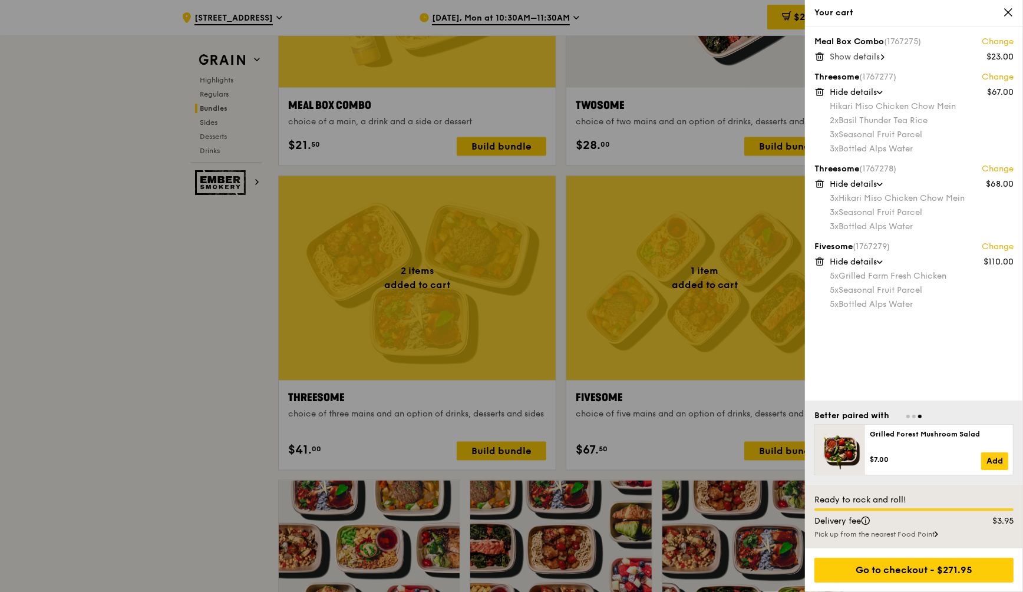
click at [853, 92] on span "Hide details" at bounding box center [853, 92] width 47 height 10
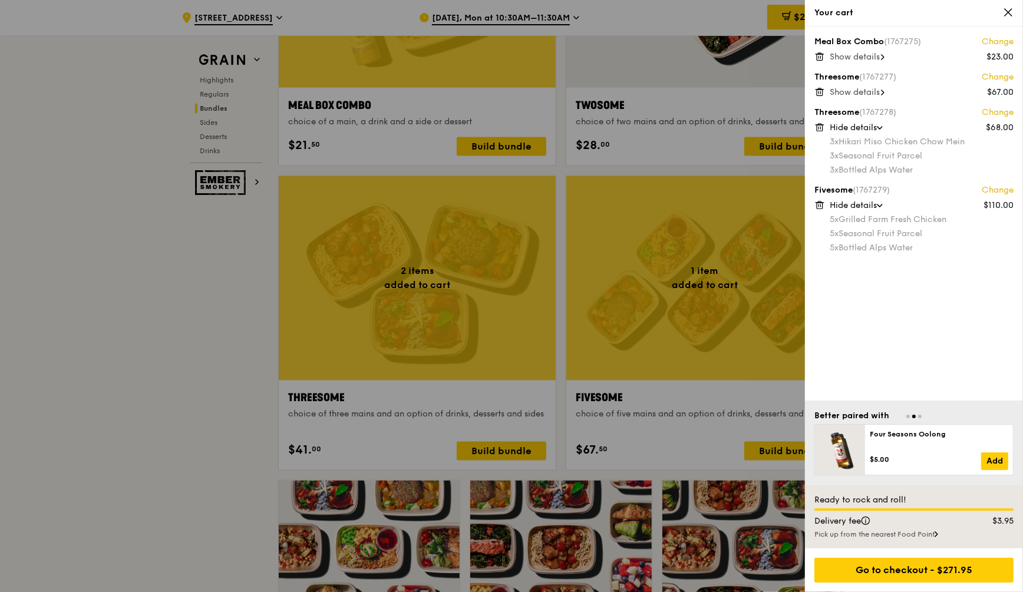
click at [816, 204] on icon at bounding box center [819, 205] width 11 height 11
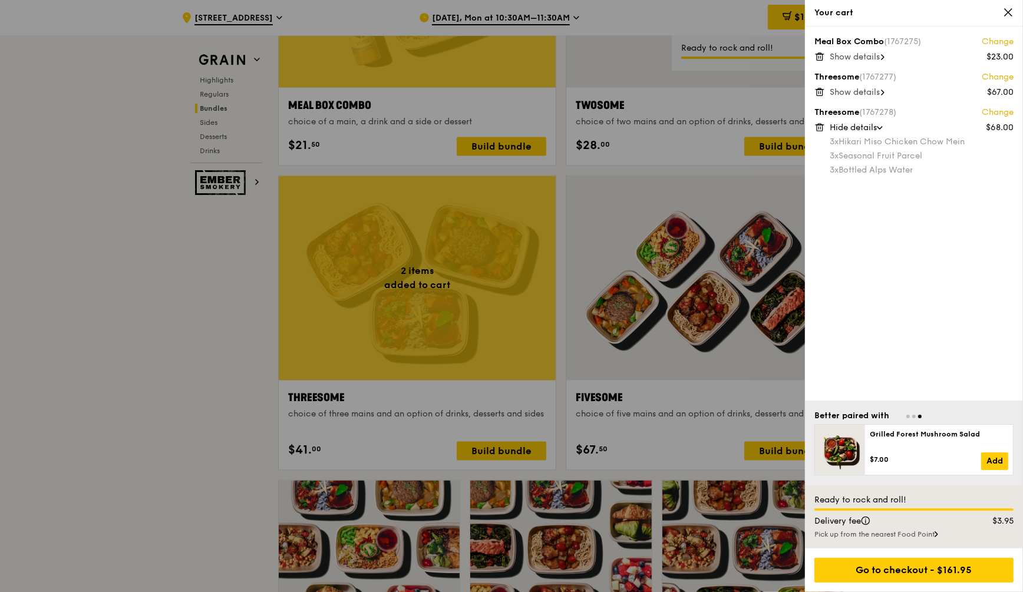
click at [820, 90] on icon at bounding box center [819, 92] width 11 height 11
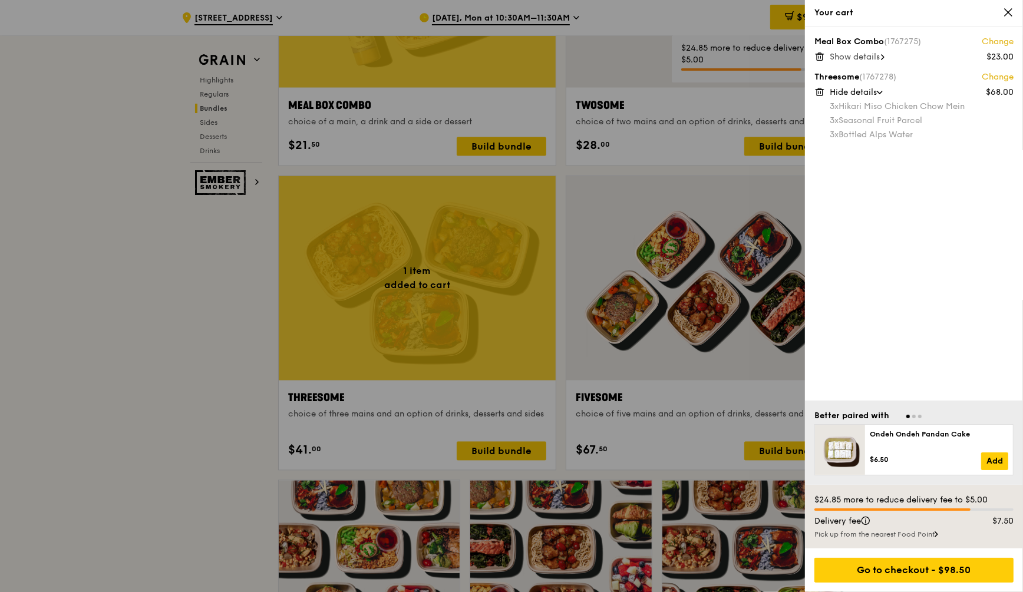
click at [823, 55] on icon at bounding box center [820, 57] width 6 height 6
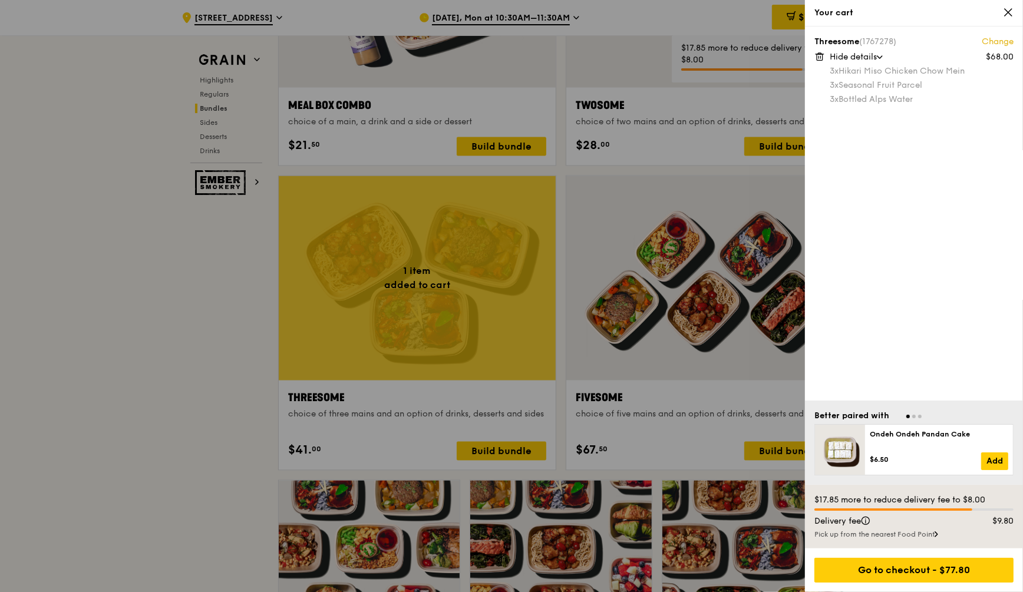
click at [819, 57] on icon at bounding box center [819, 57] width 0 height 2
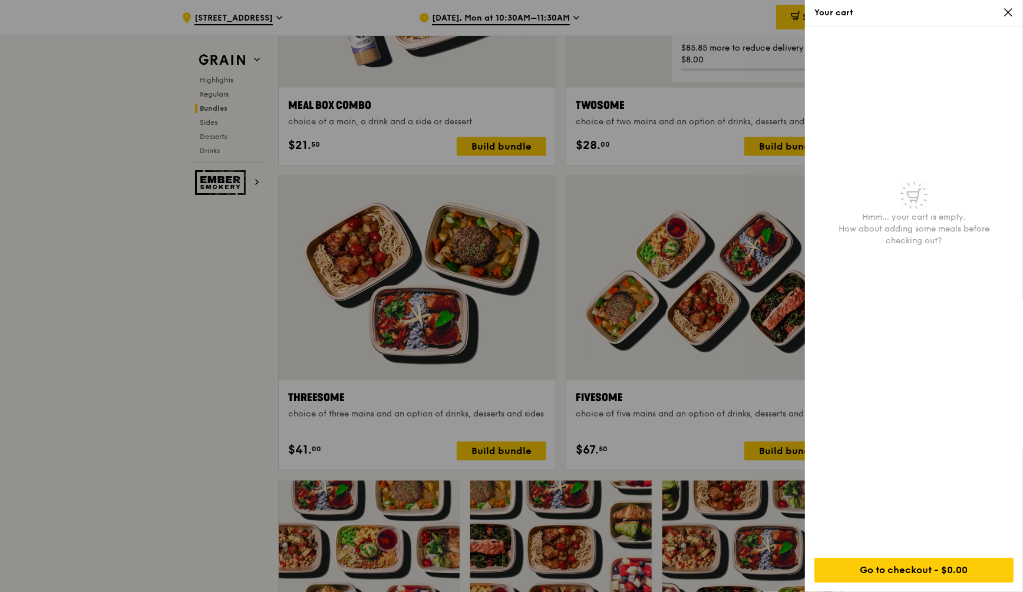
click at [772, 450] on div at bounding box center [511, 296] width 1023 height 592
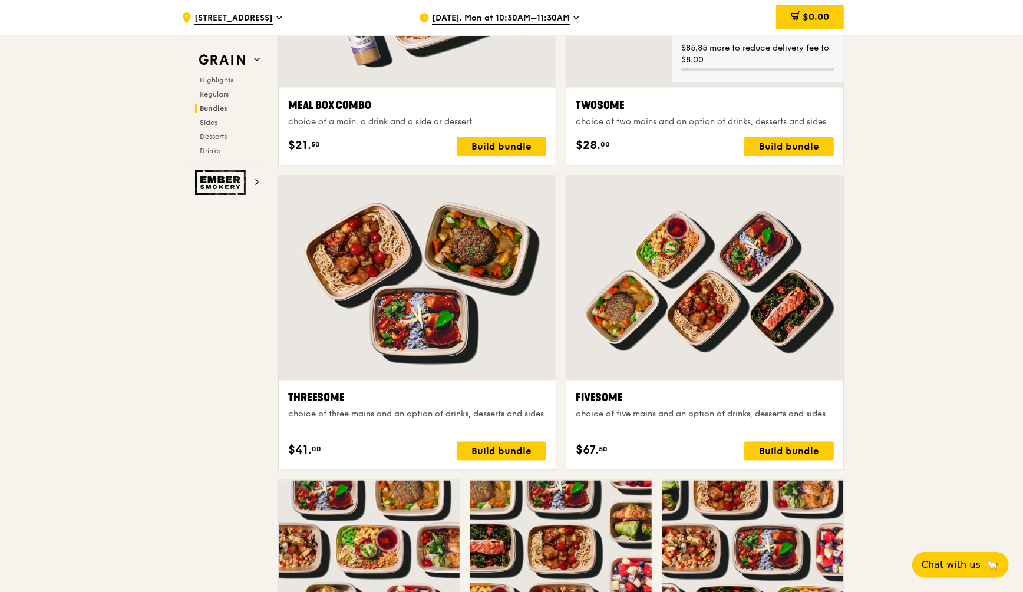
click at [772, 450] on div "Build bundle" at bounding box center [789, 451] width 90 height 19
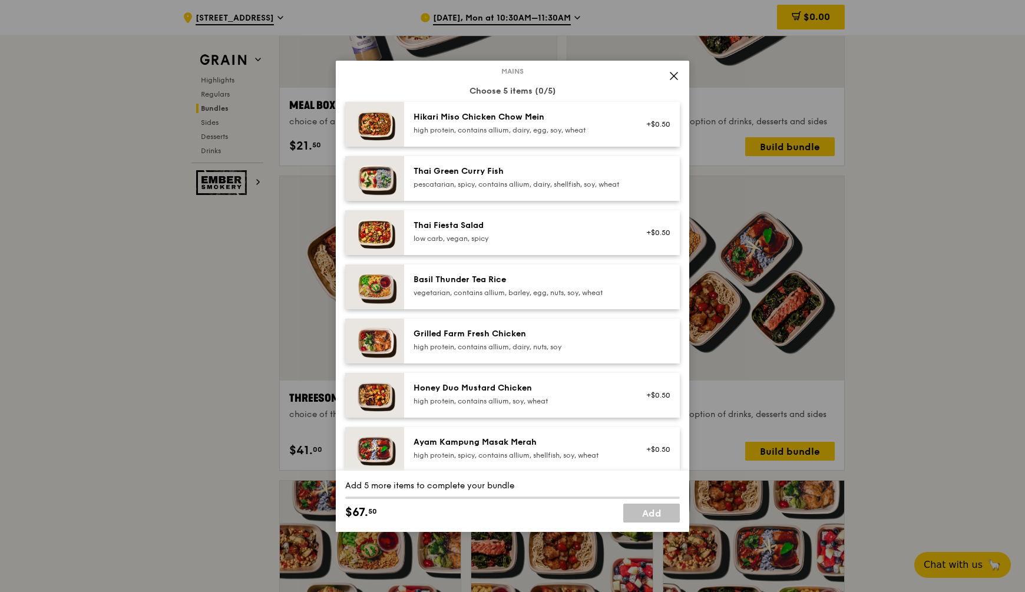
scroll to position [0, 0]
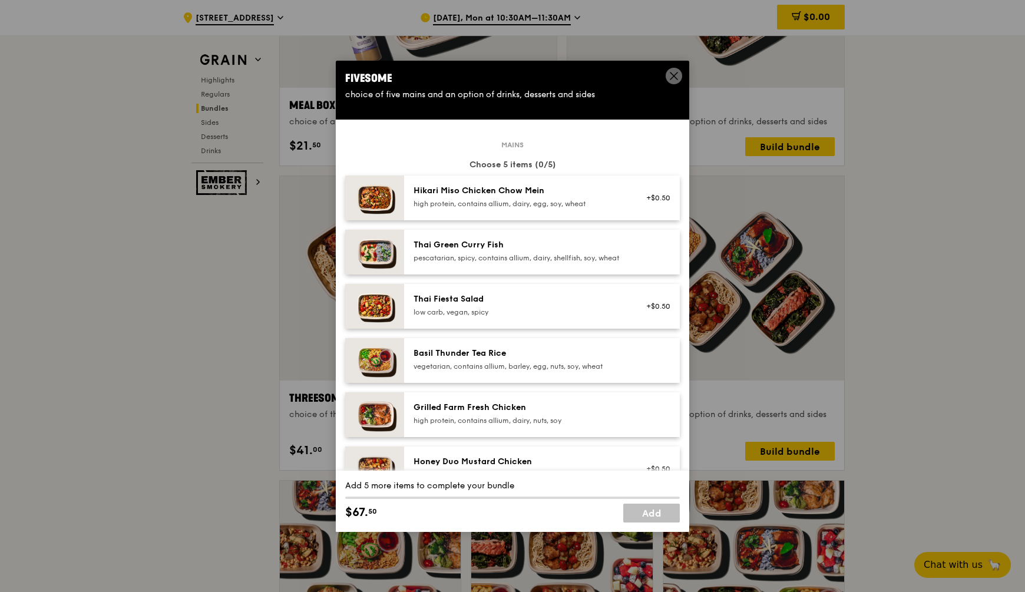
click at [529, 189] on div "Hikari Miso Chicken Chow Mein" at bounding box center [520, 191] width 212 height 12
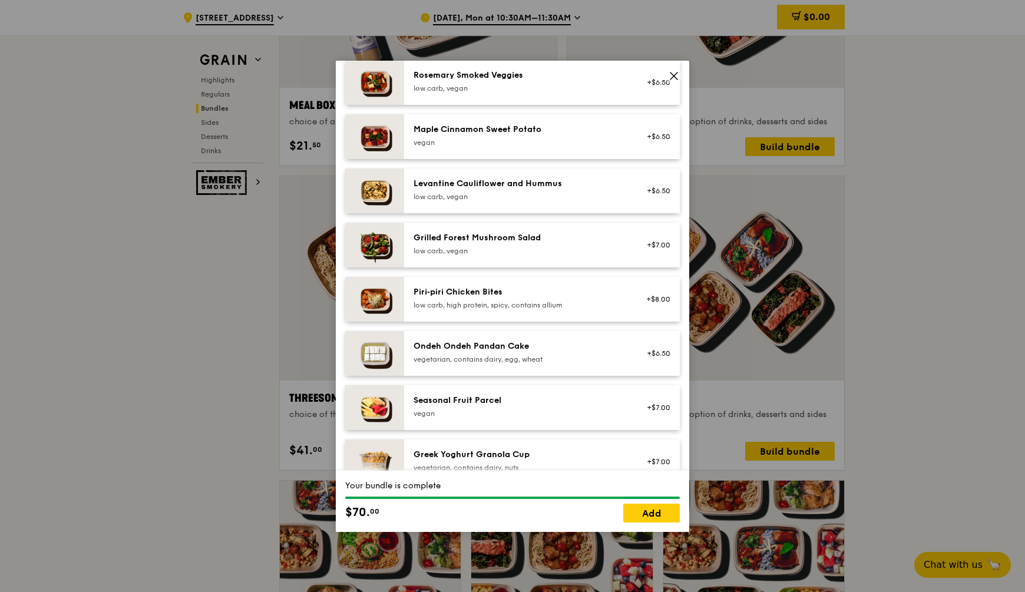
scroll to position [737, 0]
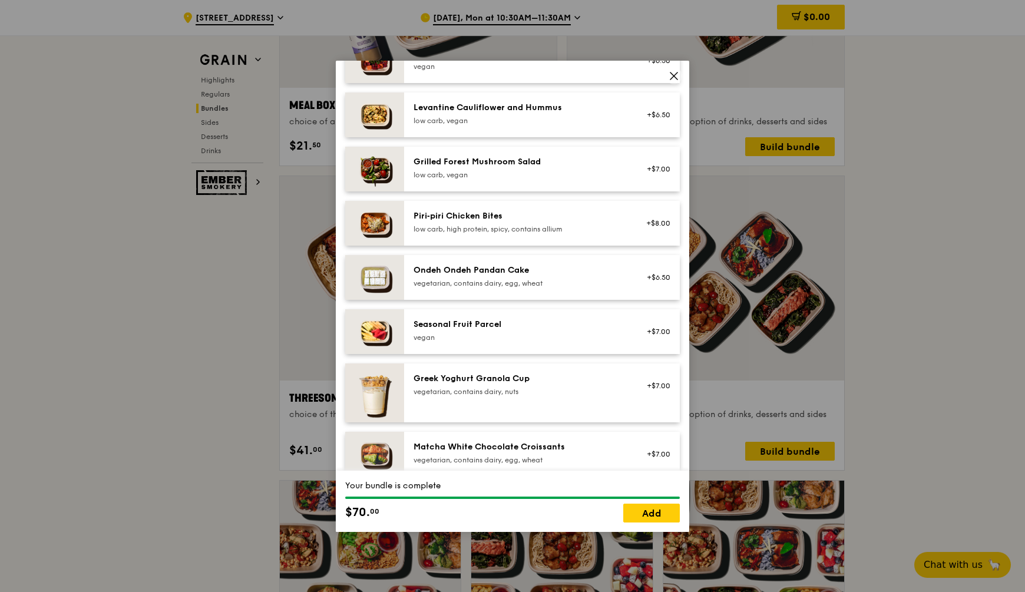
click at [506, 331] on div "Seasonal Fruit Parcel" at bounding box center [520, 325] width 212 height 12
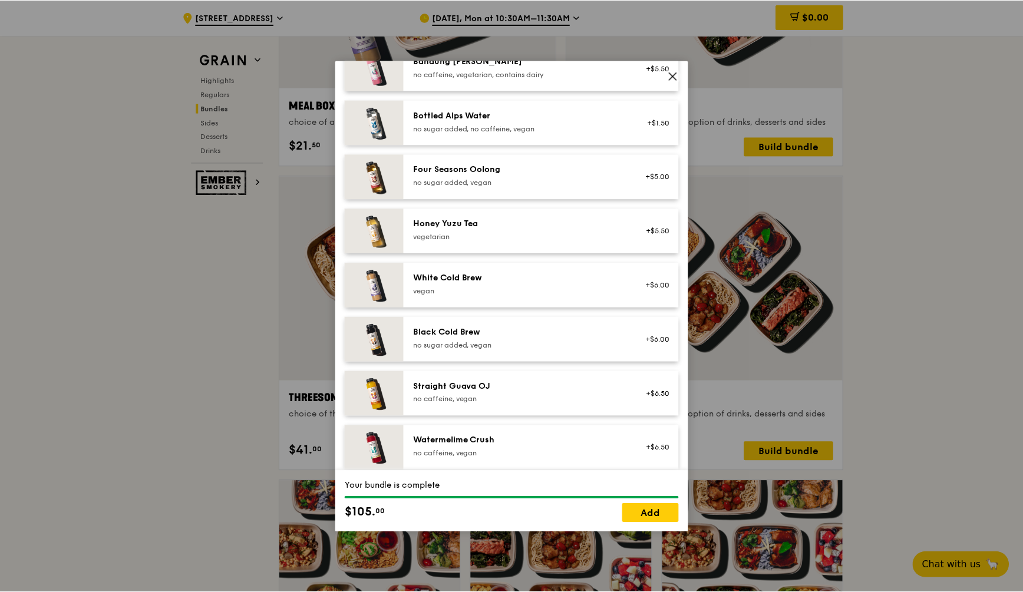
scroll to position [1347, 0]
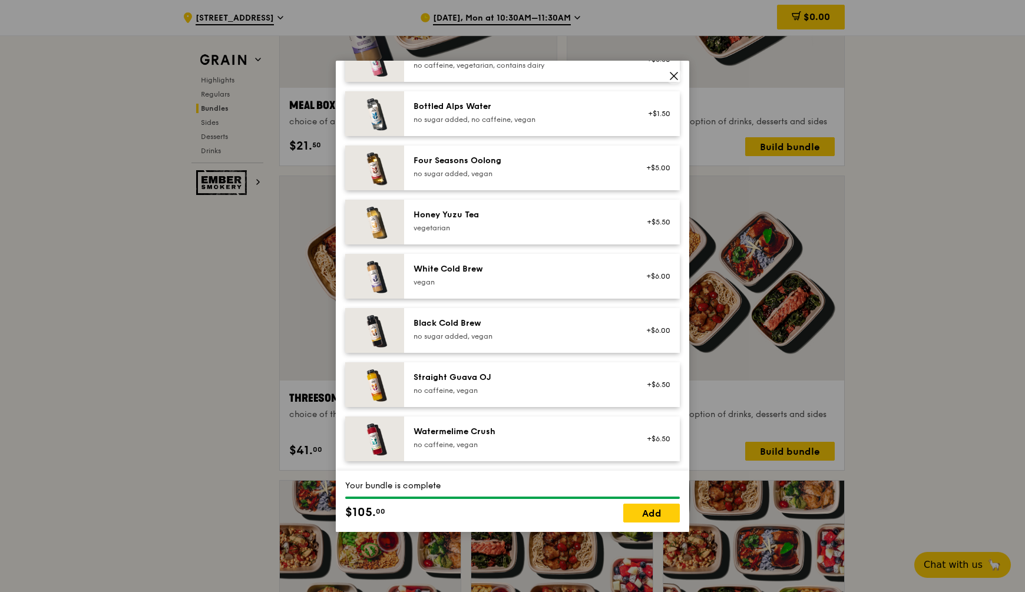
click at [504, 115] on div "no sugar added, no caffeine, vegan" at bounding box center [520, 119] width 212 height 9
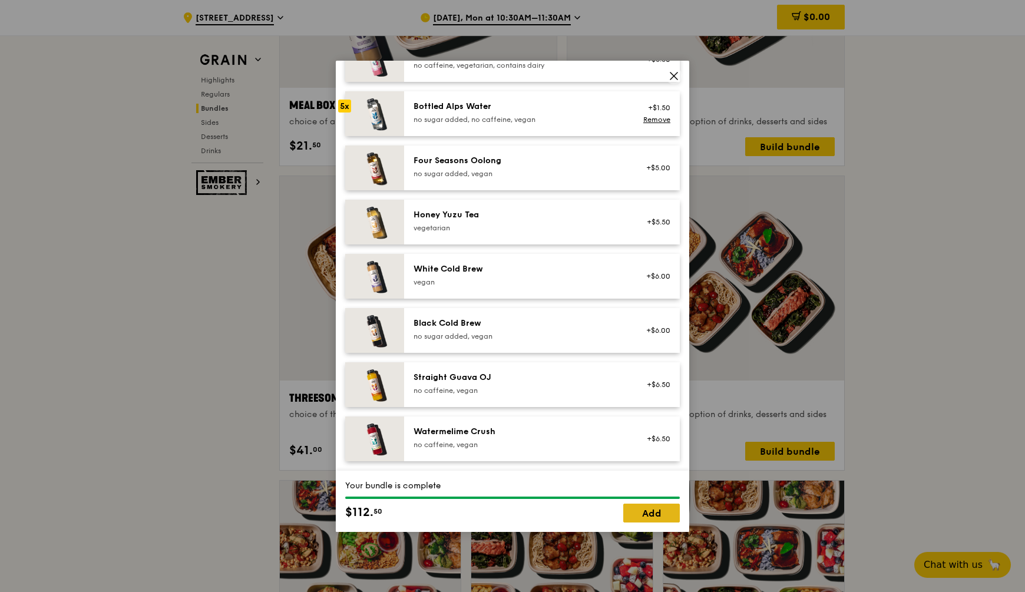
click at [644, 519] on link "Add" at bounding box center [651, 513] width 57 height 19
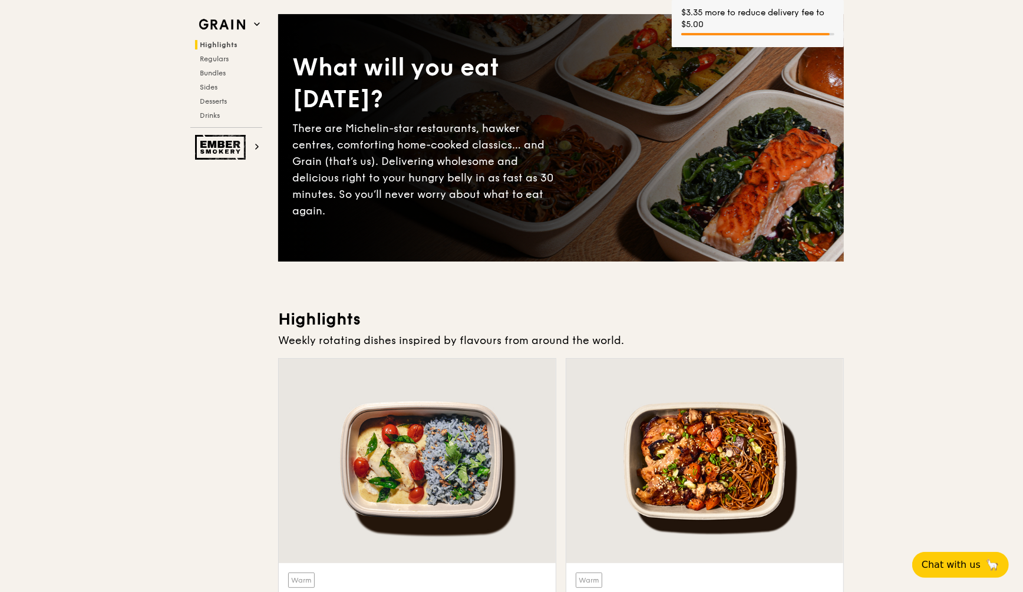
scroll to position [0, 0]
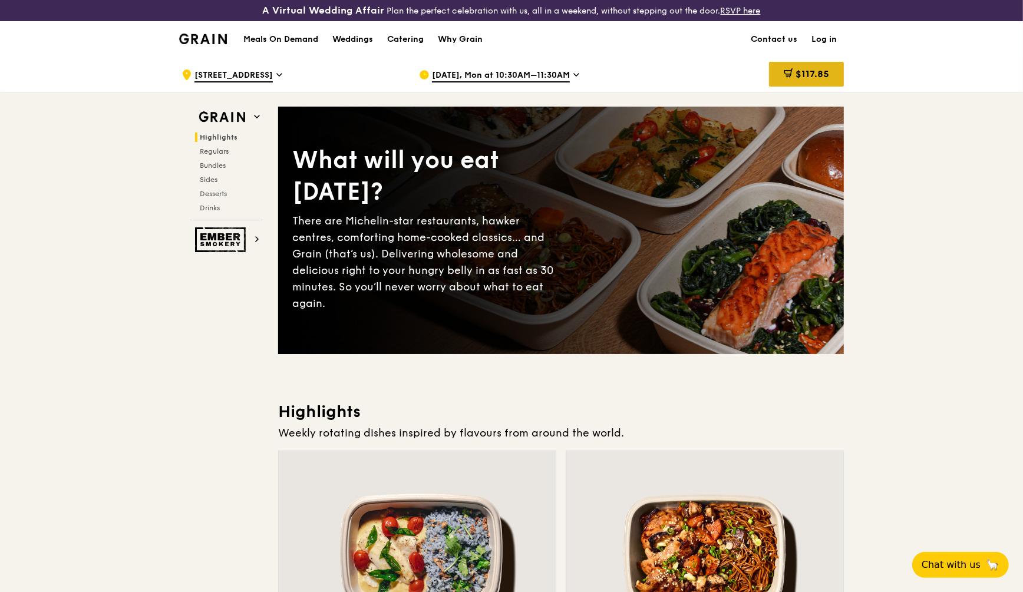
click at [803, 77] on span "$117.85" at bounding box center [813, 73] width 34 height 11
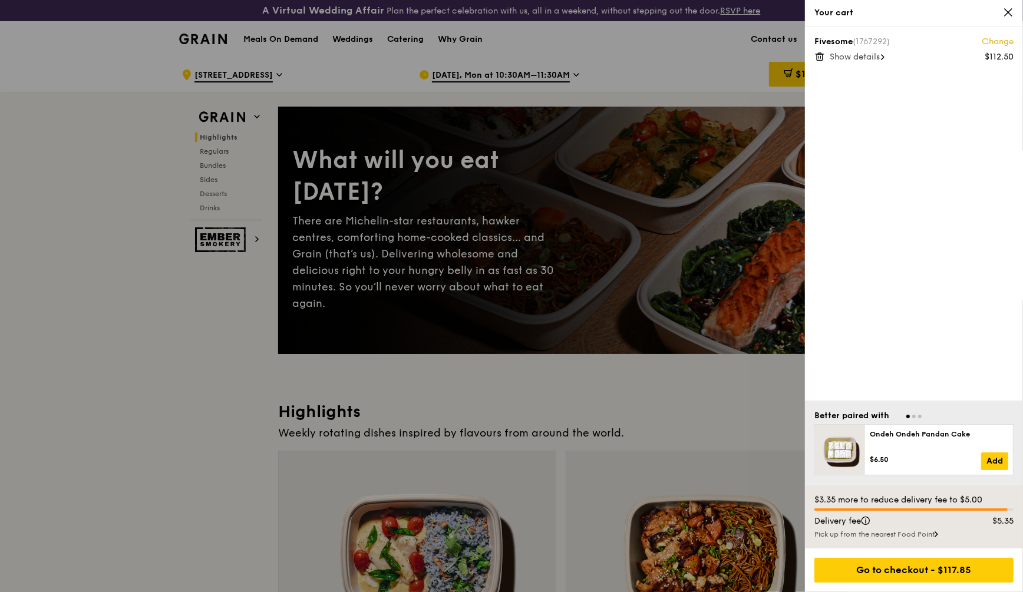
click at [847, 55] on span "Show details" at bounding box center [855, 57] width 50 height 10
drag, startPoint x: 831, startPoint y: 71, endPoint x: 916, endPoint y: 106, distance: 91.7
click at [916, 106] on div "Fivesome (1767292) Change $112.50 Hide details 5x Hikari Miso Chicken Chow Mein…" at bounding box center [914, 214] width 218 height 374
copy div "5x Hikari Miso Chicken Chow Mein 5x Seasonal Fruit Parcel 5x Bottled Alps Water"
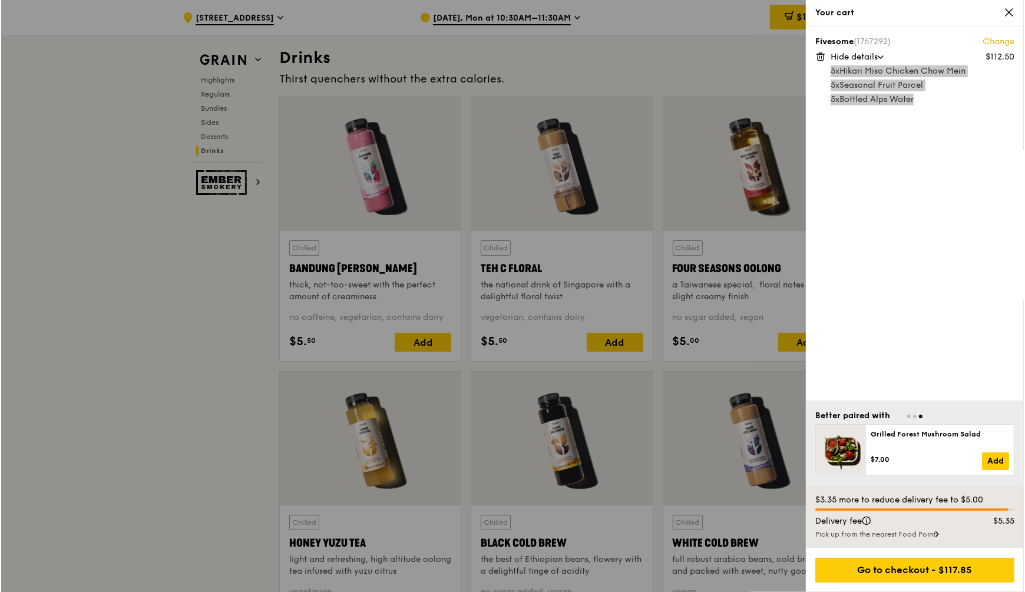
scroll to position [3928, 0]
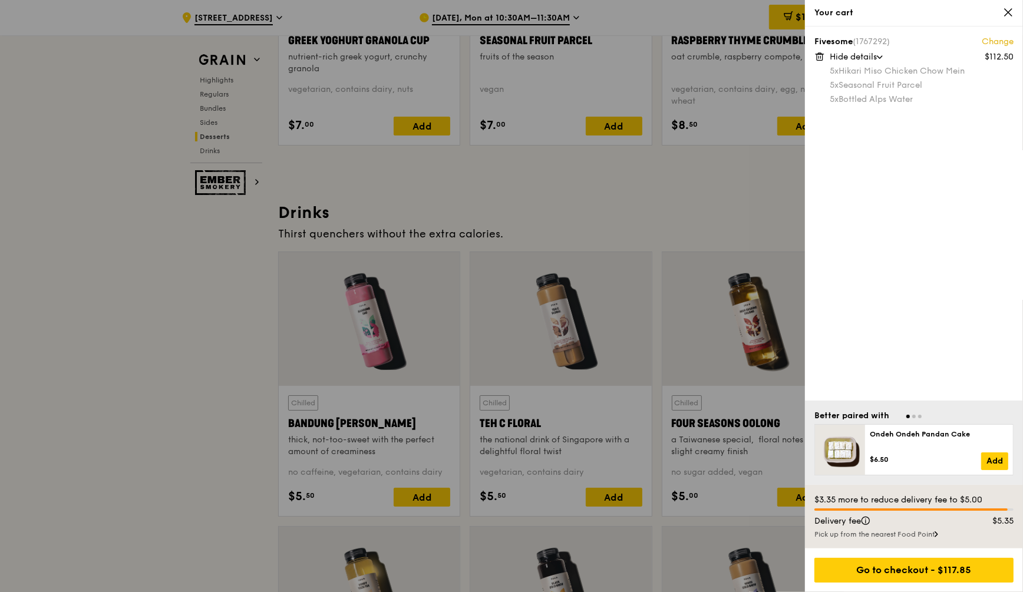
click at [996, 43] on link "Change" at bounding box center [998, 42] width 32 height 12
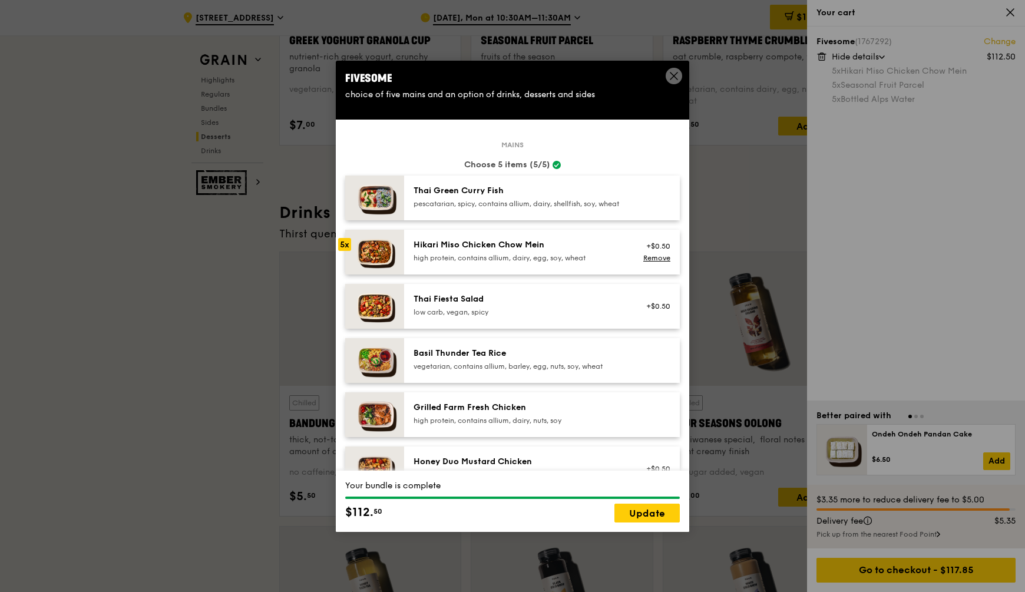
click at [440, 263] on div "high protein, contains allium, dairy, egg, soy, wheat" at bounding box center [520, 257] width 212 height 9
click at [434, 358] on div "Basil Thunder Tea Rice" at bounding box center [520, 354] width 212 height 12
click at [342, 251] on div "5x" at bounding box center [344, 244] width 13 height 13
click at [666, 78] on span at bounding box center [674, 76] width 16 height 16
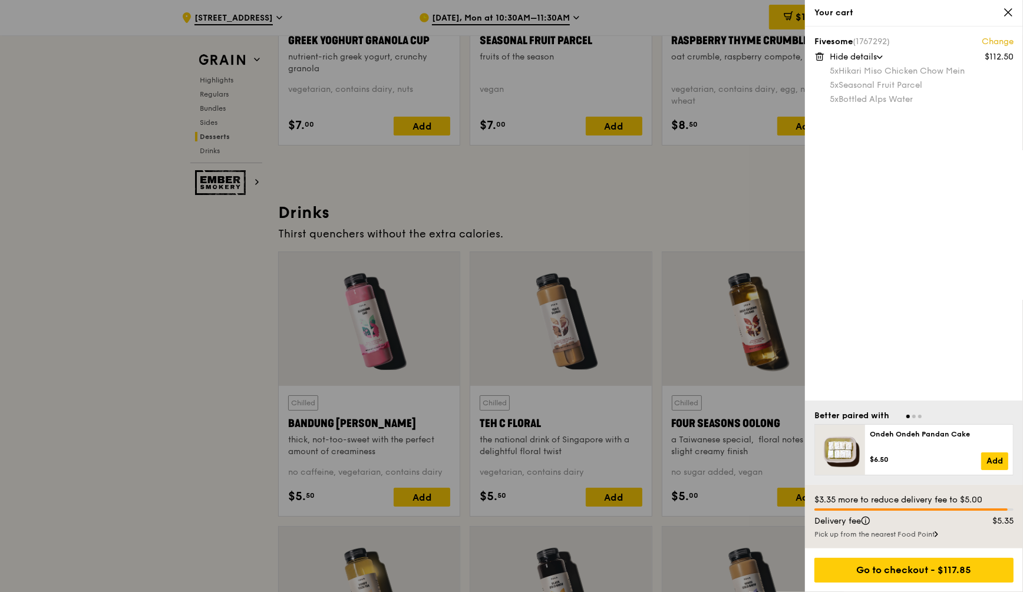
click at [820, 60] on icon at bounding box center [820, 57] width 6 height 6
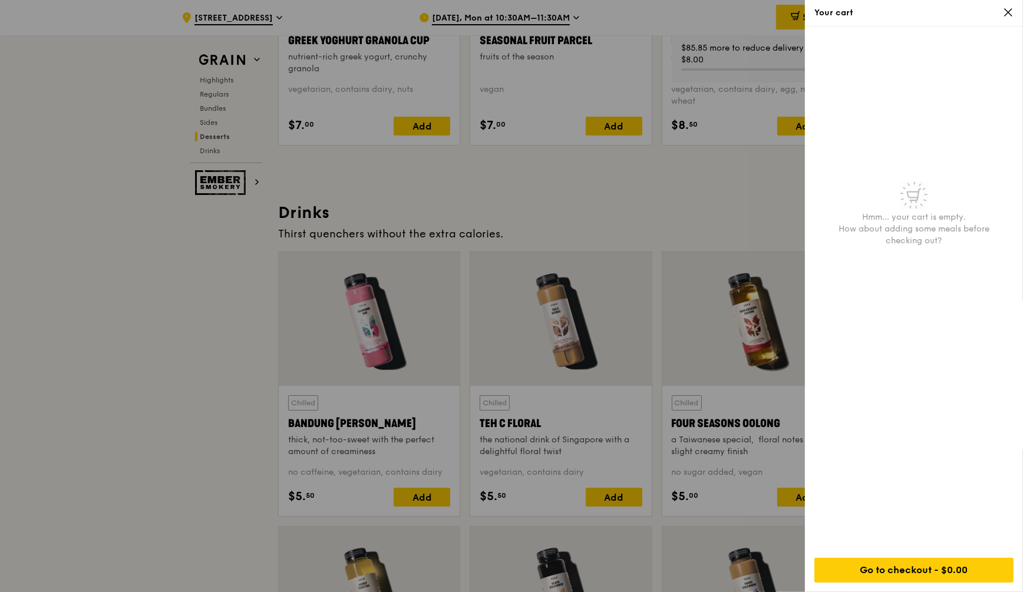
click at [1012, 18] on span at bounding box center [1008, 12] width 11 height 11
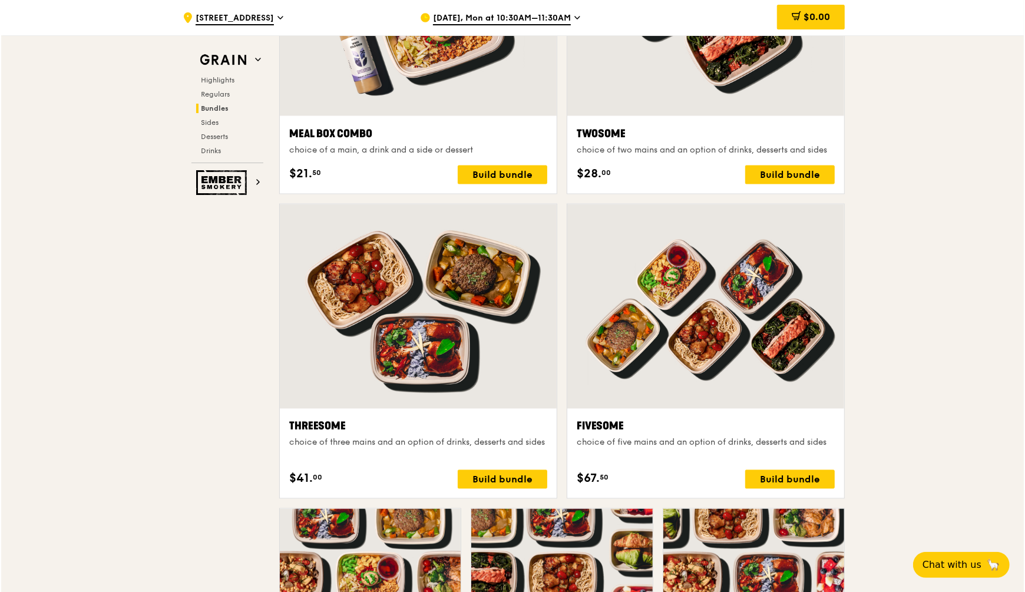
scroll to position [1865, 0]
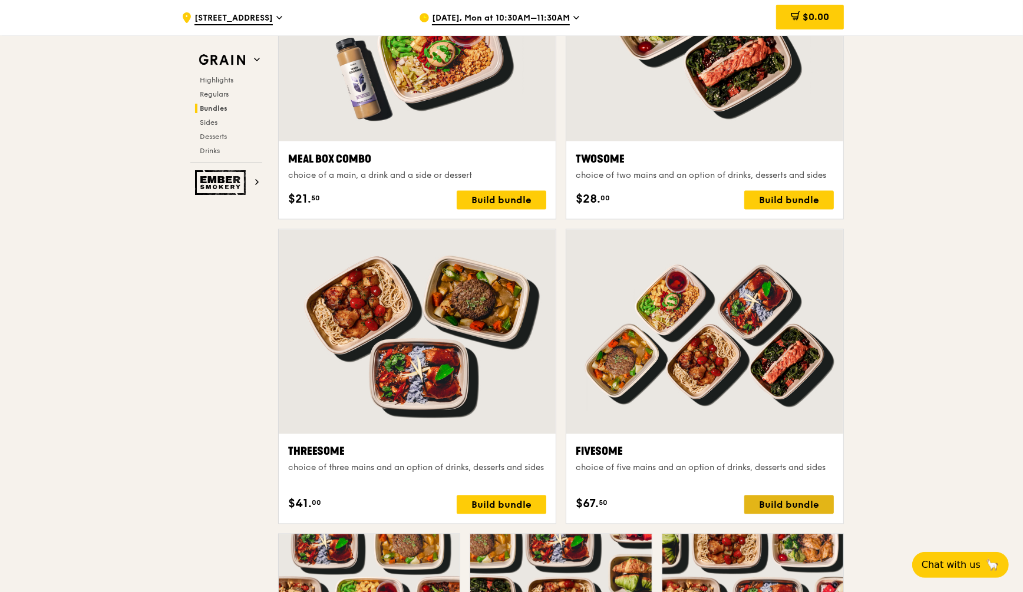
click at [777, 496] on div "Build bundle" at bounding box center [789, 505] width 90 height 19
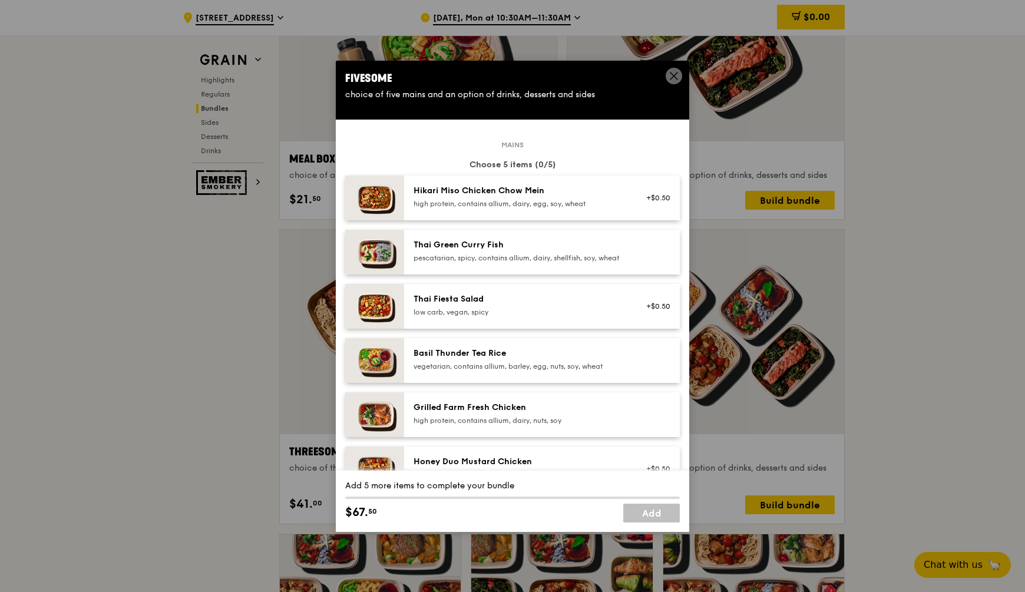
click at [513, 359] on div "Basil Thunder Tea Rice" at bounding box center [520, 354] width 212 height 12
click at [501, 209] on div "Hikari Miso Chicken Chow Mein high protein, contains allium, dairy, egg, soy, w…" at bounding box center [520, 198] width 226 height 26
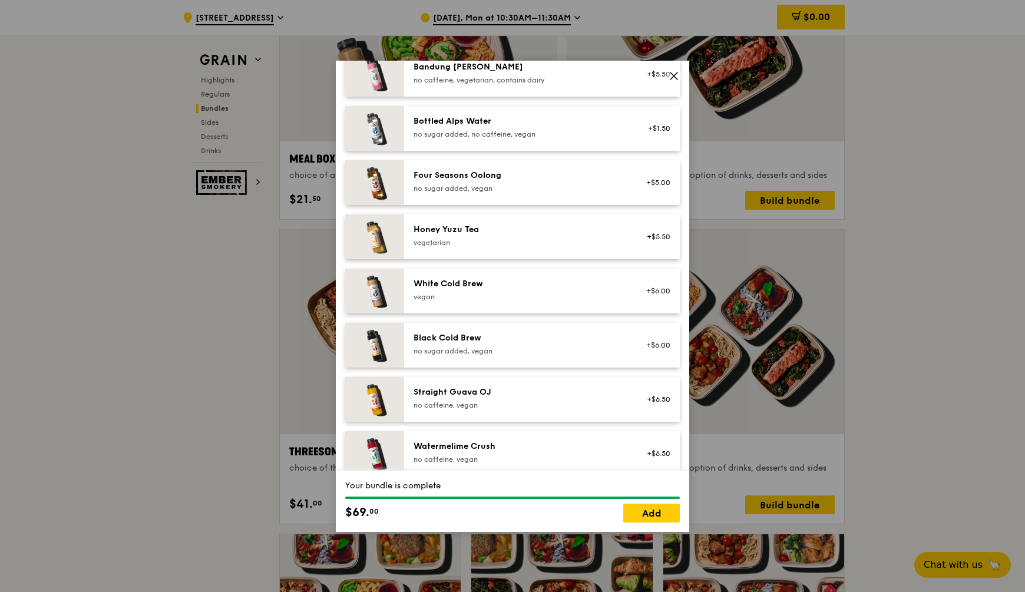
scroll to position [1326, 0]
click at [455, 138] on div "no sugar added, no caffeine, vegan" at bounding box center [520, 132] width 212 height 9
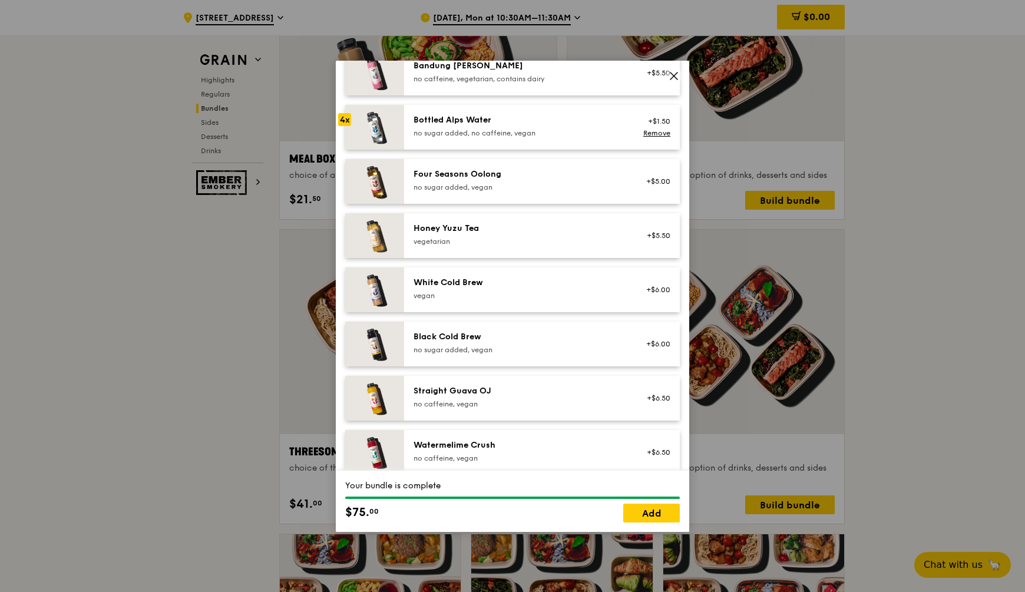
click at [455, 138] on div "no sugar added, no caffeine, vegan" at bounding box center [520, 132] width 212 height 9
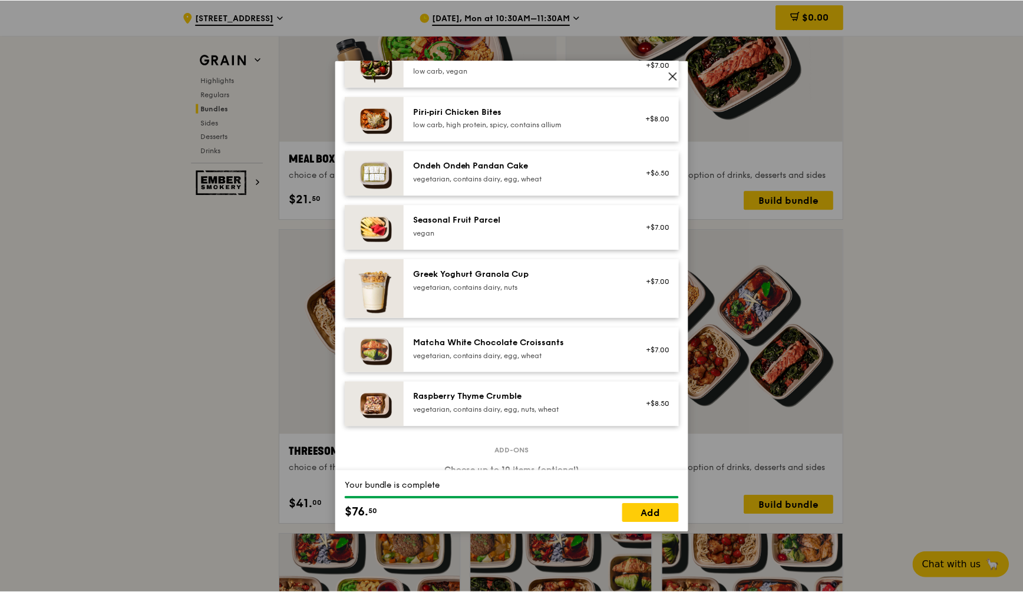
scroll to position [831, 0]
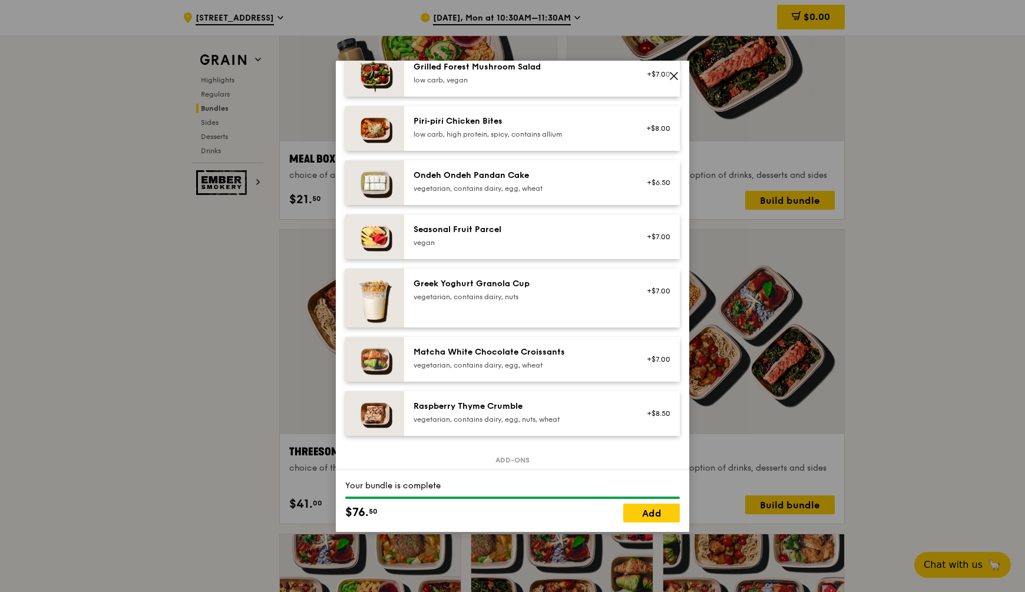
click at [458, 227] on div "Seasonal Fruit Parcel [GEOGRAPHIC_DATA] +$7.00" at bounding box center [542, 236] width 276 height 45
click at [458, 228] on div "Seasonal Fruit Parcel [GEOGRAPHIC_DATA] +$7.00 Remove" at bounding box center [542, 236] width 276 height 45
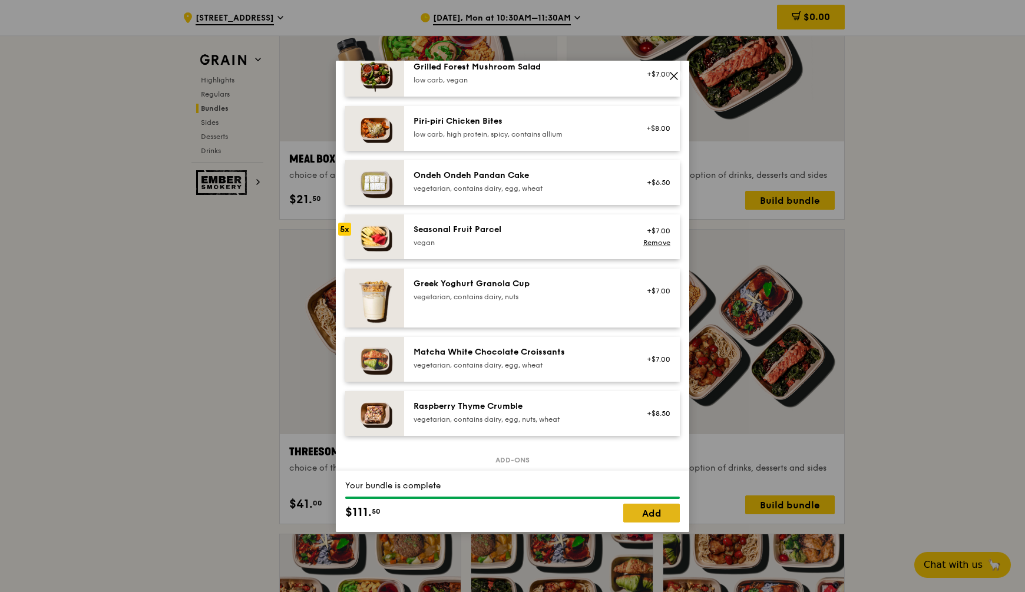
click at [659, 514] on link "Add" at bounding box center [651, 513] width 57 height 19
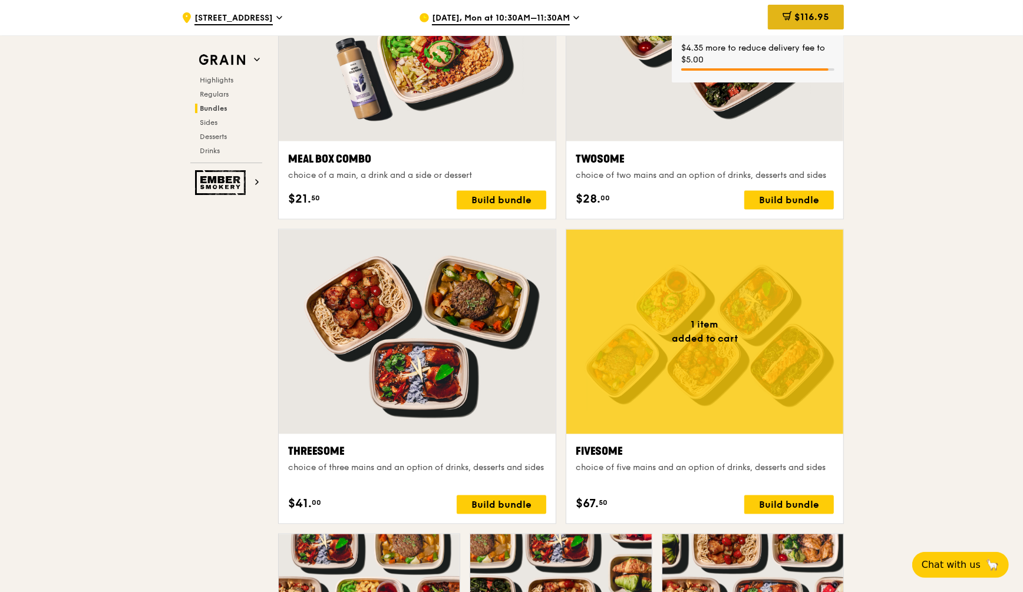
click at [804, 27] on div "$116.95" at bounding box center [806, 17] width 76 height 25
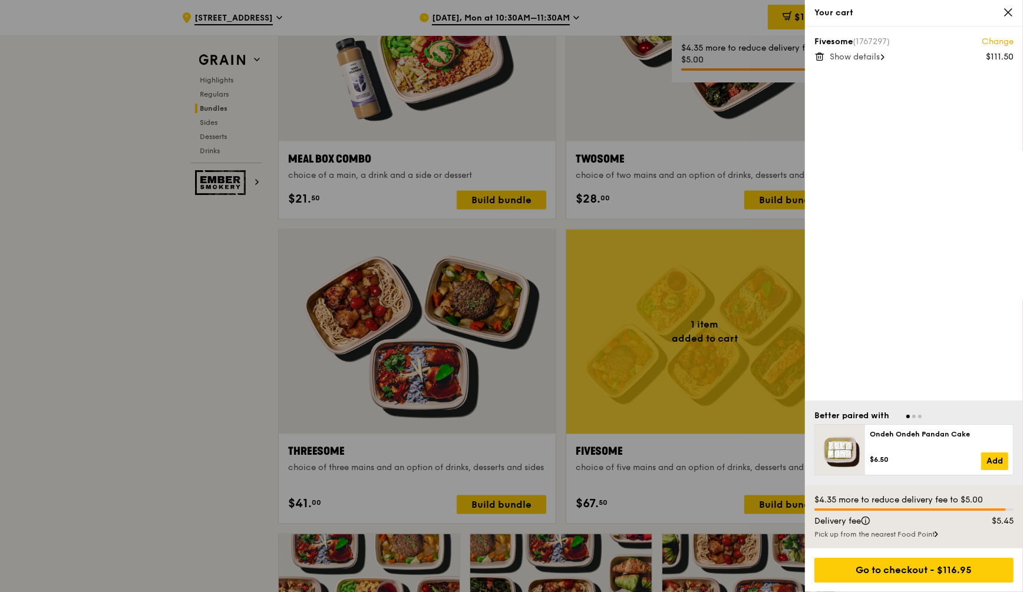
scroll to position [1865, 0]
click at [843, 59] on span "Show details" at bounding box center [855, 57] width 50 height 10
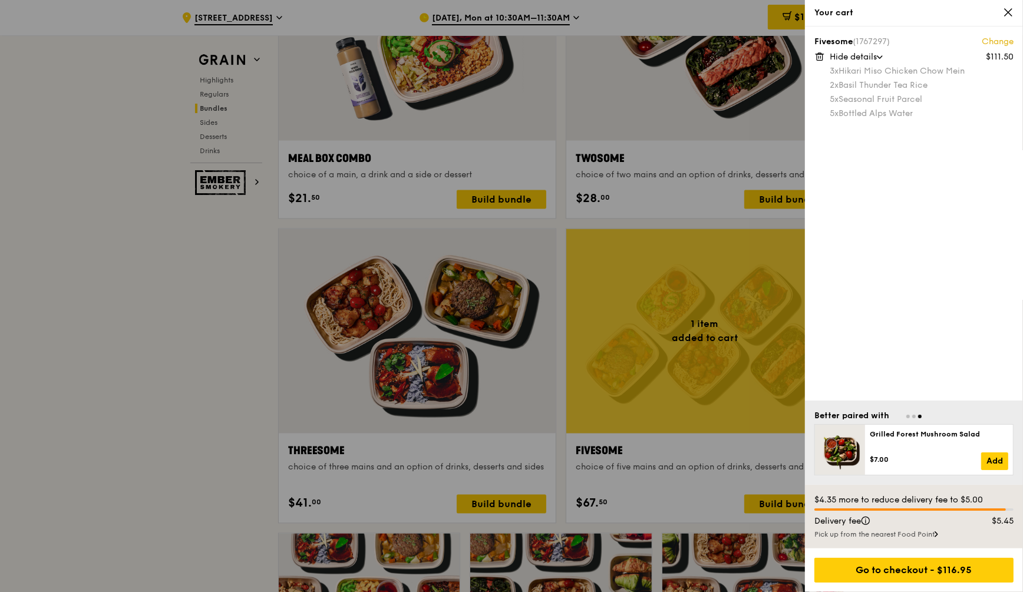
scroll to position [1866, 0]
drag, startPoint x: 831, startPoint y: 72, endPoint x: 918, endPoint y: 112, distance: 96.0
click at [918, 112] on div "3x Hikari Miso Chicken Chow Mein 2x Basil Thunder Tea Rice 5x Seasonal Fruit Pa…" at bounding box center [922, 92] width 184 height 54
copy div "3x Hikari Miso Chicken Chow Mein 2x Basil Thunder Tea Rice 5x Seasonal Fruit Pa…"
click at [1009, 9] on icon at bounding box center [1008, 12] width 11 height 11
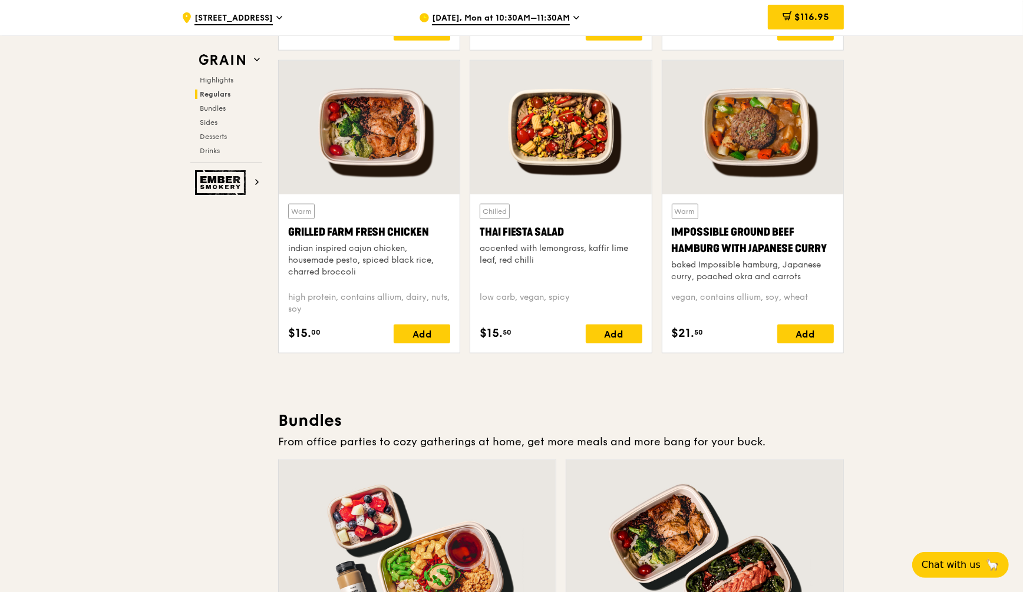
scroll to position [1203, 0]
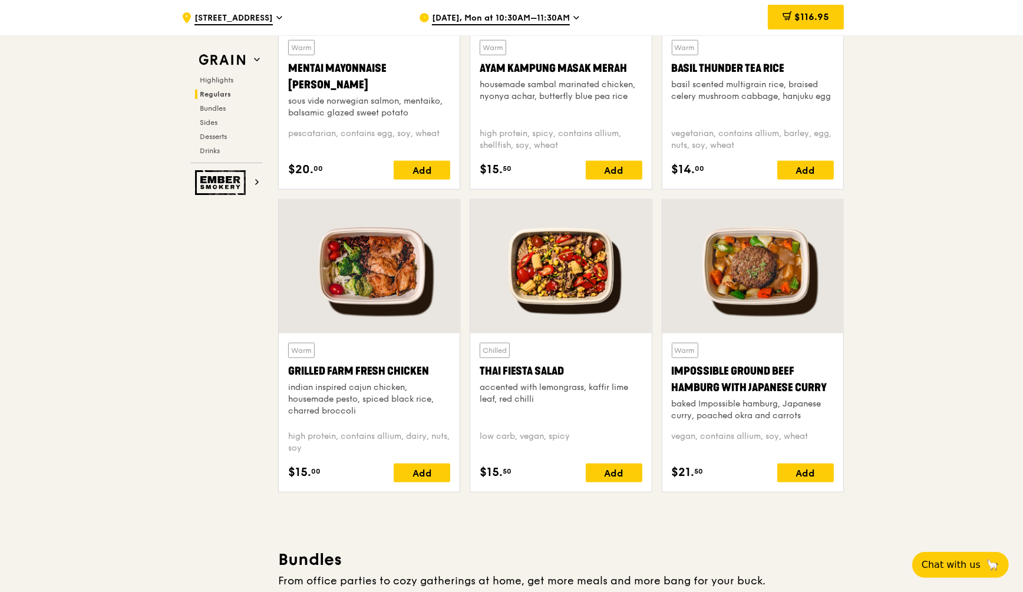
click at [403, 295] on div at bounding box center [369, 267] width 181 height 134
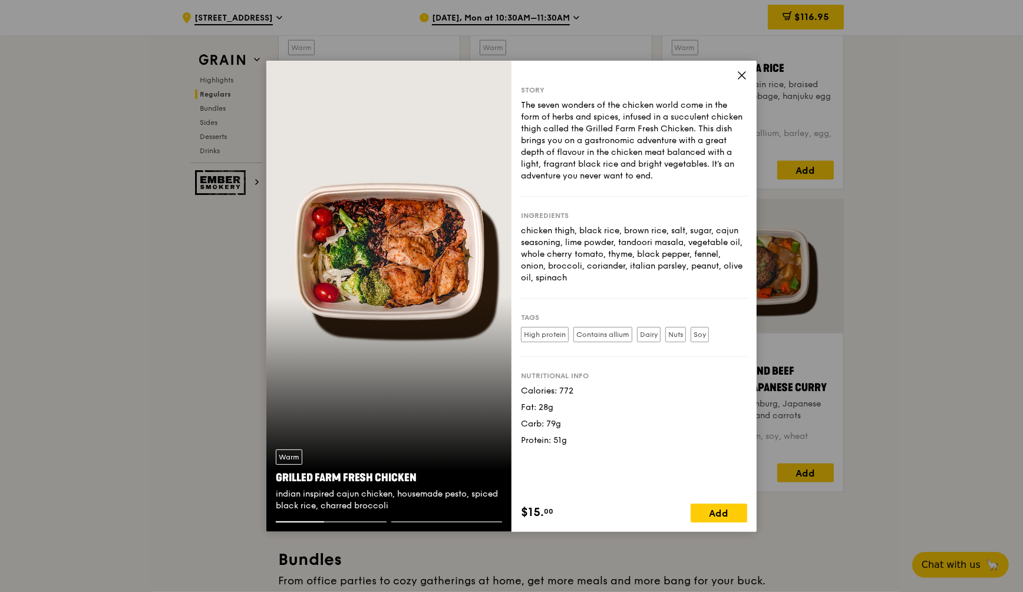
click at [737, 78] on icon at bounding box center [742, 75] width 11 height 11
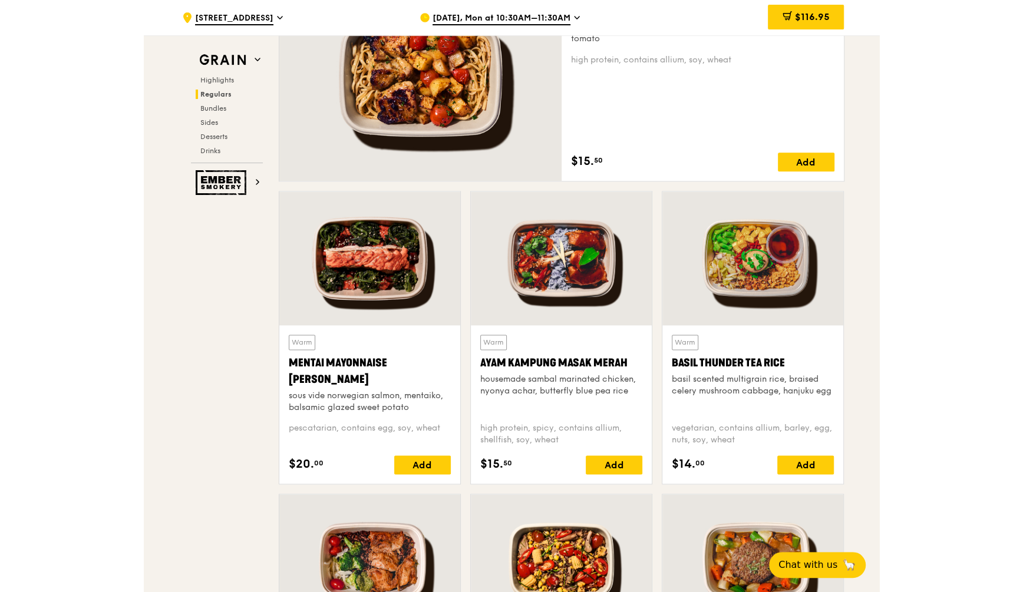
scroll to position [908, 0]
